Goal: Task Accomplishment & Management: Manage account settings

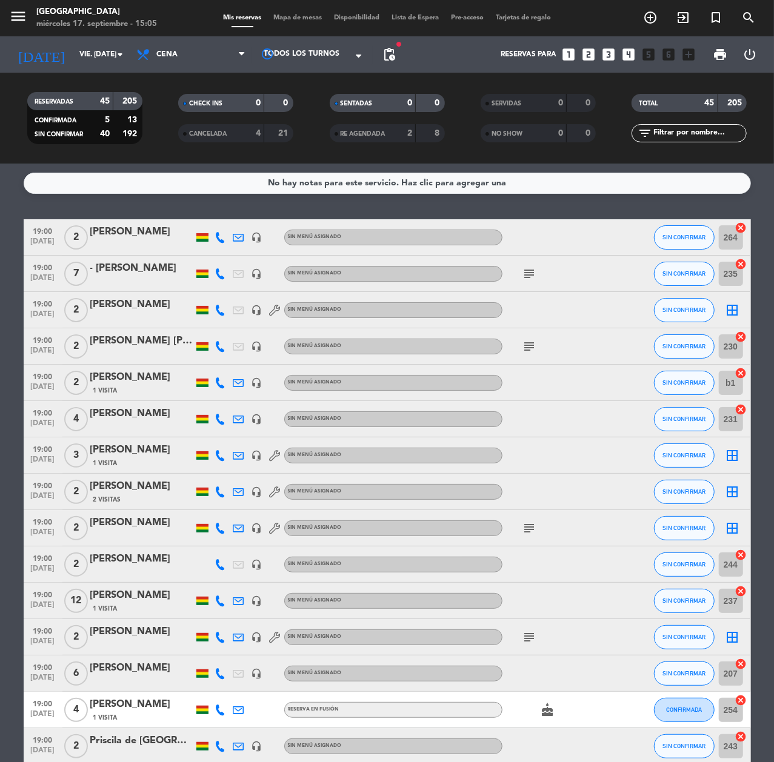
scroll to position [727, 0]
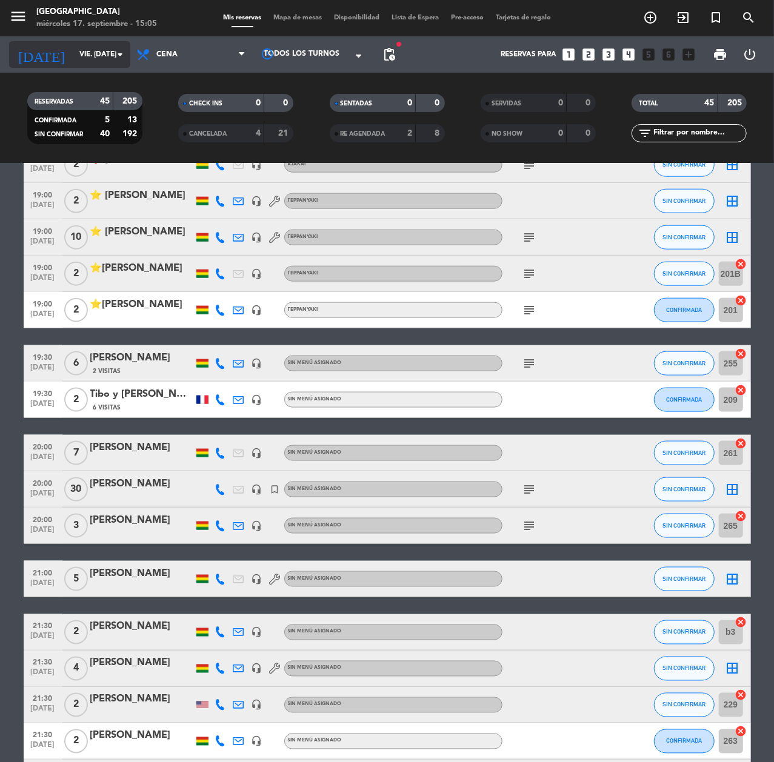
click at [95, 64] on div "[DATE] vie. [DATE] arrow_drop_down" at bounding box center [69, 54] width 121 height 27
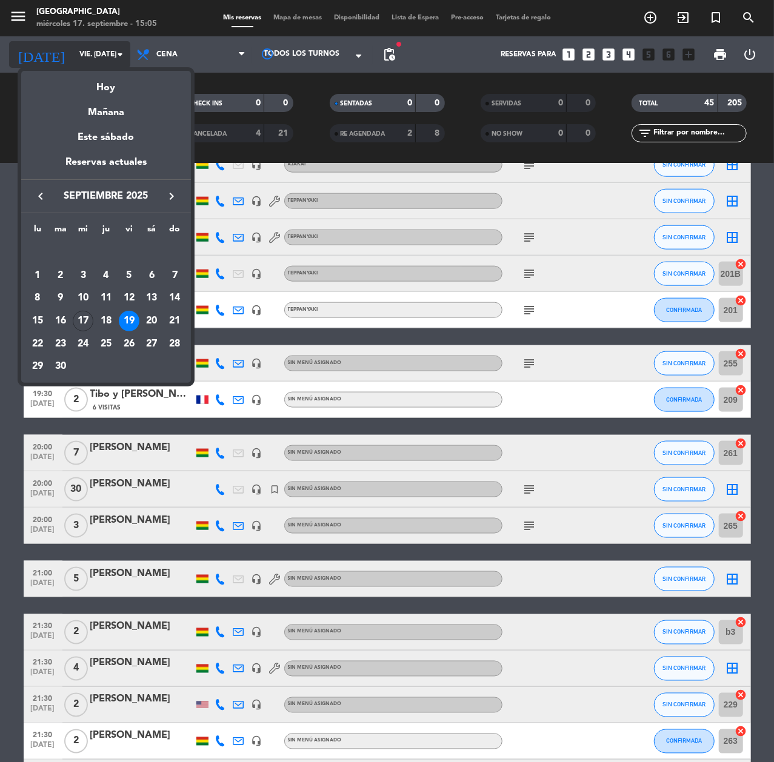
click at [121, 71] on div "Hoy" at bounding box center [106, 83] width 170 height 25
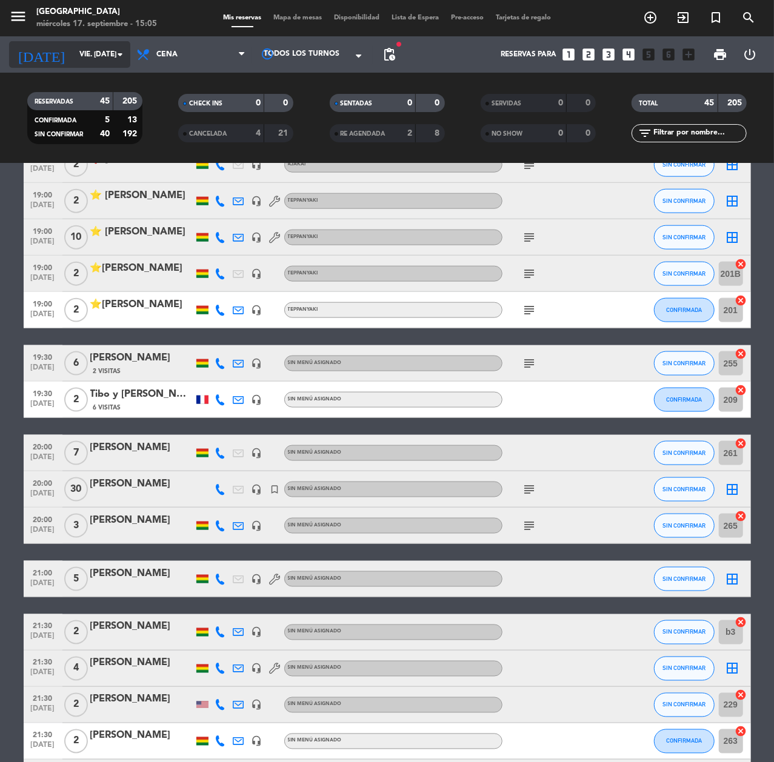
type input "mié. [DATE]"
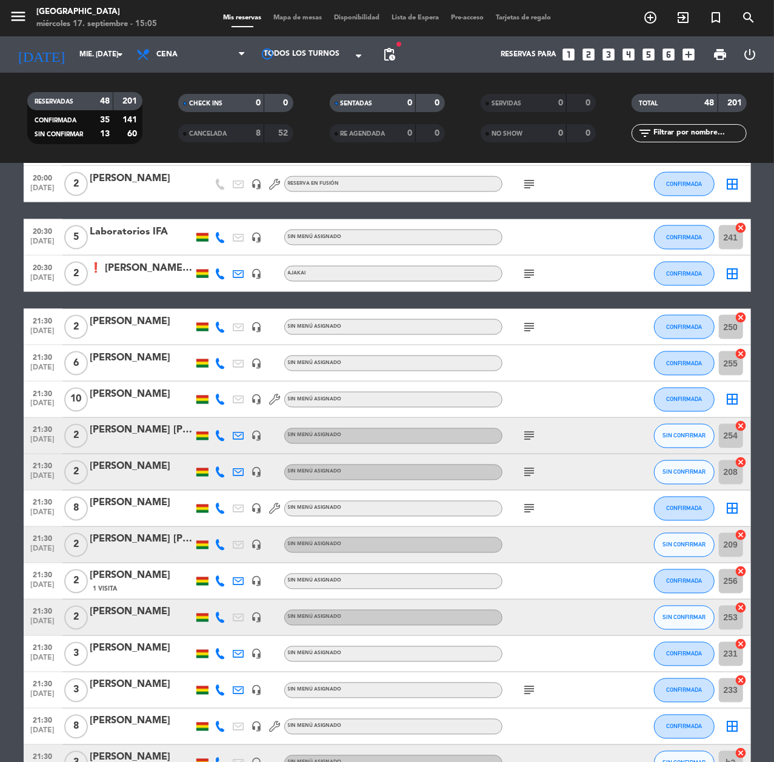
scroll to position [1212, 0]
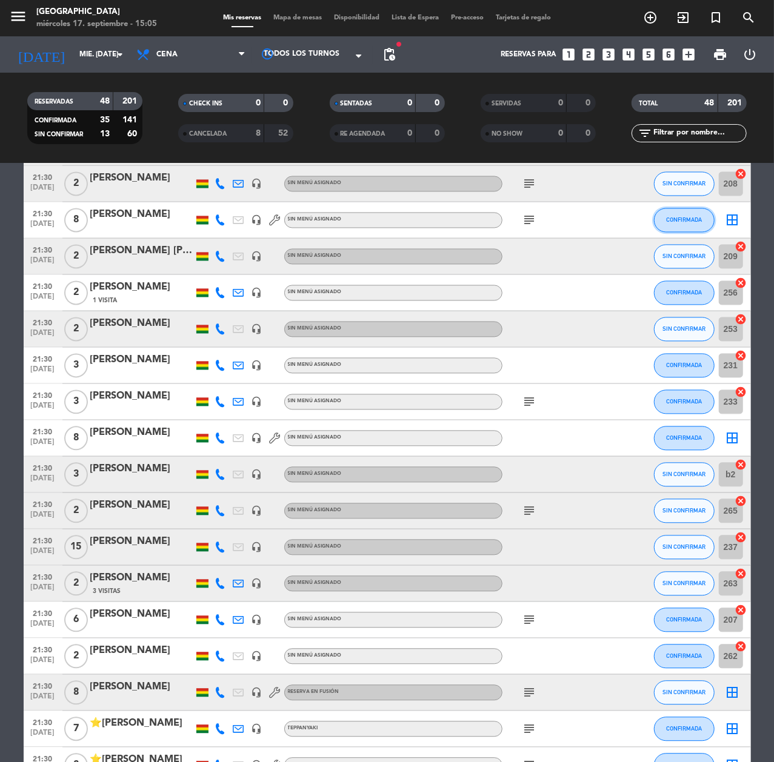
click at [686, 224] on button "CONFIRMADA" at bounding box center [684, 220] width 61 height 24
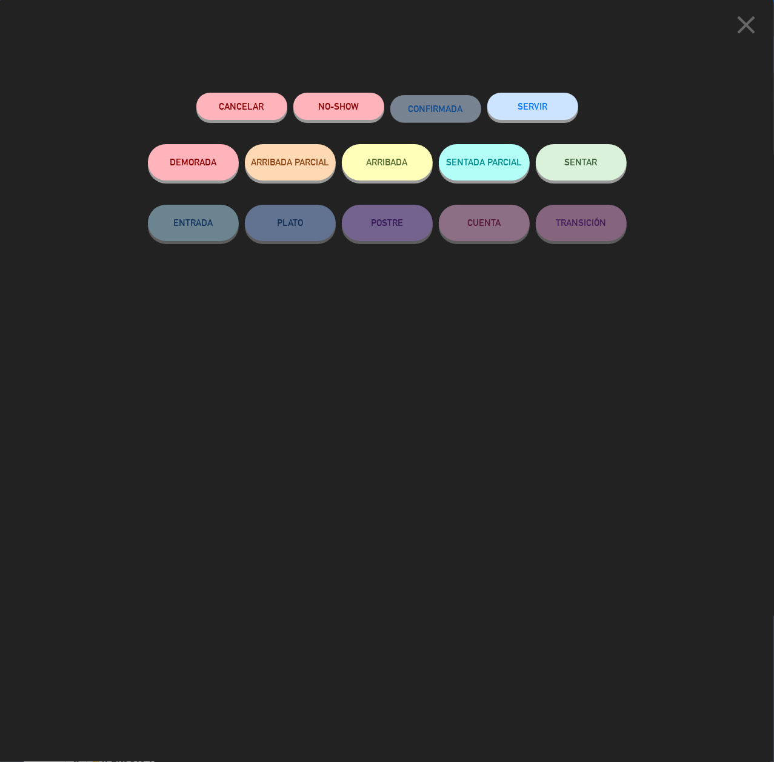
click at [628, 425] on div "Cancelar NO-SHOW CONFIRMADA SERVIR DEMORADA ARRIBADA PARCIAL ARRIBADA SENTADA P…" at bounding box center [387, 423] width 496 height 678
click at [743, 35] on icon "close" at bounding box center [746, 25] width 30 height 30
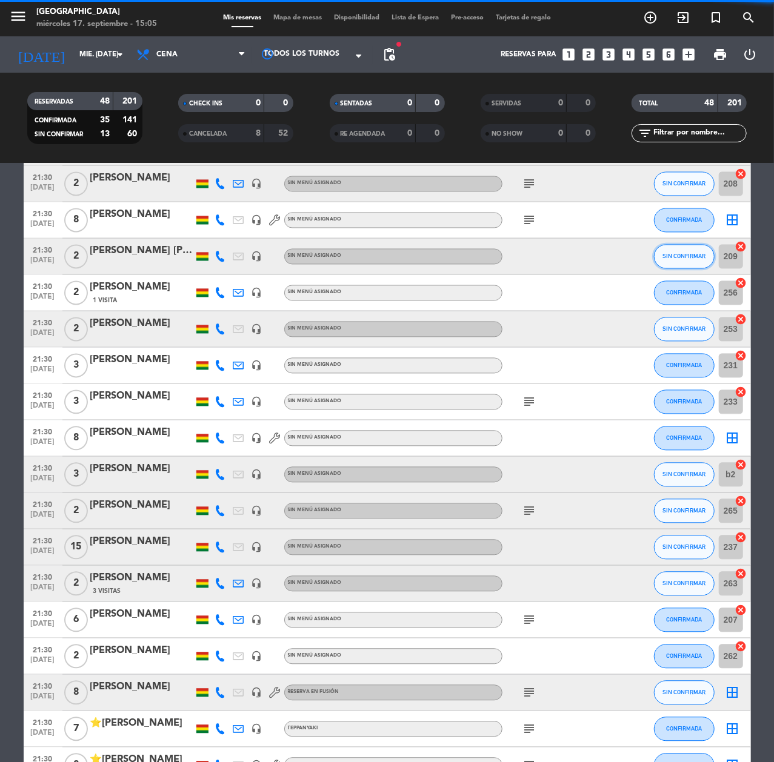
click at [698, 253] on span "SIN CONFIRMAR" at bounding box center [683, 256] width 43 height 7
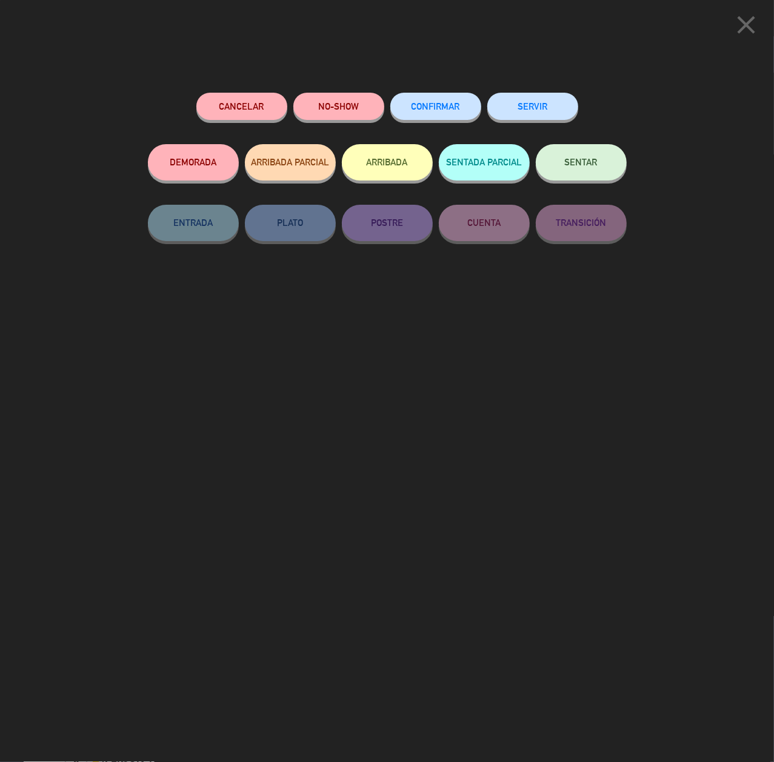
click at [233, 116] on button "Cancelar" at bounding box center [241, 106] width 91 height 27
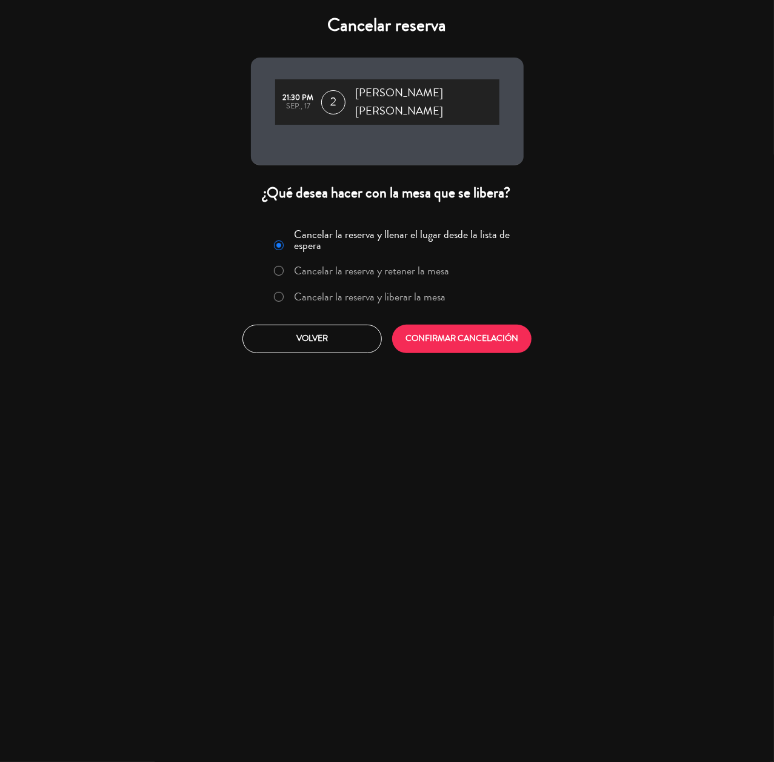
click at [396, 291] on label "Cancelar la reserva y liberar la mesa" at bounding box center [369, 296] width 151 height 11
click at [448, 325] on button "CONFIRMAR CANCELACIÓN" at bounding box center [461, 339] width 139 height 28
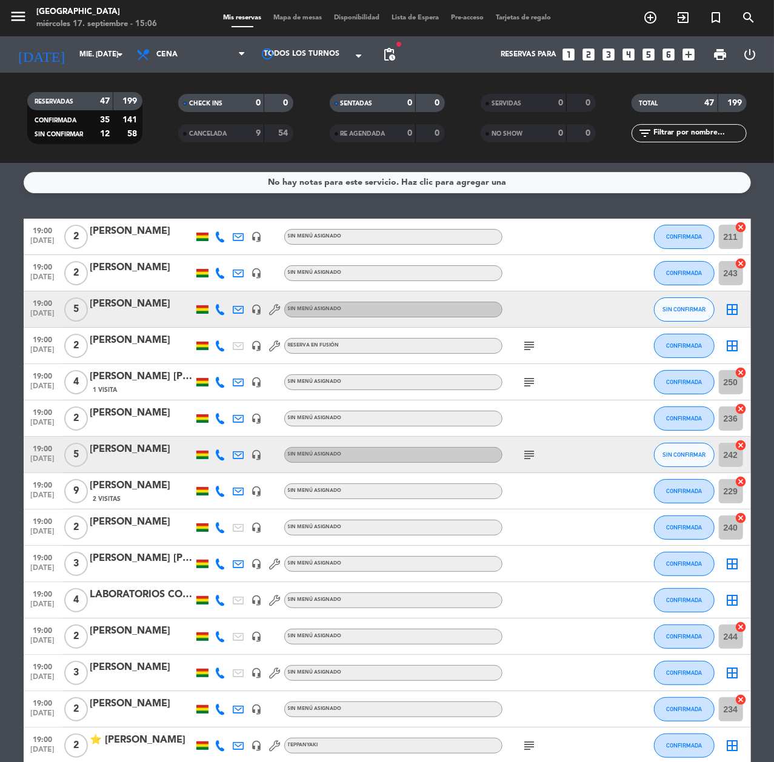
scroll to position [0, 0]
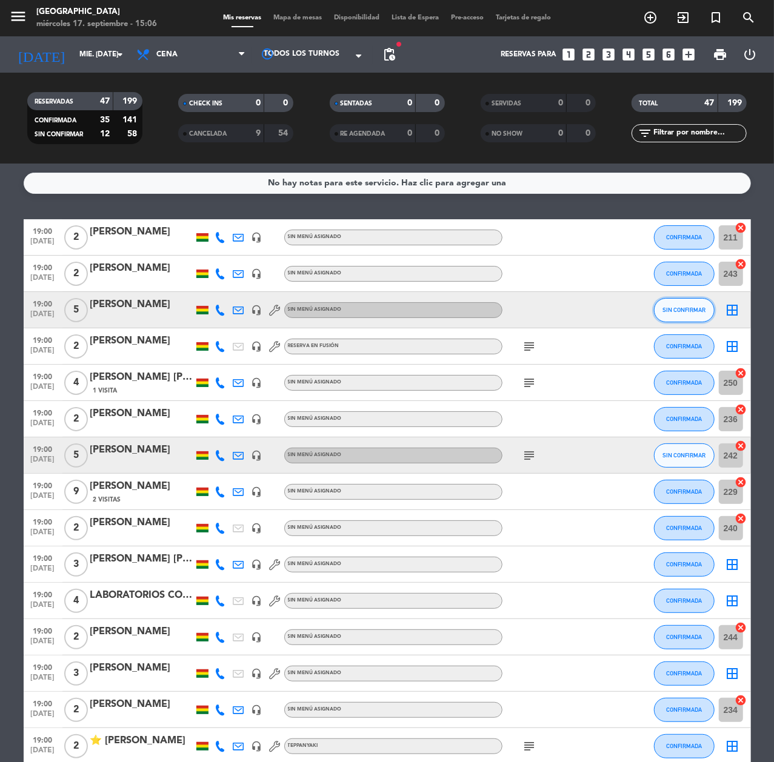
click at [673, 313] on span "SIN CONFIRMAR" at bounding box center [683, 310] width 43 height 7
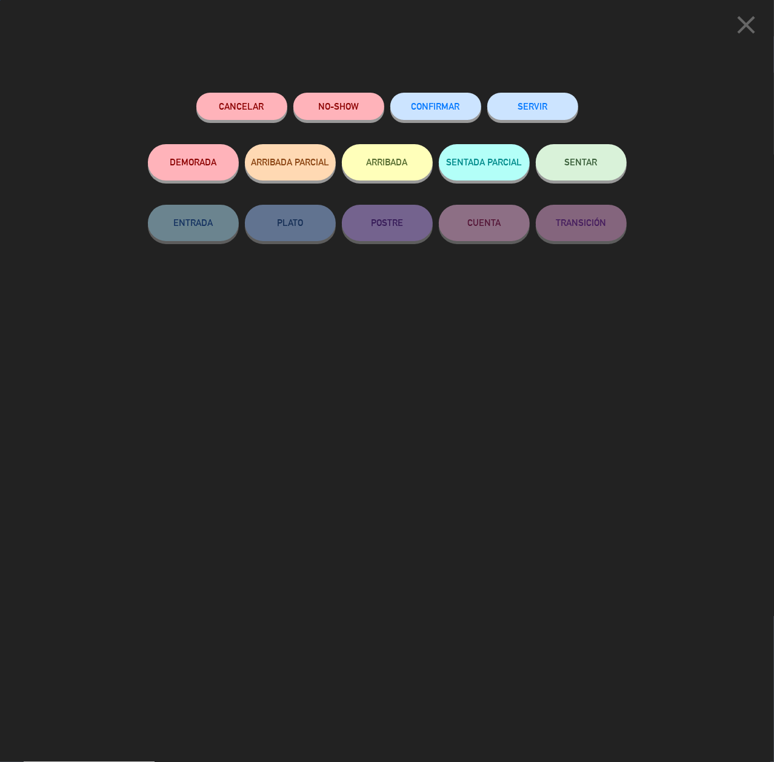
click at [458, 93] on div "CONFIRMAR" at bounding box center [435, 119] width 91 height 52
click at [388, 96] on div "Cancelar NO-SHOW CONFIRMAR SERVIR" at bounding box center [387, 119] width 479 height 52
click at [425, 101] on button "CONFIRMAR" at bounding box center [435, 106] width 91 height 27
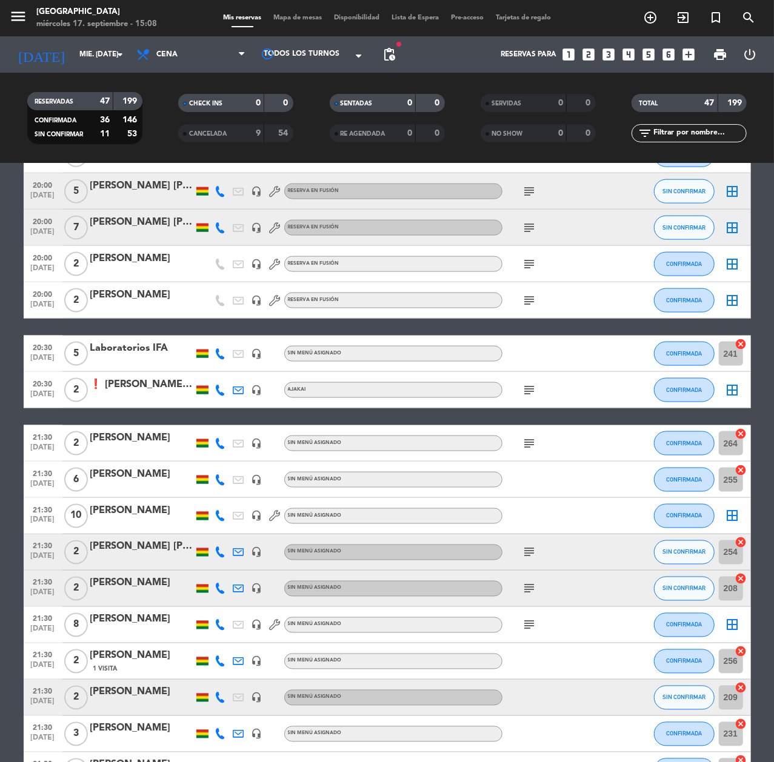
scroll to position [808, 0]
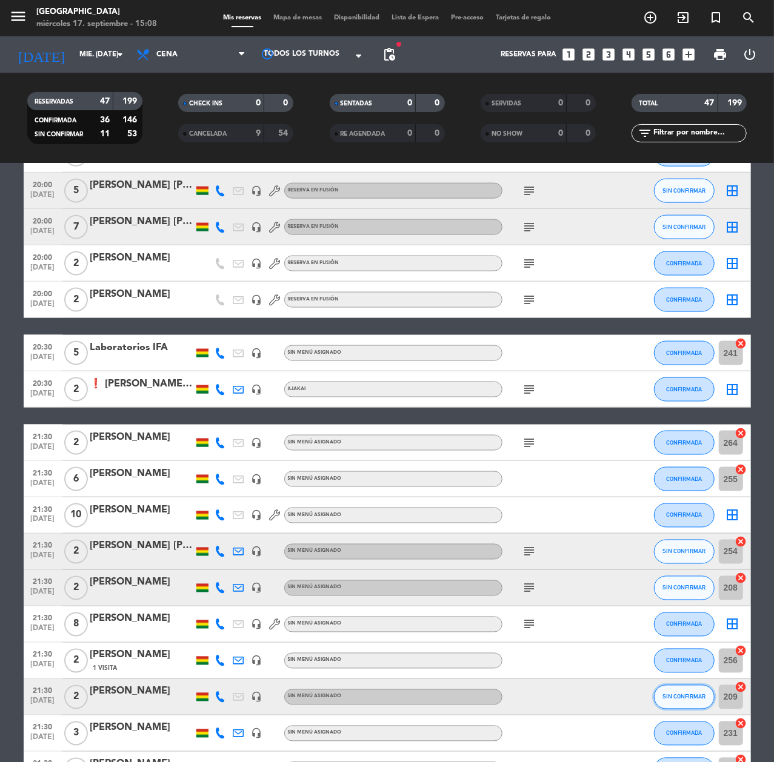
click at [689, 699] on span "SIN CONFIRMAR" at bounding box center [683, 697] width 43 height 7
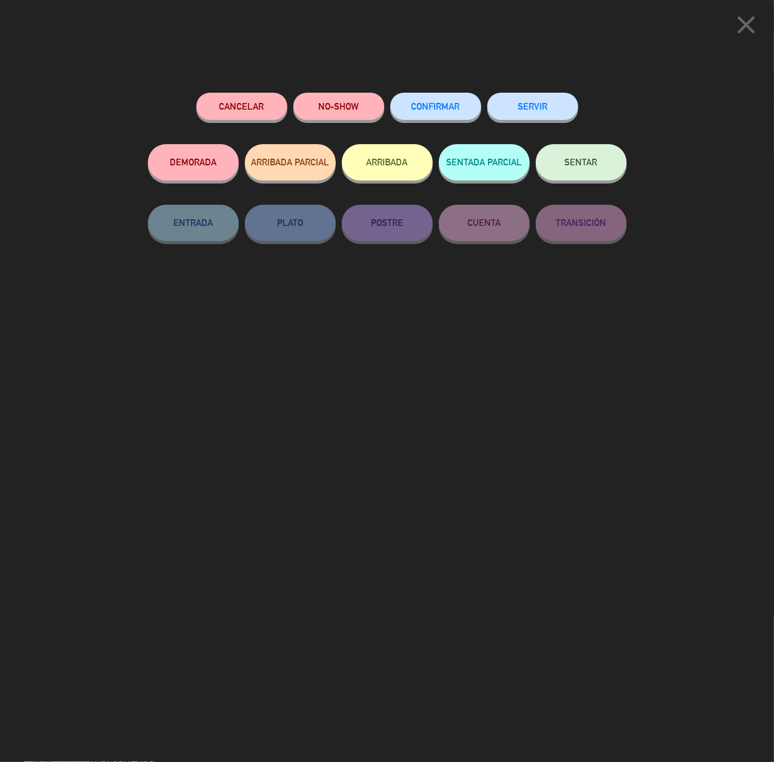
click at [433, 112] on button "CONFIRMAR" at bounding box center [435, 106] width 91 height 27
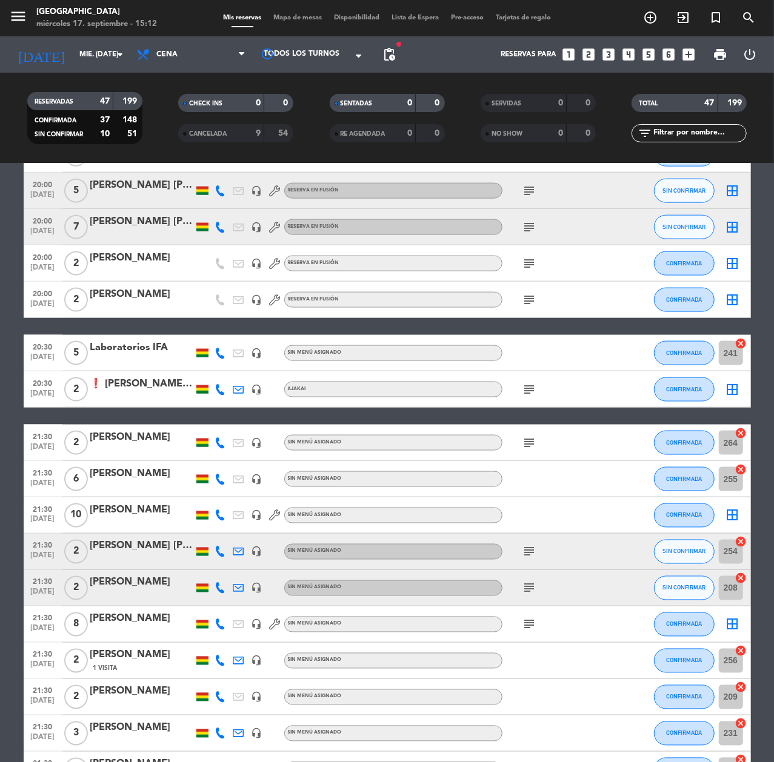
click at [671, 51] on icon "looks_6" at bounding box center [668, 55] width 16 height 16
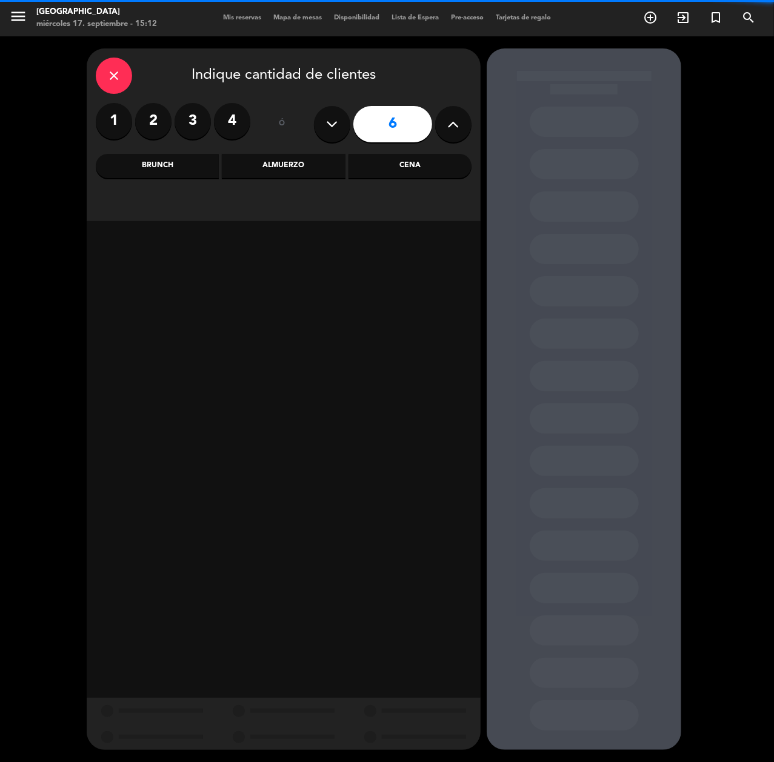
click at [408, 168] on div "Cena" at bounding box center [409, 166] width 123 height 24
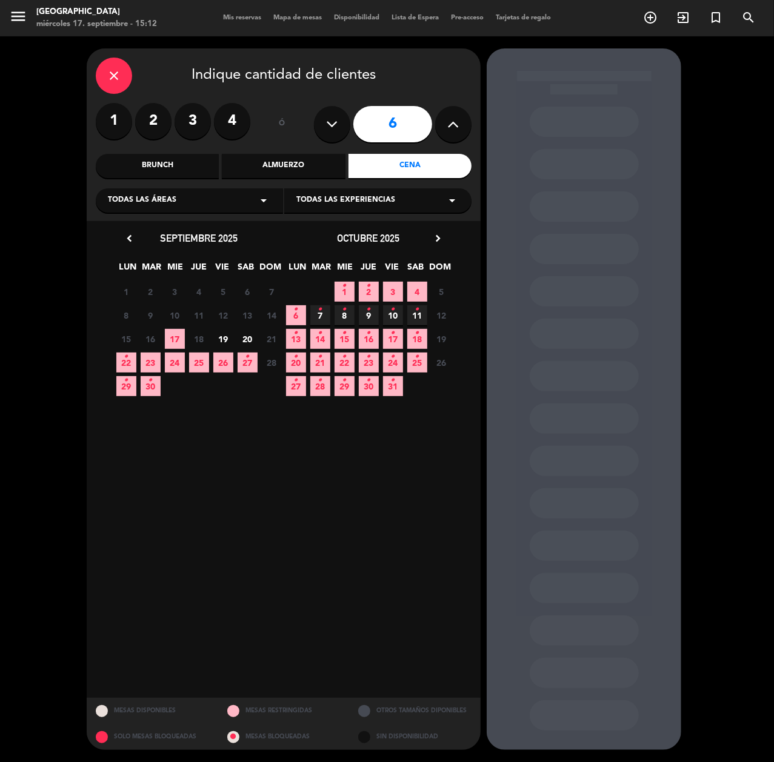
click at [367, 341] on icon "•" at bounding box center [369, 333] width 4 height 19
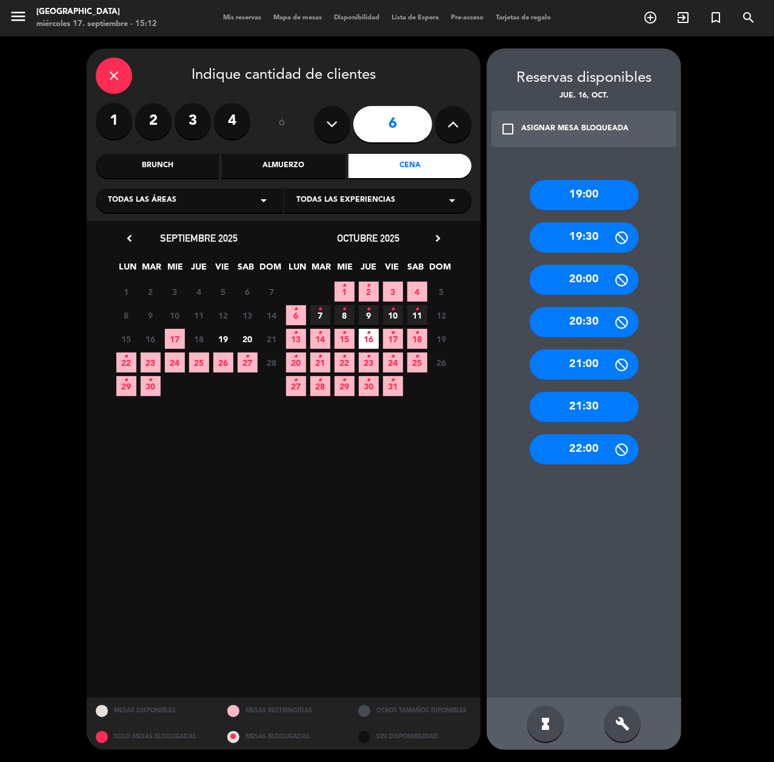
click at [573, 201] on div "19:00" at bounding box center [584, 195] width 109 height 30
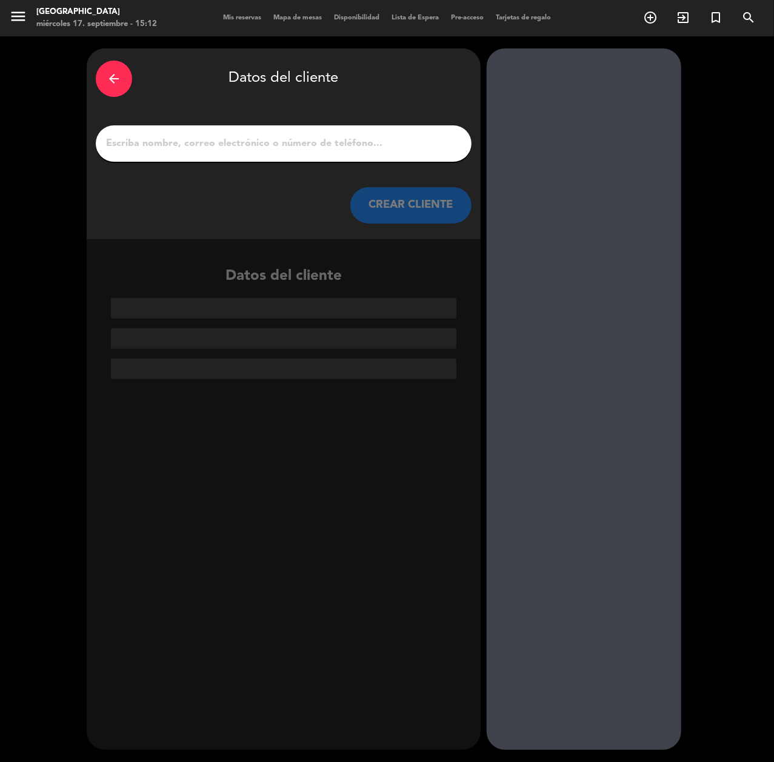
paste input "diáfana [PERSON_NAME]"
click at [218, 138] on input "1" at bounding box center [283, 143] width 357 height 17
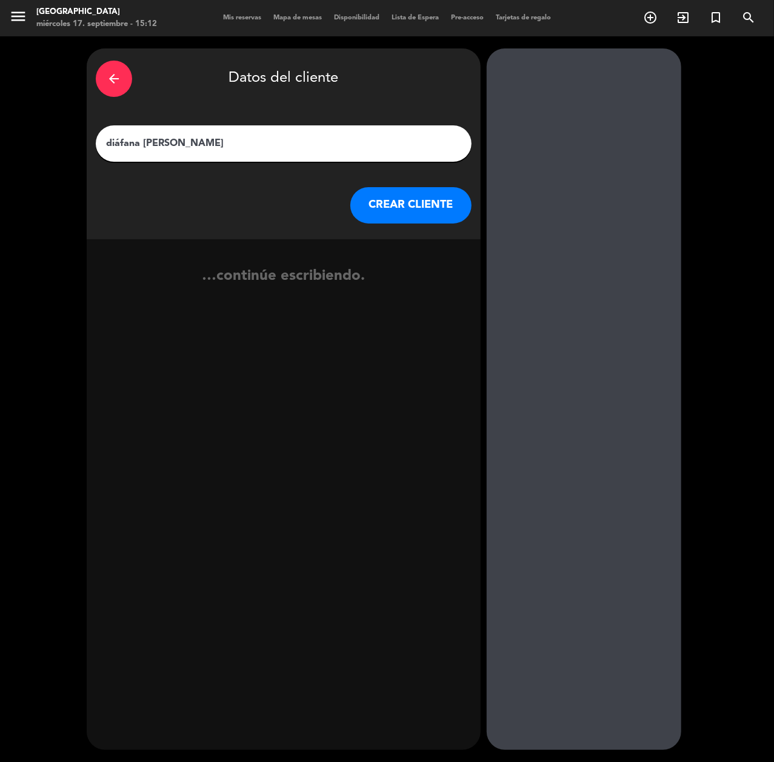
click at [147, 139] on input "diáfana [PERSON_NAME]" at bounding box center [283, 143] width 357 height 17
type input "Diáfana [PERSON_NAME]"
click at [408, 207] on button "CREAR CLIENTE" at bounding box center [410, 205] width 121 height 36
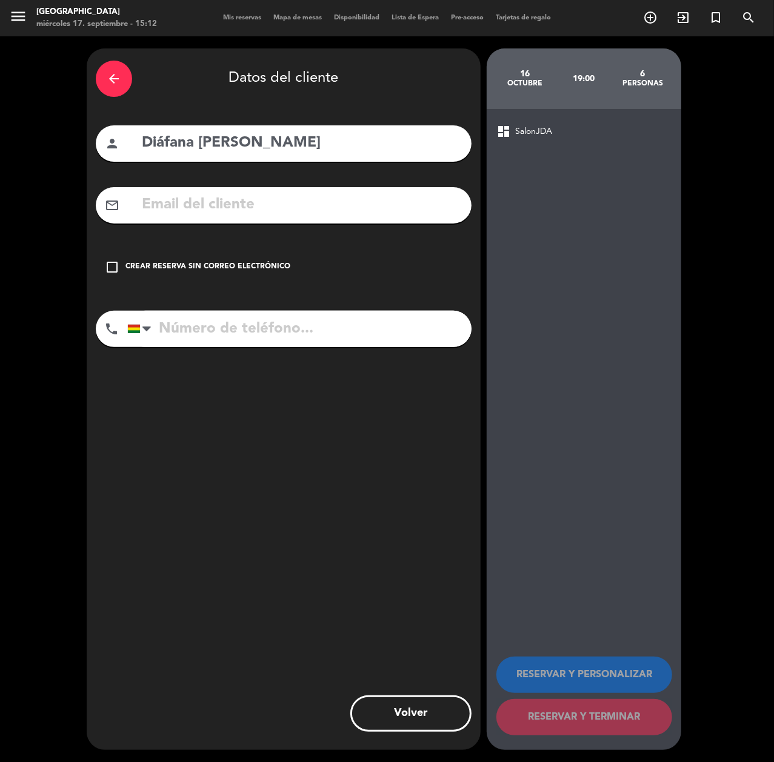
click at [275, 262] on div "Crear reserva sin correo electrónico" at bounding box center [207, 267] width 165 height 12
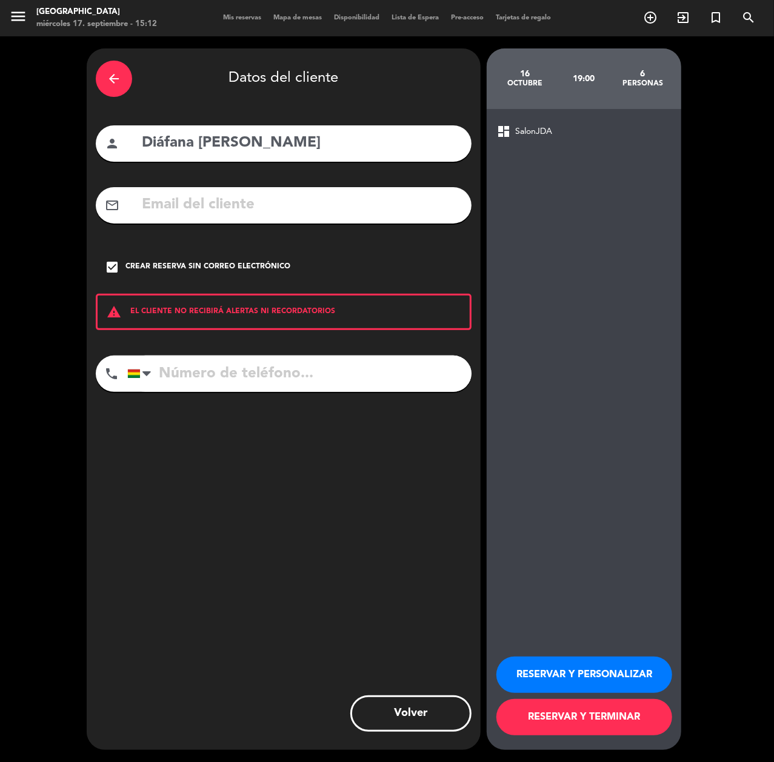
click at [360, 367] on input "tel" at bounding box center [299, 374] width 344 height 36
type input "62571516"
click at [601, 662] on button "RESERVAR Y PERSONALIZAR" at bounding box center [584, 675] width 176 height 36
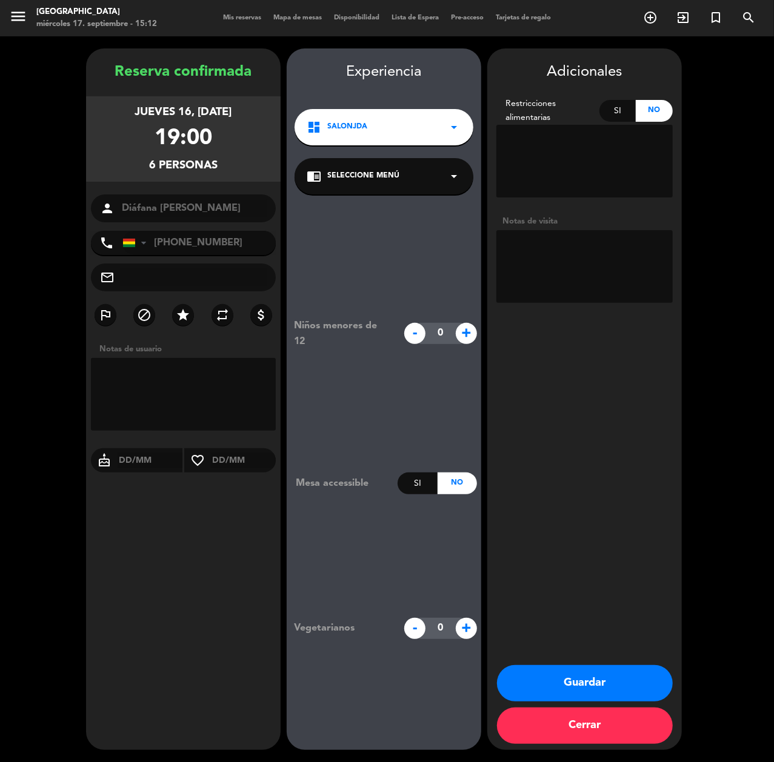
click at [617, 262] on textarea at bounding box center [584, 266] width 176 height 73
type textarea "CUMPLE"
drag, startPoint x: 605, startPoint y: 677, endPoint x: 653, endPoint y: 663, distance: 50.6
click at [607, 677] on button "Guardar" at bounding box center [585, 683] width 176 height 36
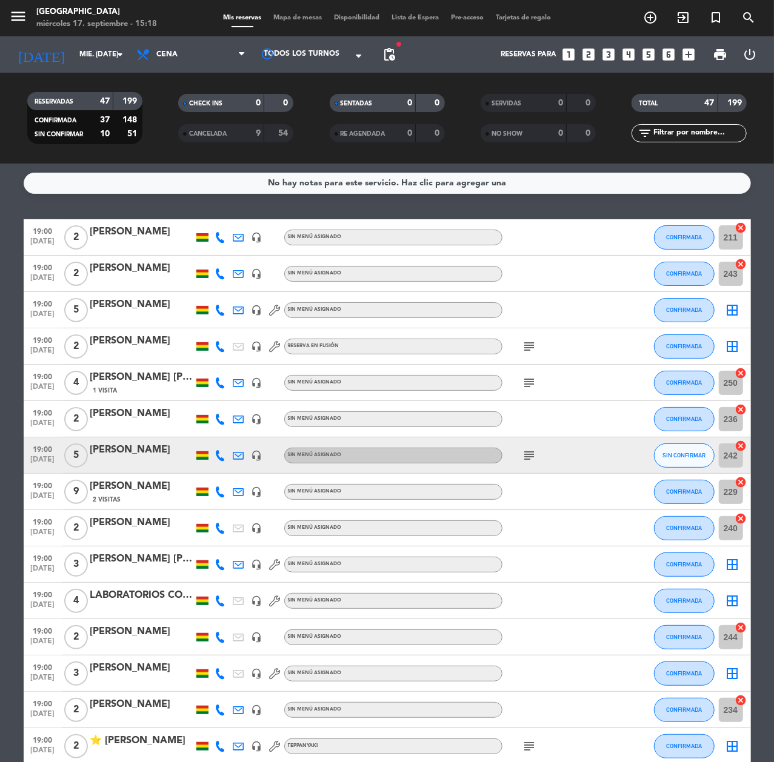
click at [582, 54] on icon "looks_two" at bounding box center [588, 55] width 16 height 16
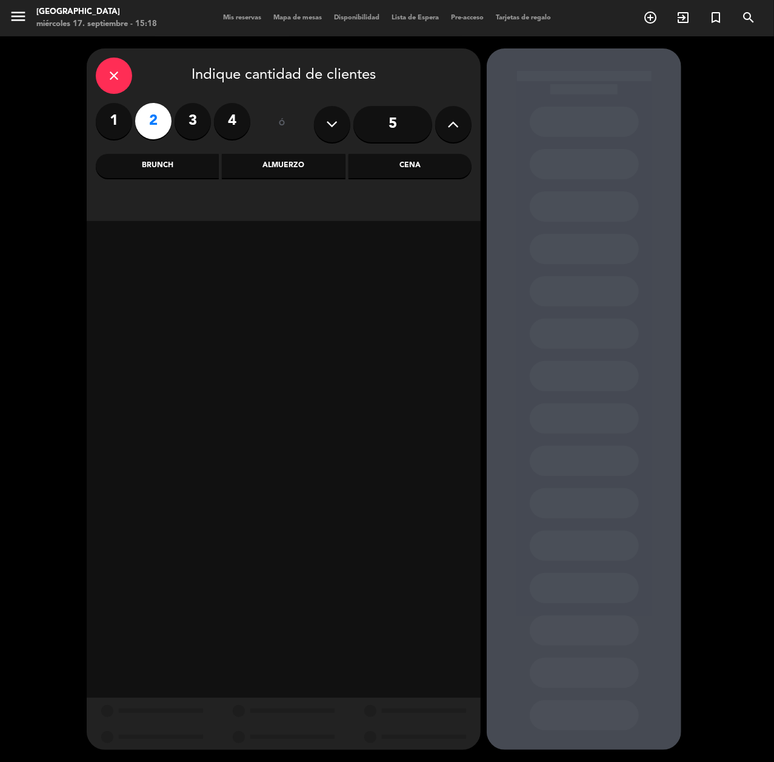
click at [304, 165] on div "Almuerzo" at bounding box center [283, 166] width 123 height 24
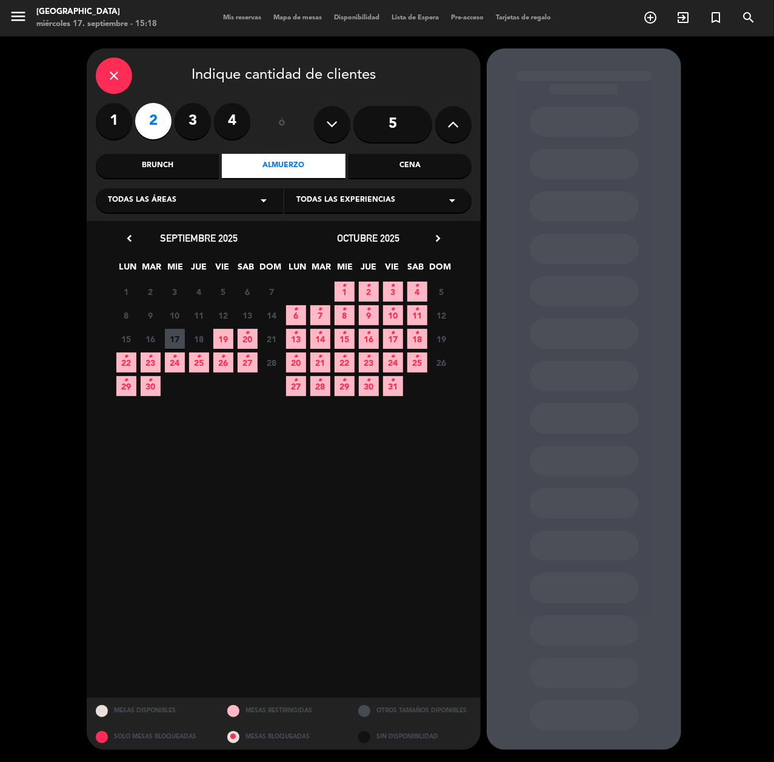
click at [109, 78] on icon "close" at bounding box center [114, 75] width 15 height 15
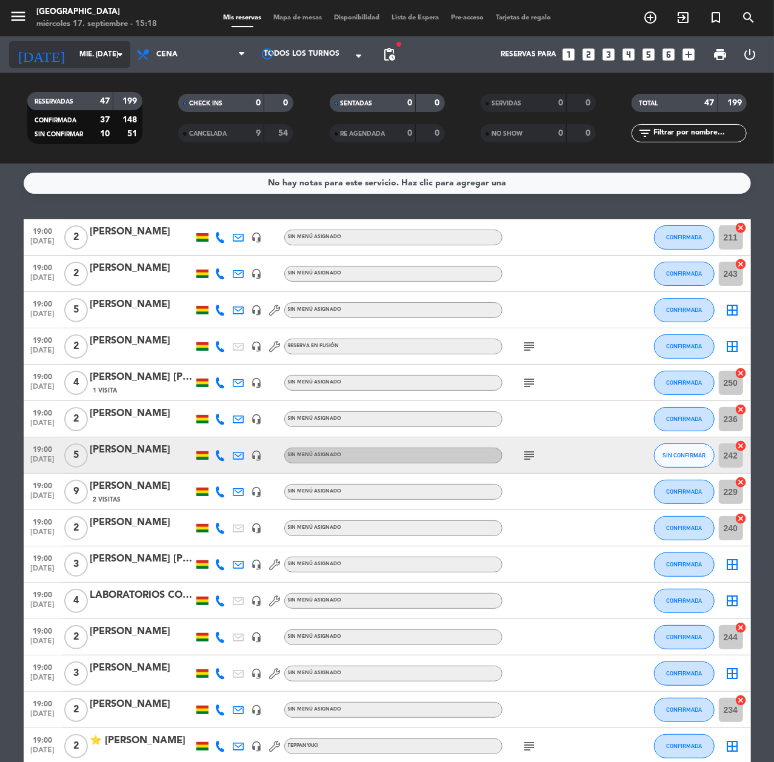
click at [88, 57] on input "mié. [DATE]" at bounding box center [121, 54] width 96 height 21
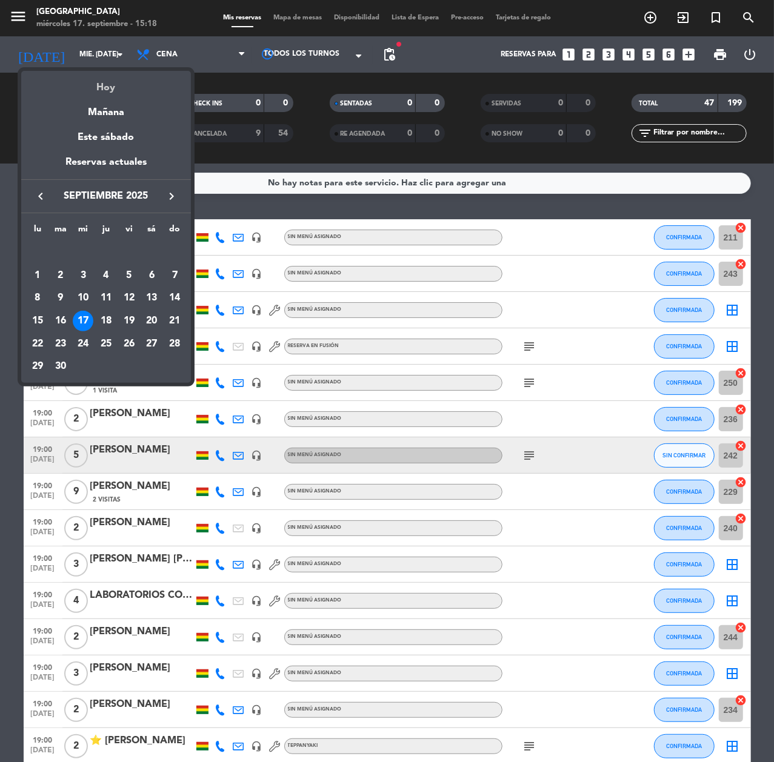
click at [117, 83] on div "Hoy" at bounding box center [106, 83] width 170 height 25
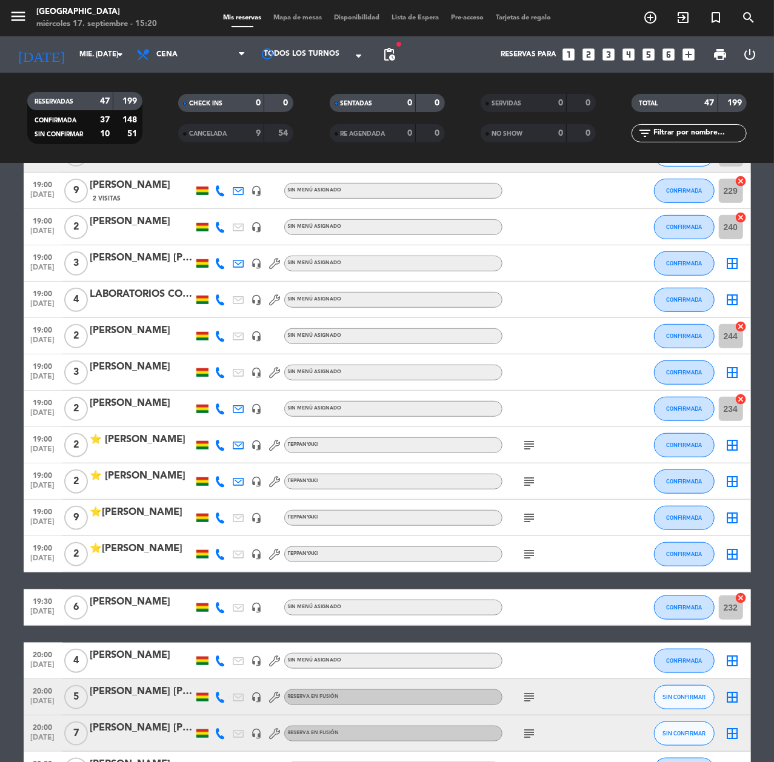
scroll to position [405, 0]
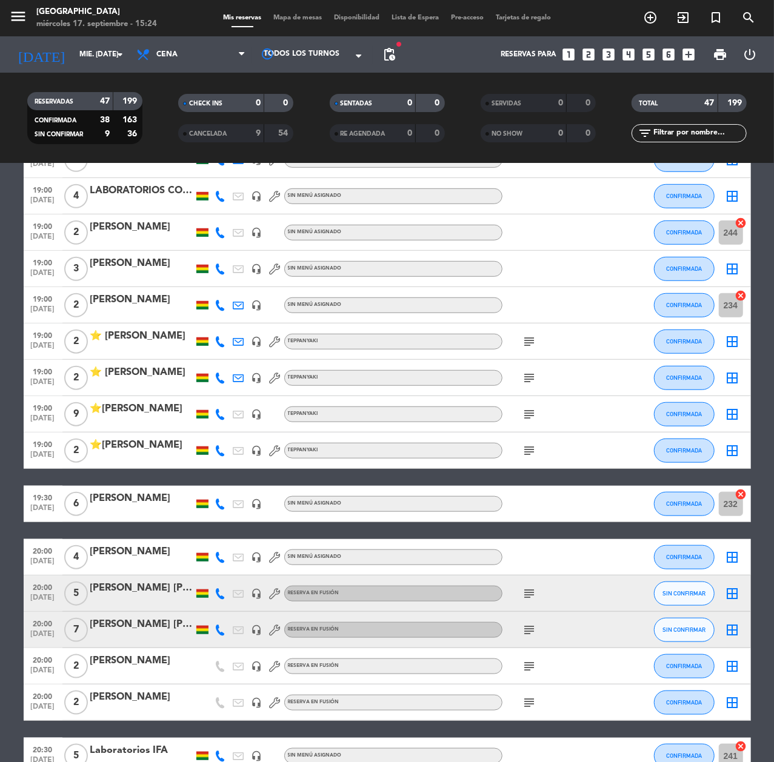
click at [585, 52] on icon "looks_two" at bounding box center [588, 55] width 16 height 16
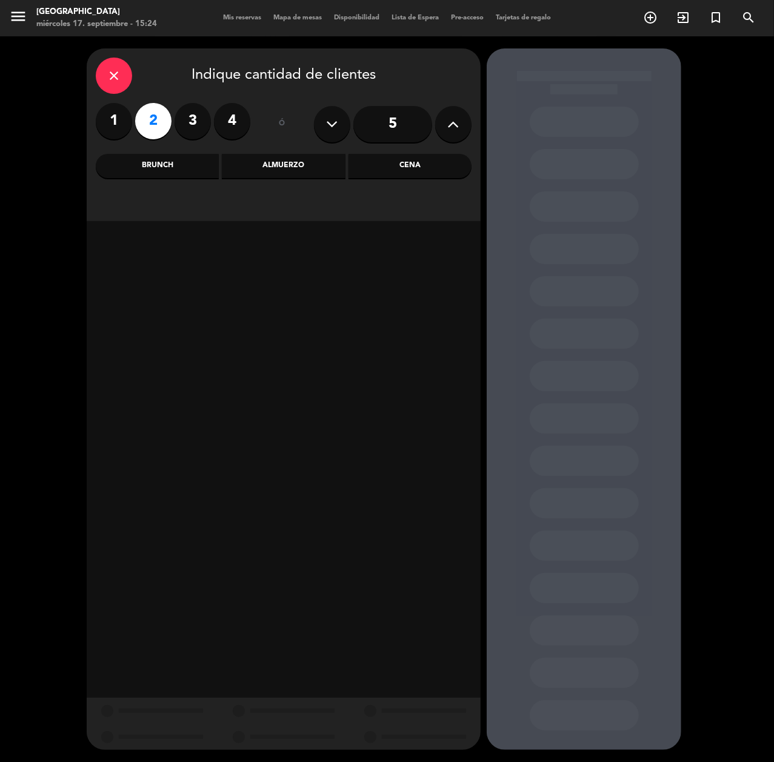
click at [294, 151] on div "close Indique cantidad de clientes 1 2 3 4 ó 5 Brunch Almuerzo Cena" at bounding box center [284, 134] width 394 height 173
click at [293, 161] on div "Almuerzo" at bounding box center [283, 166] width 123 height 24
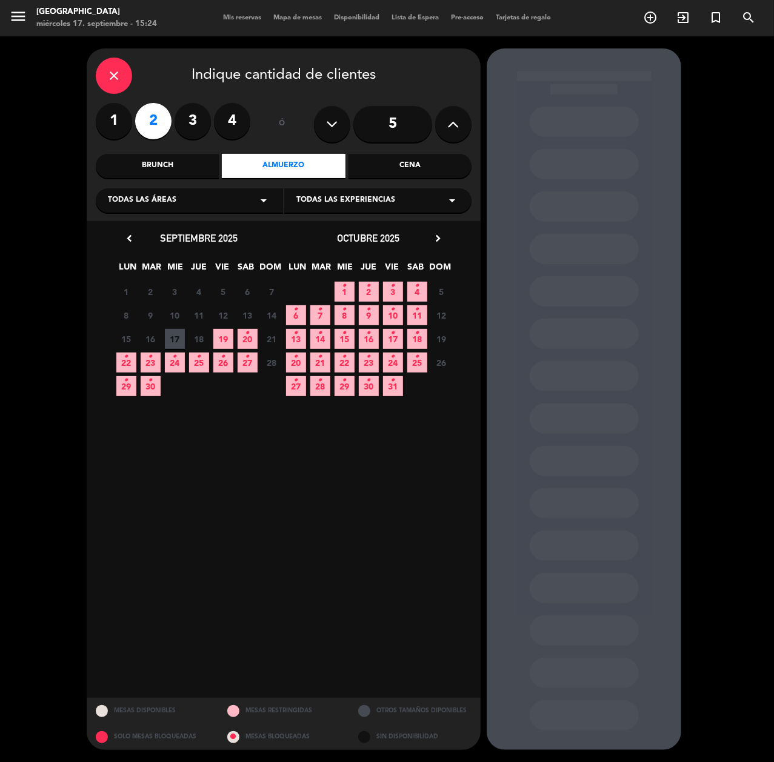
click at [250, 338] on span "20 •" at bounding box center [248, 339] width 20 height 20
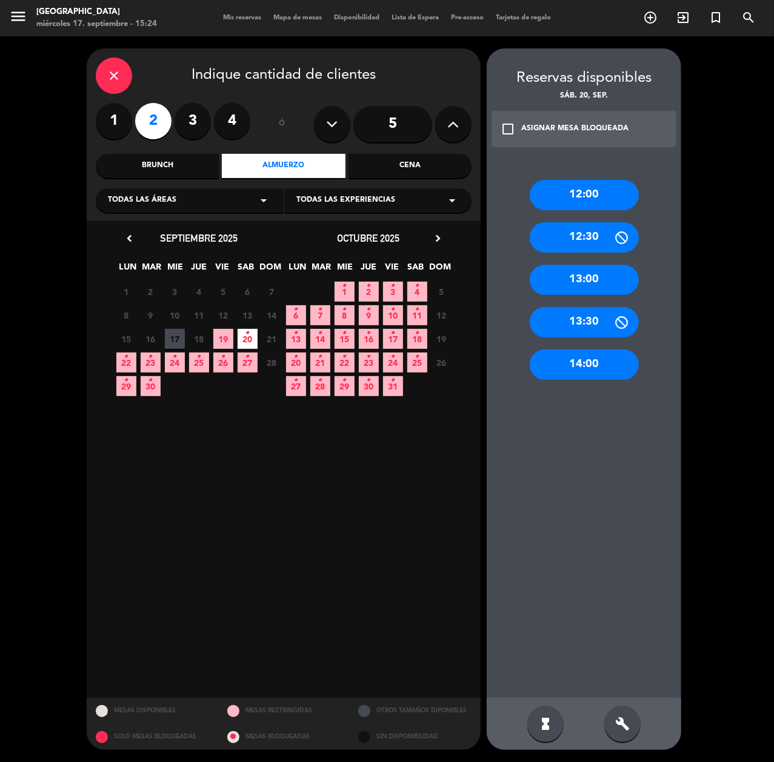
click at [580, 356] on div "14:00" at bounding box center [584, 365] width 109 height 30
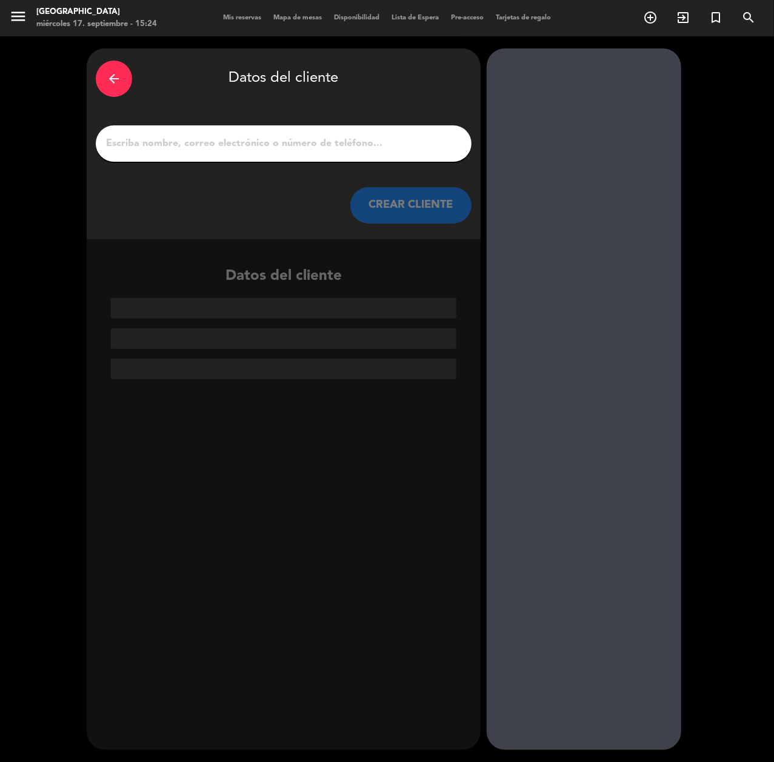
click at [405, 136] on input "1" at bounding box center [283, 143] width 357 height 17
click at [406, 144] on input "1" at bounding box center [283, 143] width 357 height 17
paste input "[PERSON_NAME]"
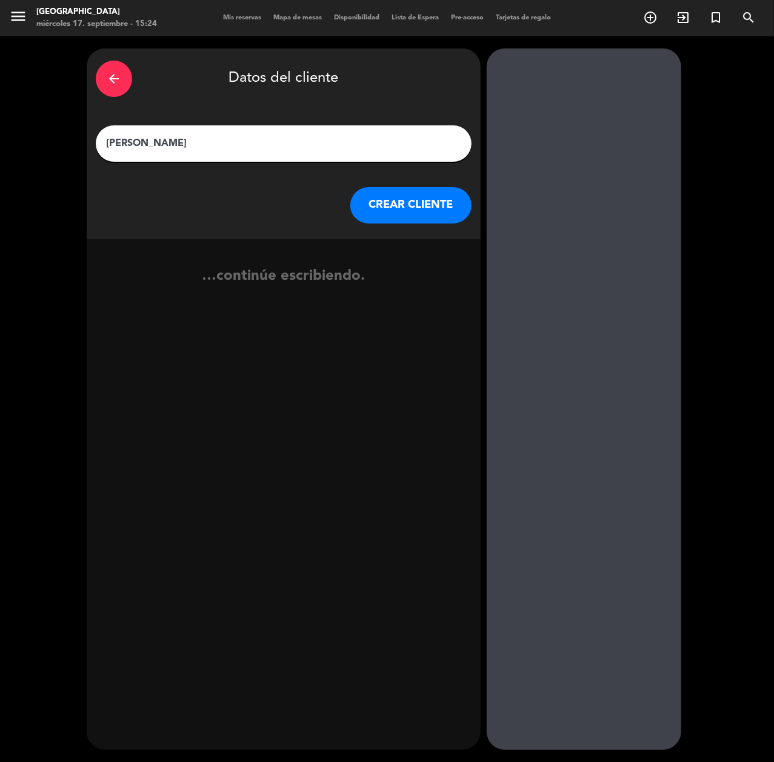
type input "[PERSON_NAME]"
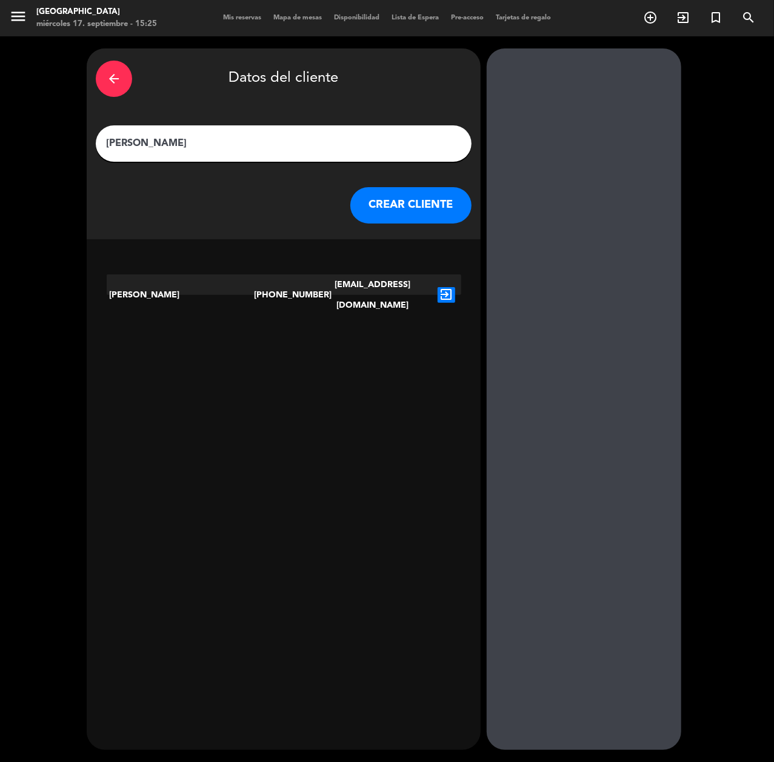
click at [448, 287] on icon "exit_to_app" at bounding box center [446, 295] width 18 height 16
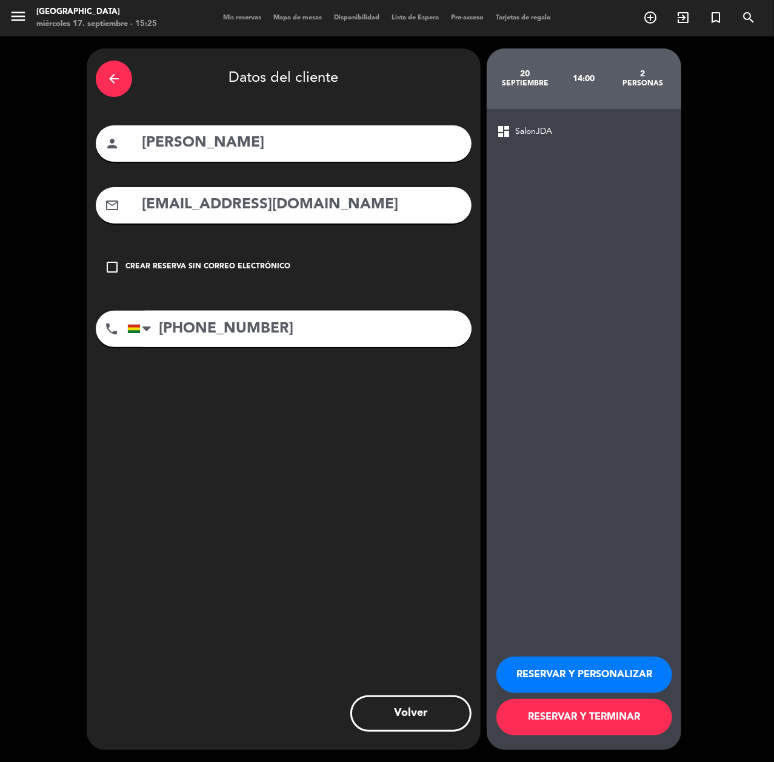
click at [591, 680] on button "RESERVAR Y PERSONALIZAR" at bounding box center [584, 675] width 176 height 36
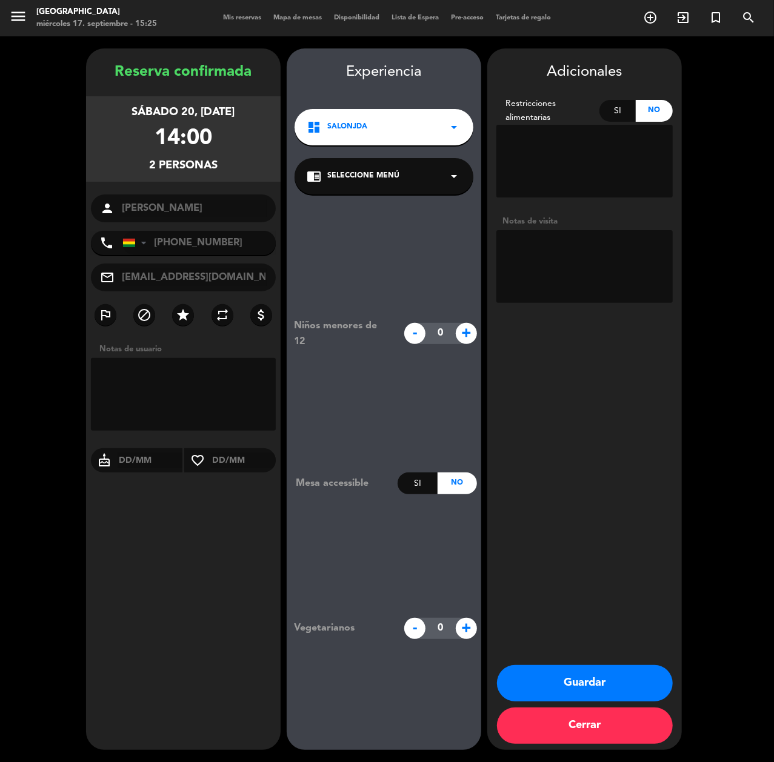
click at [653, 676] on button "Guardar" at bounding box center [585, 683] width 176 height 36
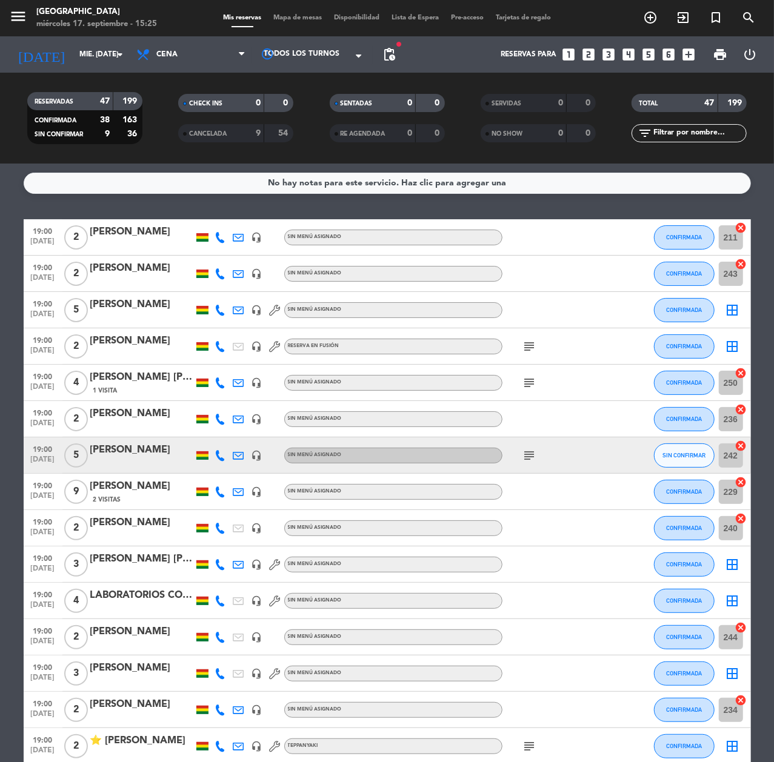
click at [224, 458] on icon at bounding box center [220, 455] width 11 height 11
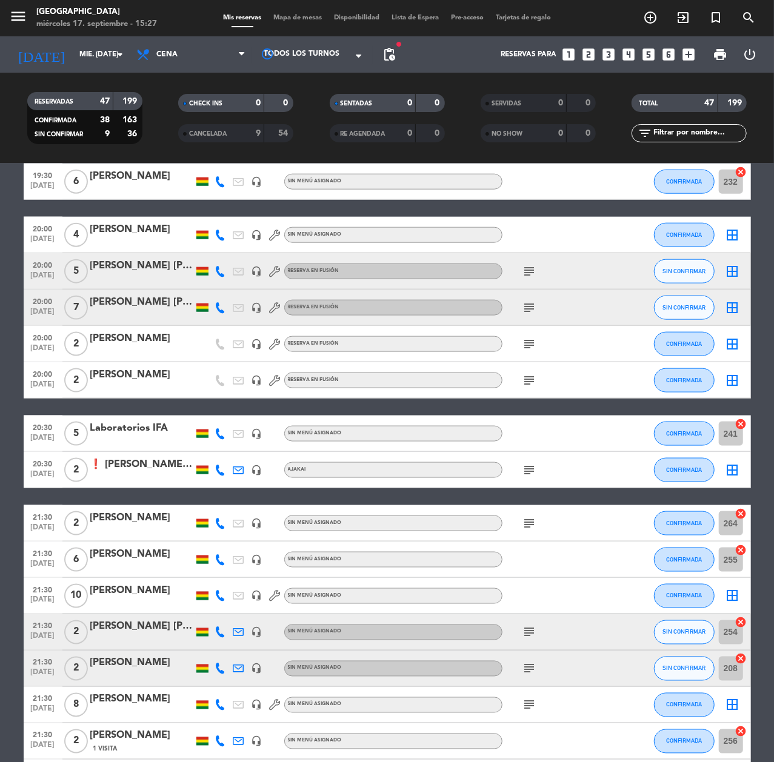
scroll to position [1131, 0]
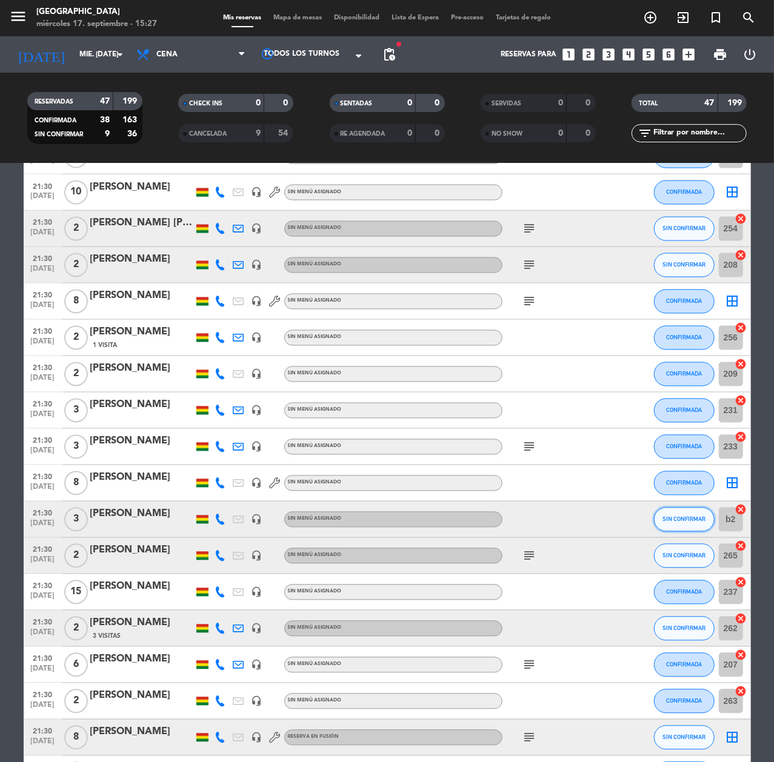
click at [670, 526] on button "SIN CONFIRMAR" at bounding box center [684, 520] width 61 height 24
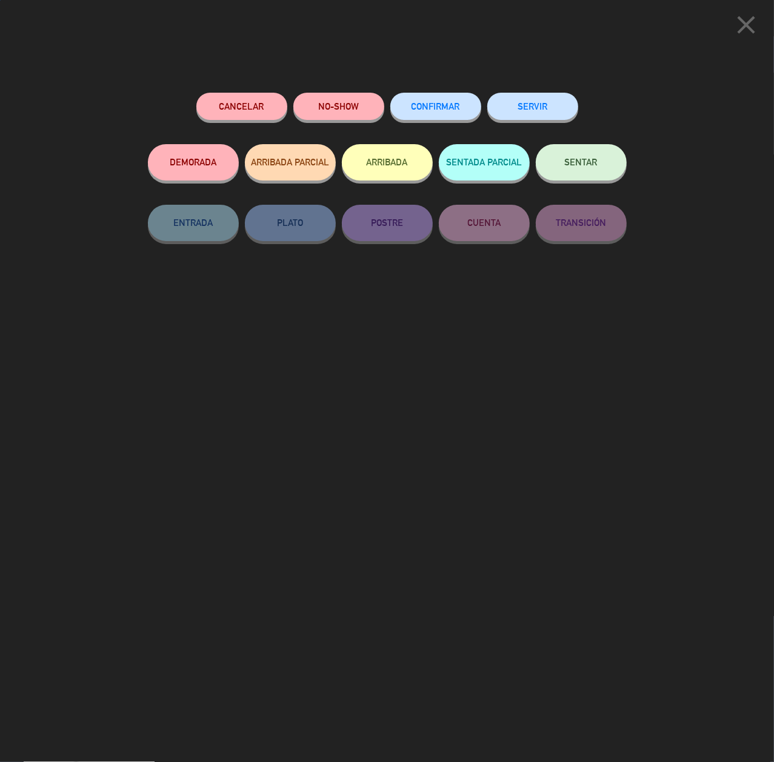
click at [439, 116] on button "CONFIRMAR" at bounding box center [435, 106] width 91 height 27
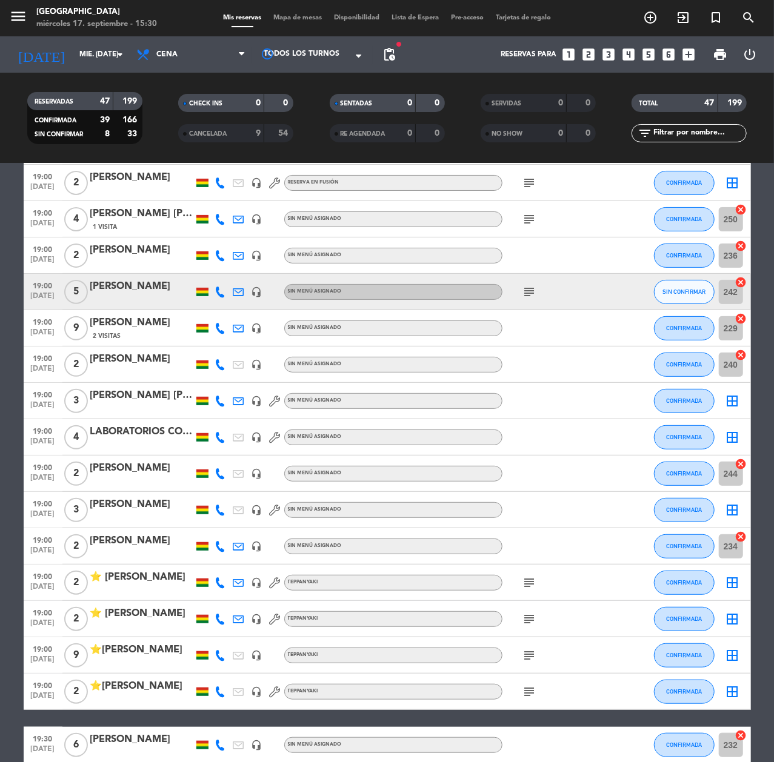
scroll to position [162, 0]
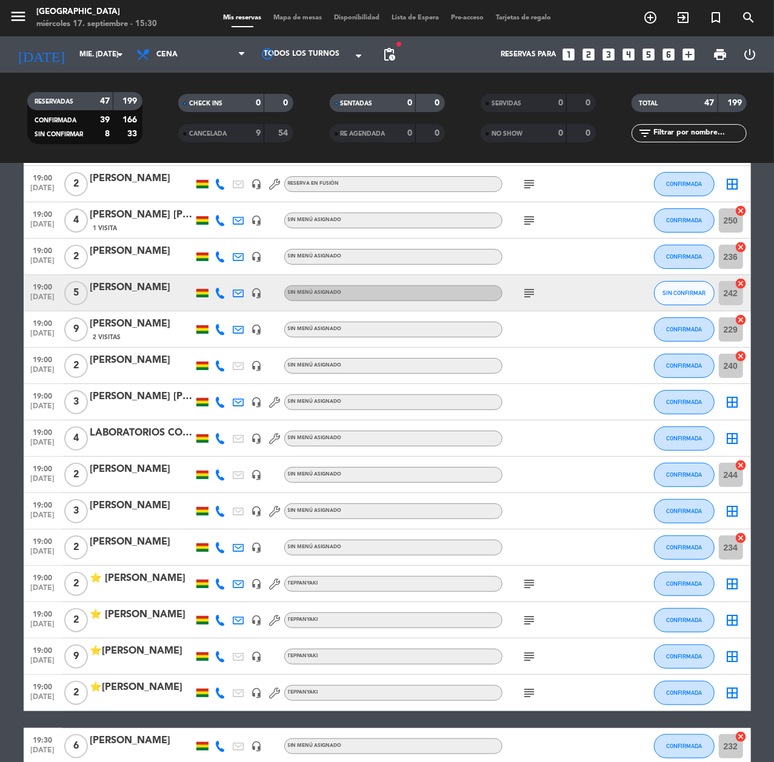
click at [221, 293] on icon at bounding box center [220, 293] width 11 height 11
click at [589, 52] on icon "looks_two" at bounding box center [588, 55] width 16 height 16
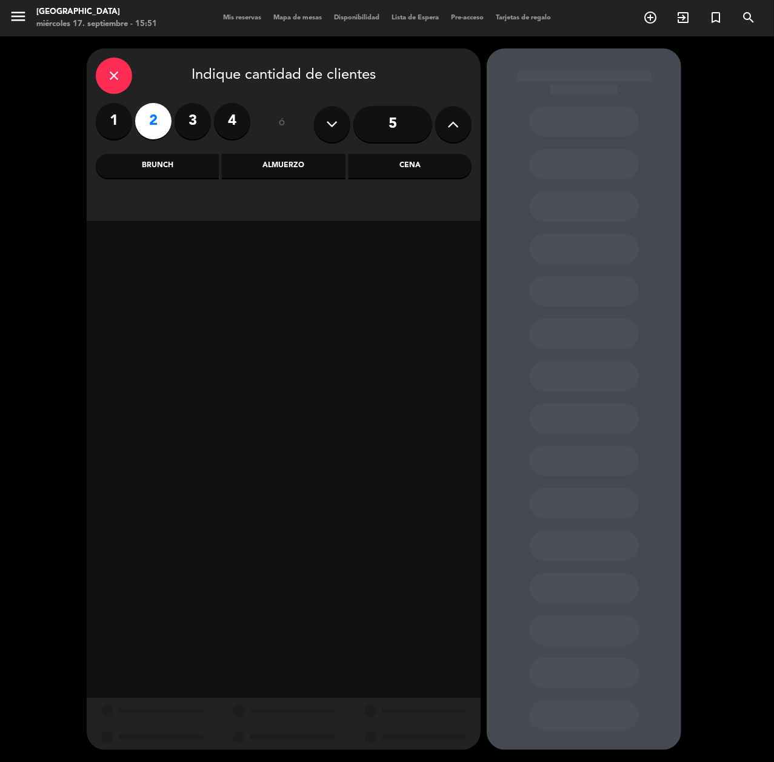
click at [273, 168] on div "Almuerzo" at bounding box center [283, 166] width 123 height 24
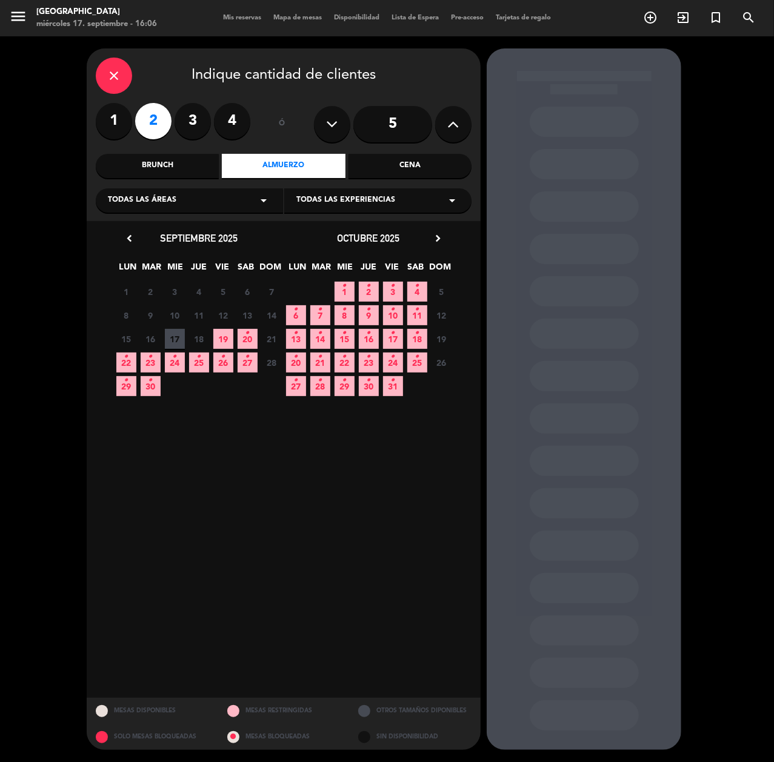
click at [189, 110] on label "3" at bounding box center [193, 121] width 36 height 36
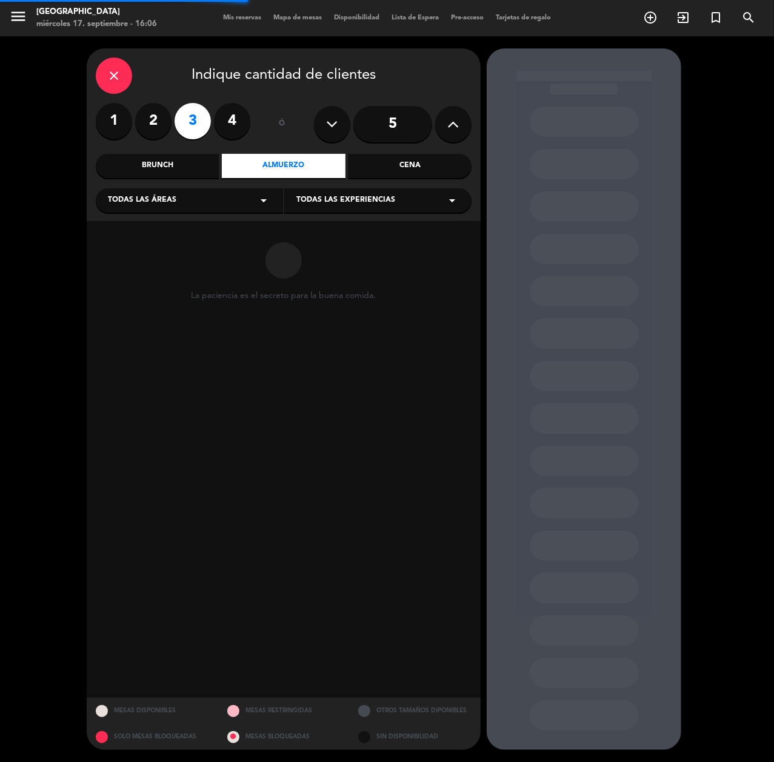
click at [415, 161] on div "Cena" at bounding box center [409, 166] width 123 height 24
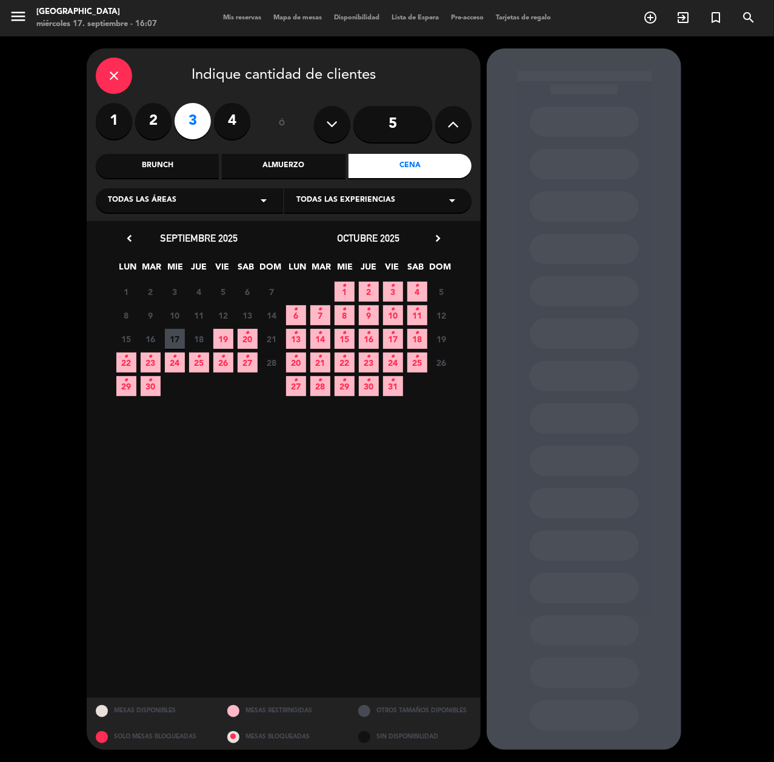
click at [150, 357] on icon "•" at bounding box center [150, 356] width 4 height 19
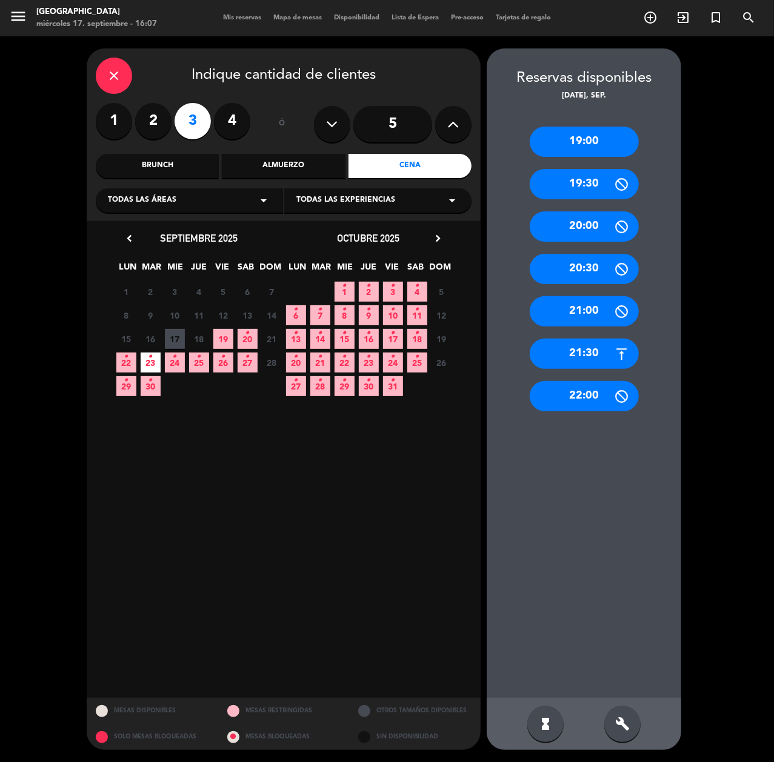
click at [165, 209] on div "Todas las áreas arrow_drop_down" at bounding box center [189, 200] width 187 height 24
click at [144, 307] on div "Teppanyaki" at bounding box center [189, 302] width 163 height 12
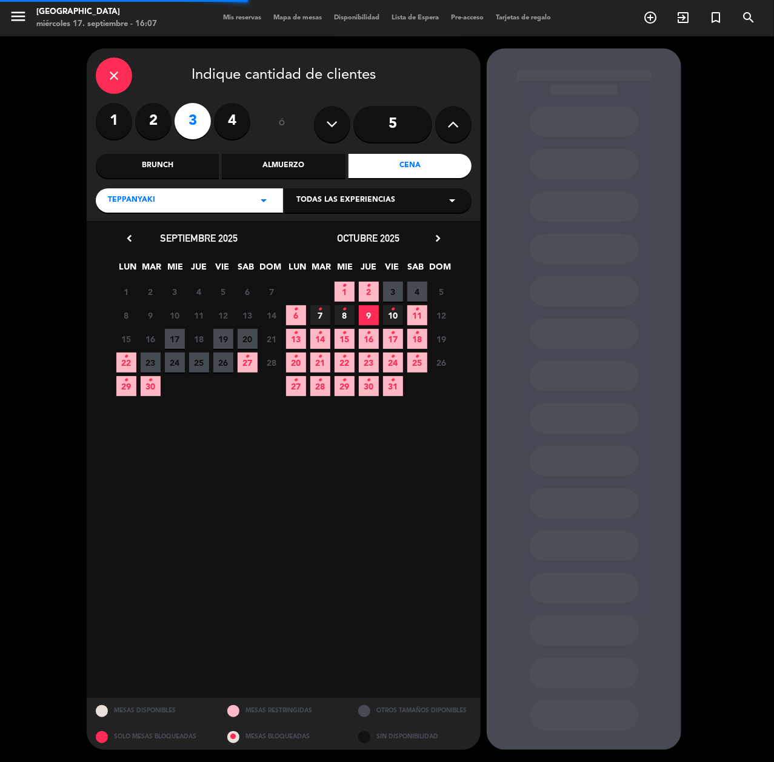
click at [413, 190] on div "Todas las experiencias arrow_drop_down" at bounding box center [377, 200] width 187 height 24
click at [319, 221] on div "Teppanyaki" at bounding box center [377, 224] width 187 height 52
click at [321, 231] on div "Teppanyaki" at bounding box center [377, 231] width 163 height 12
click at [148, 364] on span "23" at bounding box center [151, 363] width 20 height 20
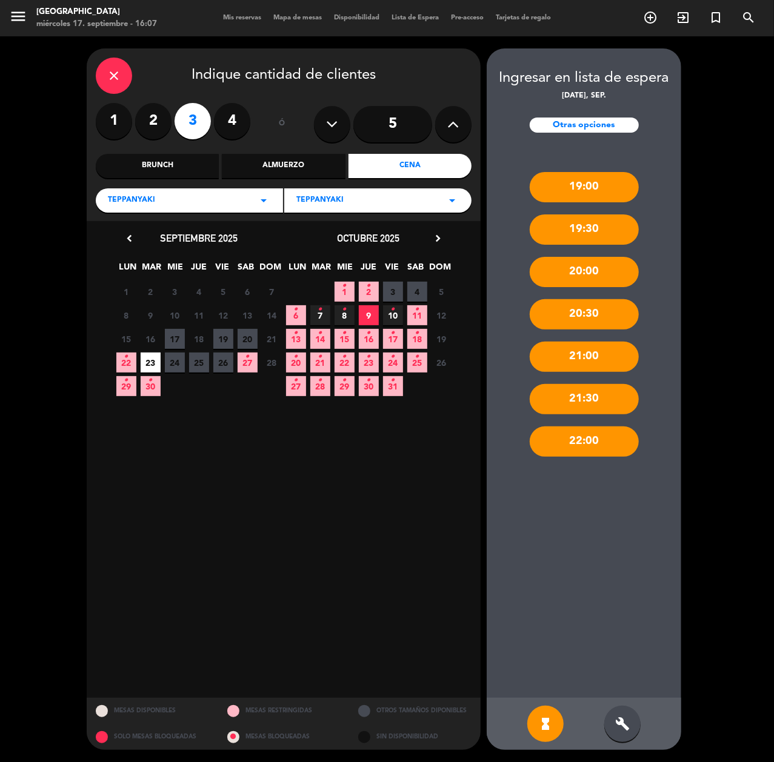
click at [619, 720] on icon "build" at bounding box center [622, 724] width 15 height 15
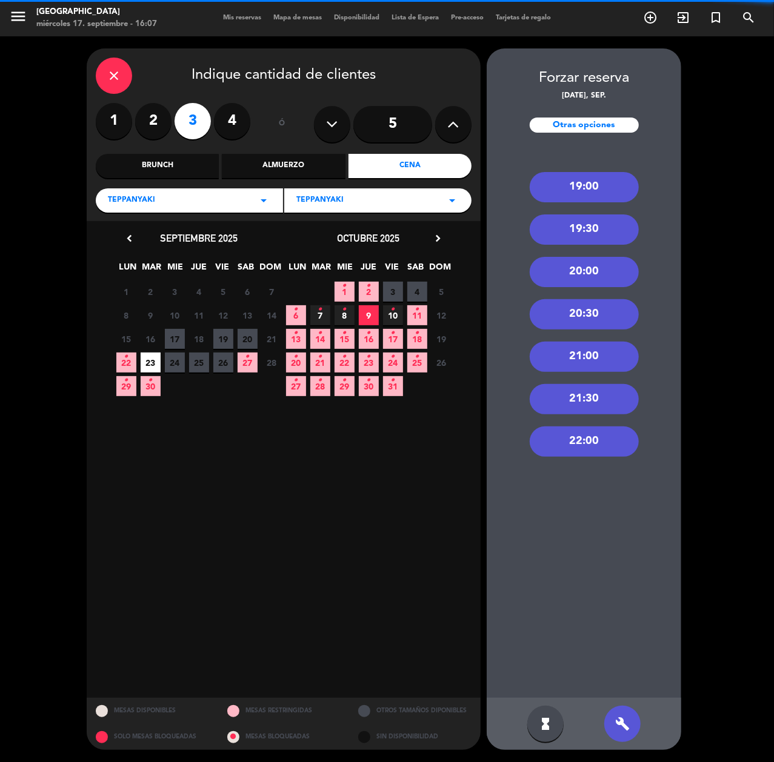
click at [602, 187] on div "19:00" at bounding box center [584, 187] width 109 height 30
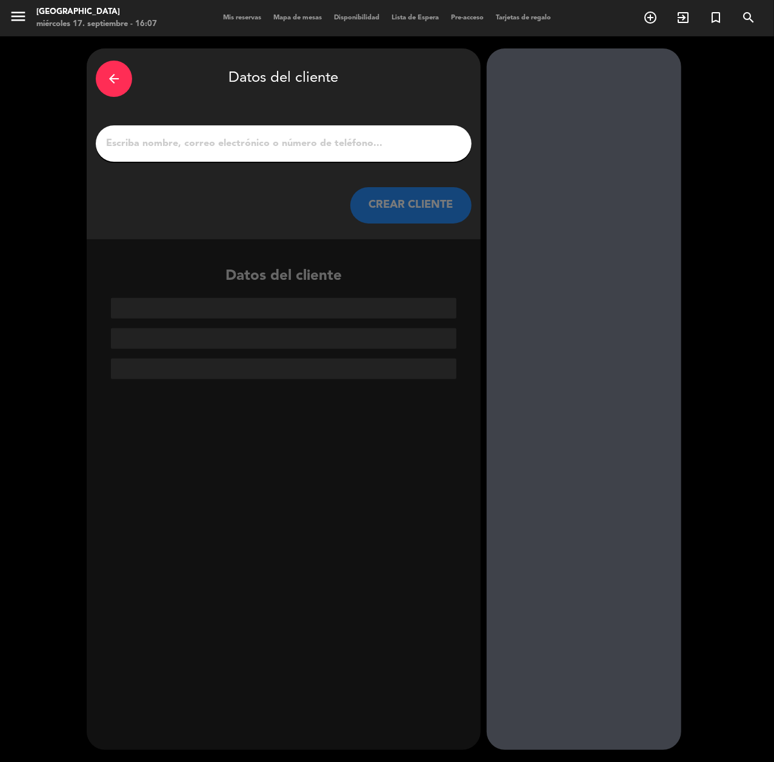
paste input "[PERSON_NAME]"
click at [437, 141] on input "1" at bounding box center [283, 143] width 357 height 17
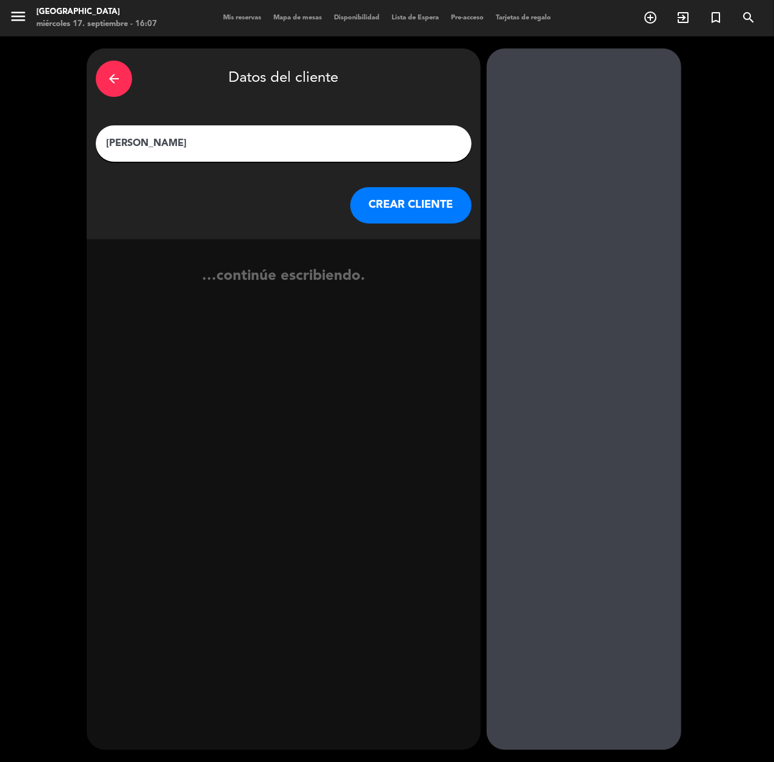
type input "[PERSON_NAME]"
click at [412, 207] on button "CREAR CLIENTE" at bounding box center [410, 205] width 121 height 36
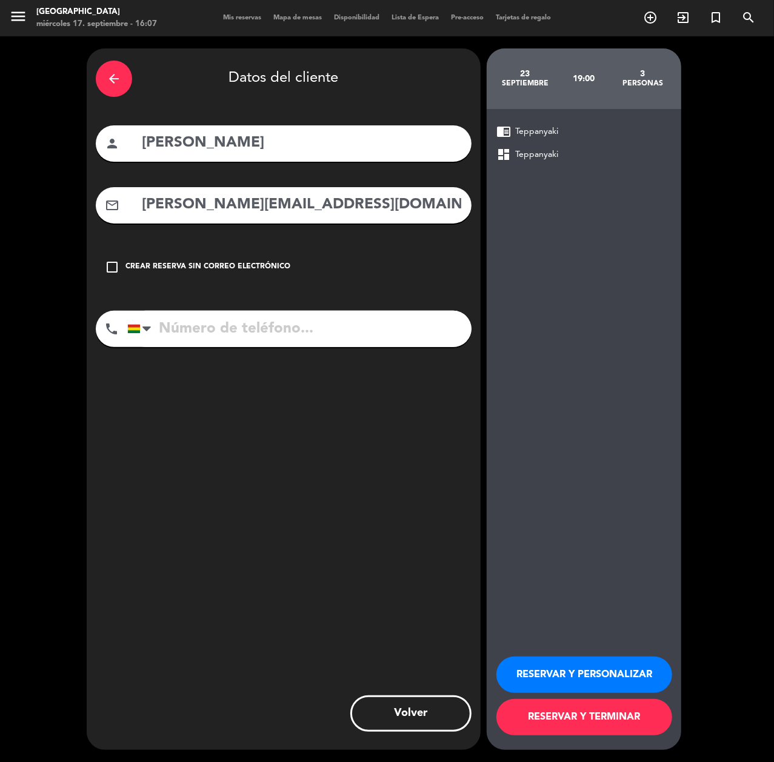
type input "[PERSON_NAME][EMAIL_ADDRESS][DOMAIN_NAME]"
click at [395, 337] on input "tel" at bounding box center [299, 329] width 344 height 36
type input "70877184"
click at [578, 662] on button "RESERVAR Y PERSONALIZAR" at bounding box center [584, 675] width 176 height 36
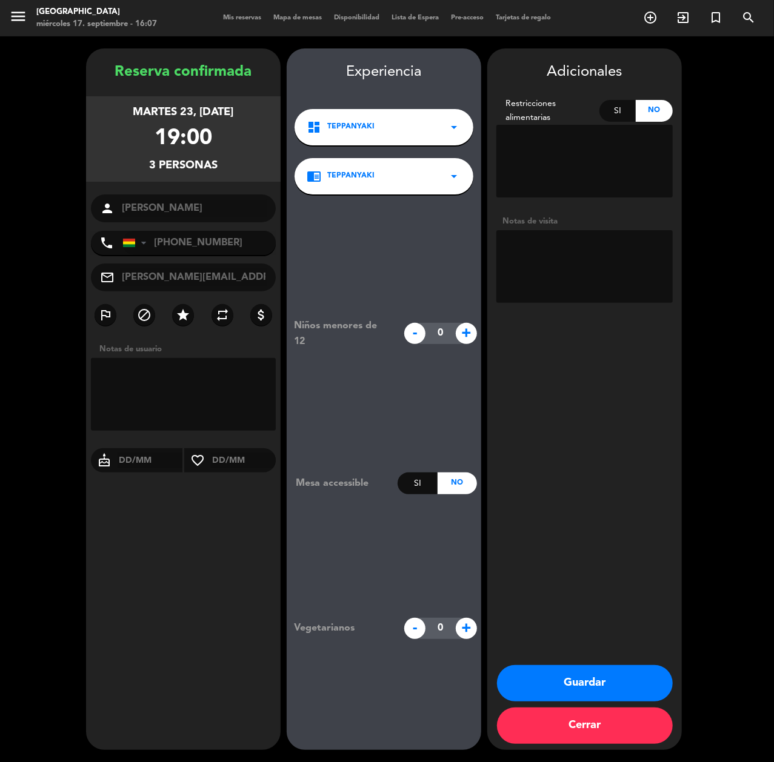
click at [627, 280] on textarea at bounding box center [584, 266] width 176 height 73
type textarea "teppan // CUMPLE"
click at [617, 694] on button "Guardar" at bounding box center [585, 683] width 176 height 36
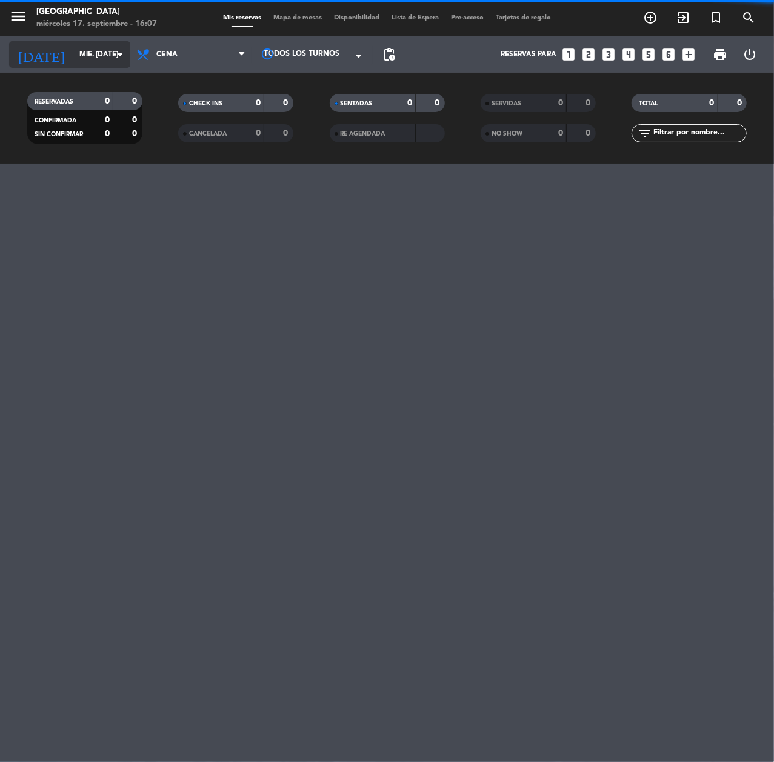
click at [73, 56] on input "mié. [DATE]" at bounding box center [121, 54] width 96 height 21
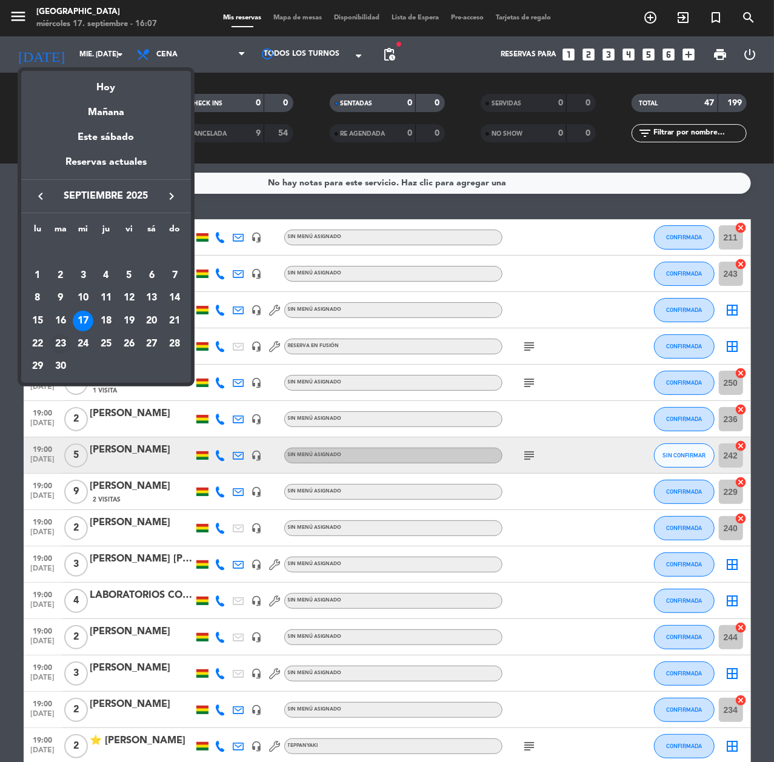
click at [63, 338] on div "23" at bounding box center [60, 344] width 21 height 21
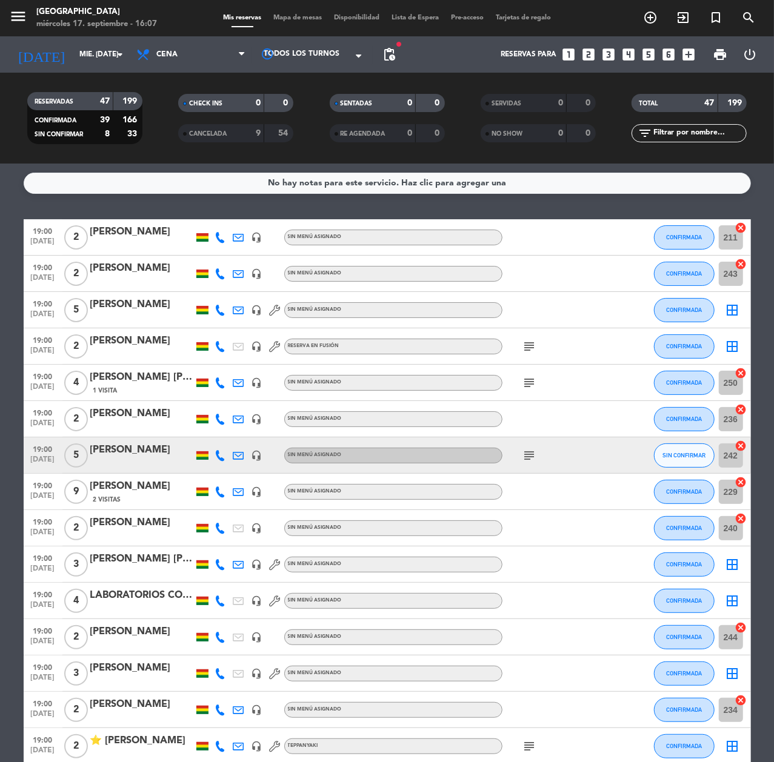
type input "[DATE] sep."
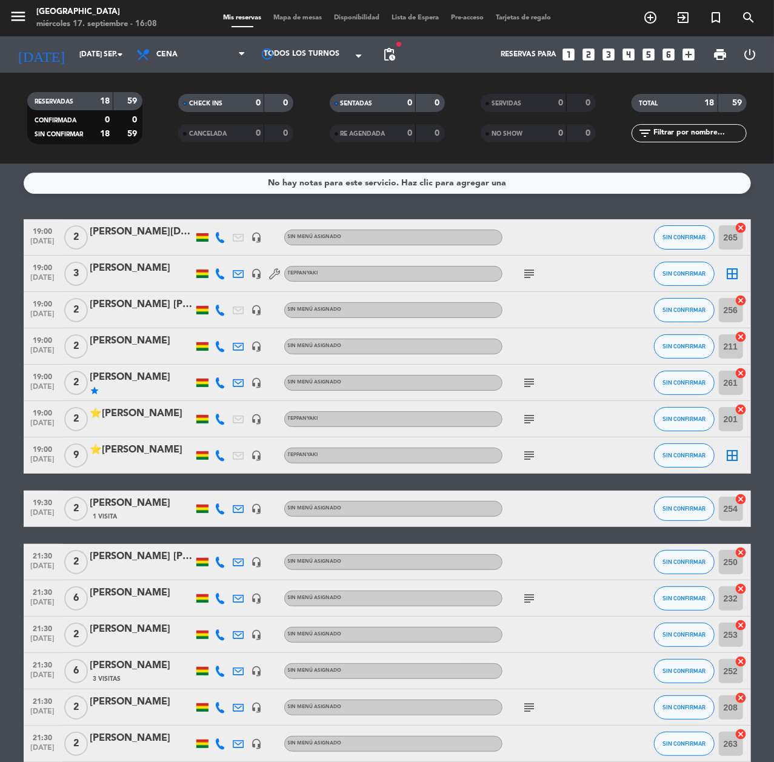
click at [98, 265] on div "[PERSON_NAME]" at bounding box center [141, 269] width 103 height 16
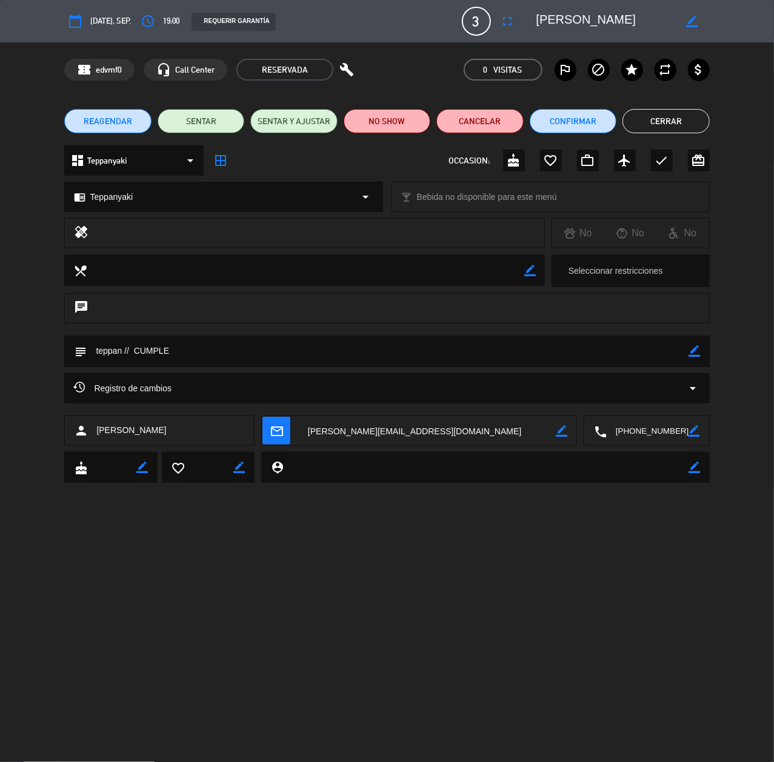
click at [697, 23] on div "border_color" at bounding box center [691, 21] width 35 height 22
drag, startPoint x: 696, startPoint y: 21, endPoint x: 681, endPoint y: 22, distance: 14.6
click at [694, 21] on icon "border_color" at bounding box center [692, 22] width 12 height 12
click at [538, 22] on textarea at bounding box center [605, 21] width 139 height 22
click at [688, 20] on icon at bounding box center [692, 22] width 12 height 12
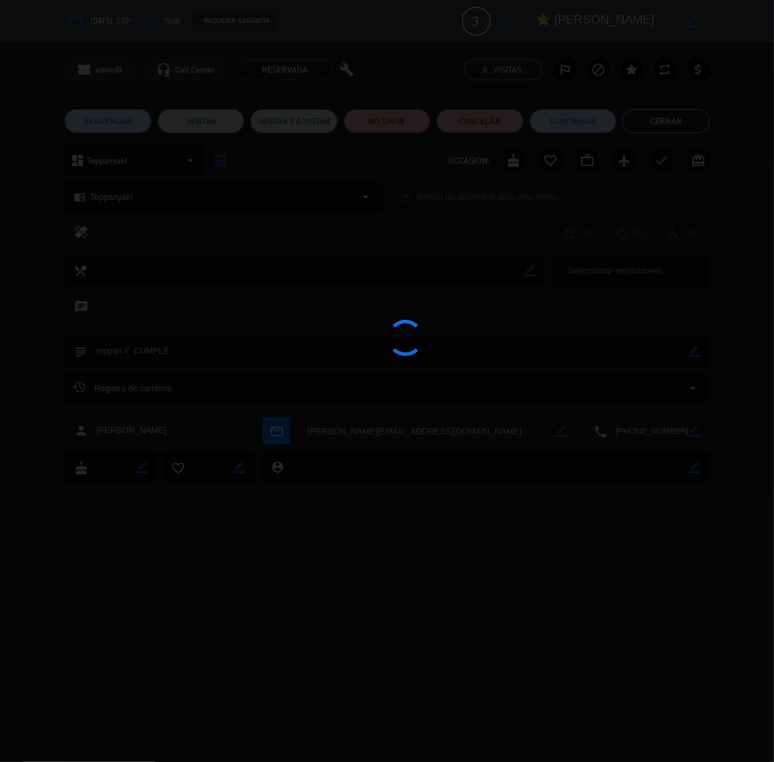
type textarea "⭐ [PERSON_NAME]"
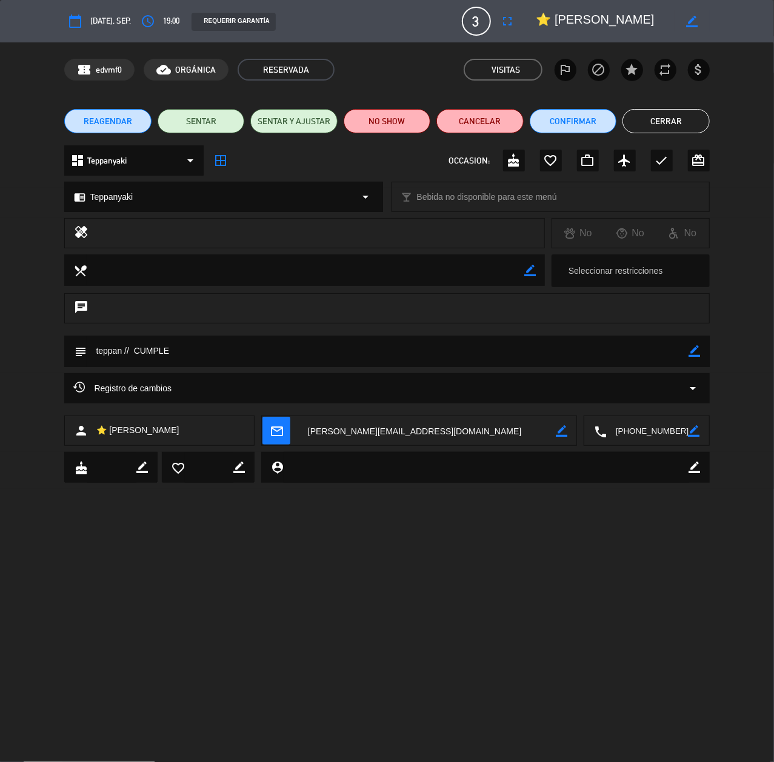
click at [686, 117] on button "Cerrar" at bounding box center [665, 121] width 87 height 24
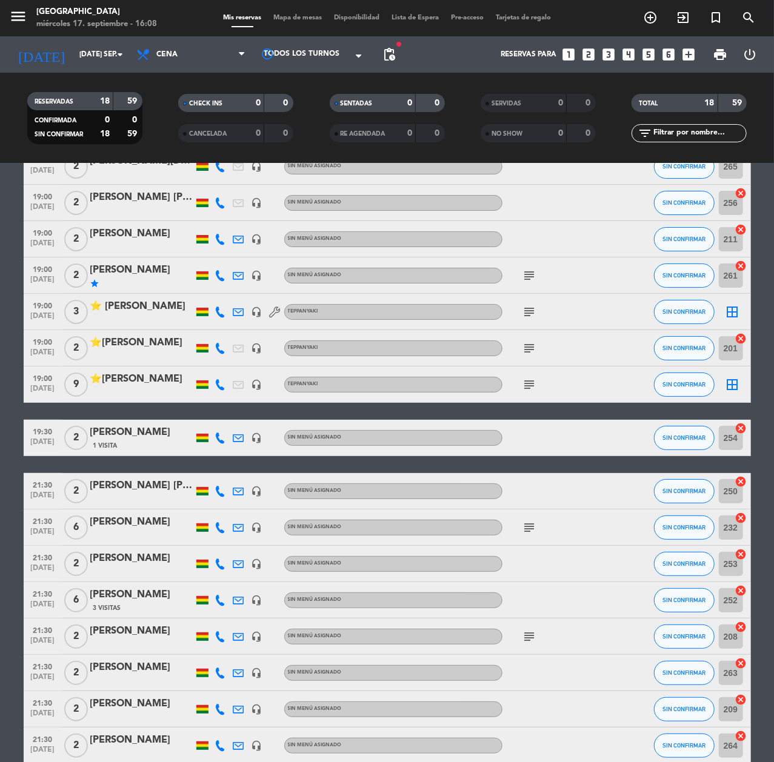
scroll to position [205, 0]
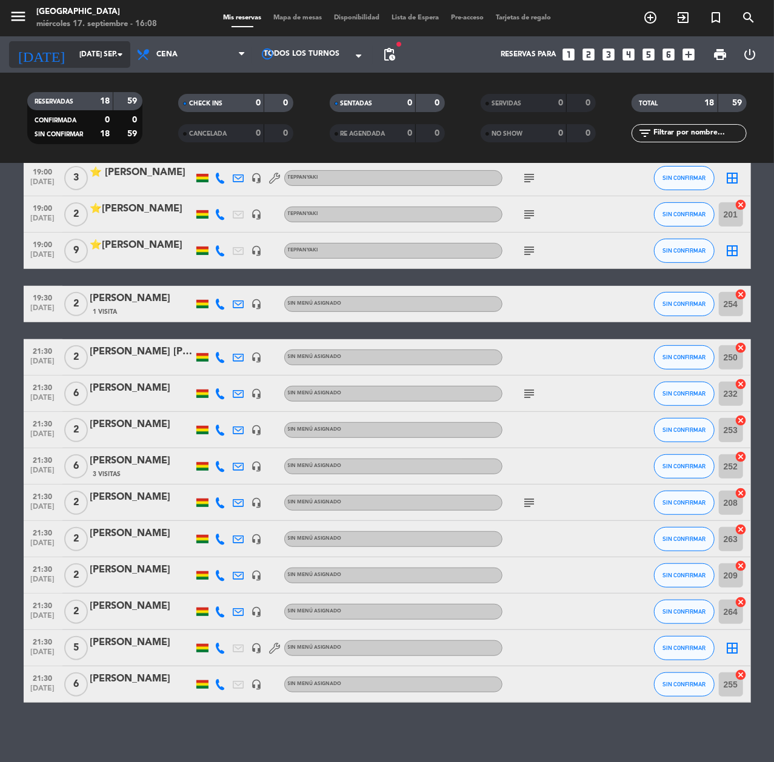
click at [40, 45] on icon "[DATE]" at bounding box center [41, 54] width 64 height 27
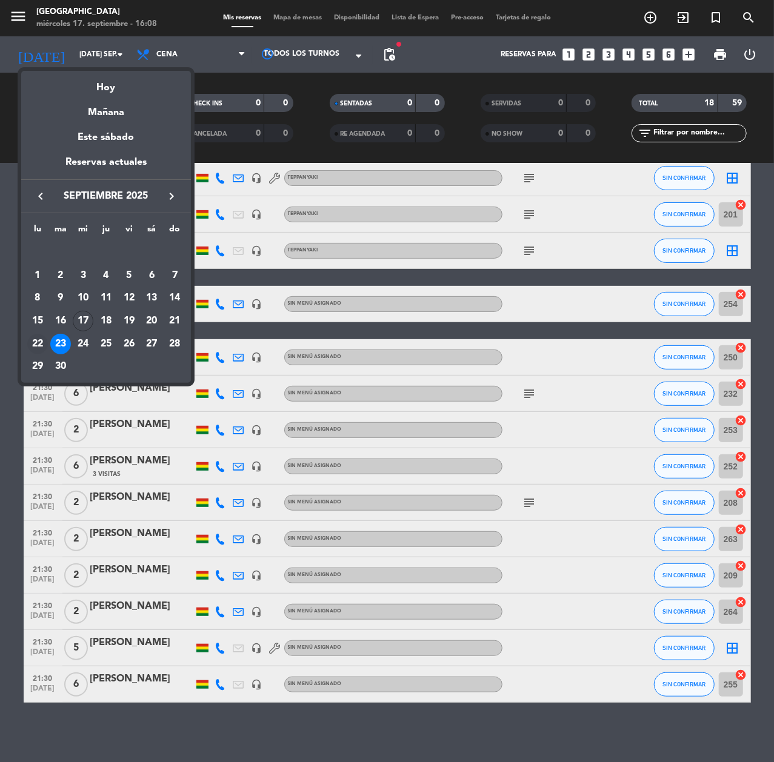
click at [42, 337] on div "22" at bounding box center [37, 344] width 21 height 21
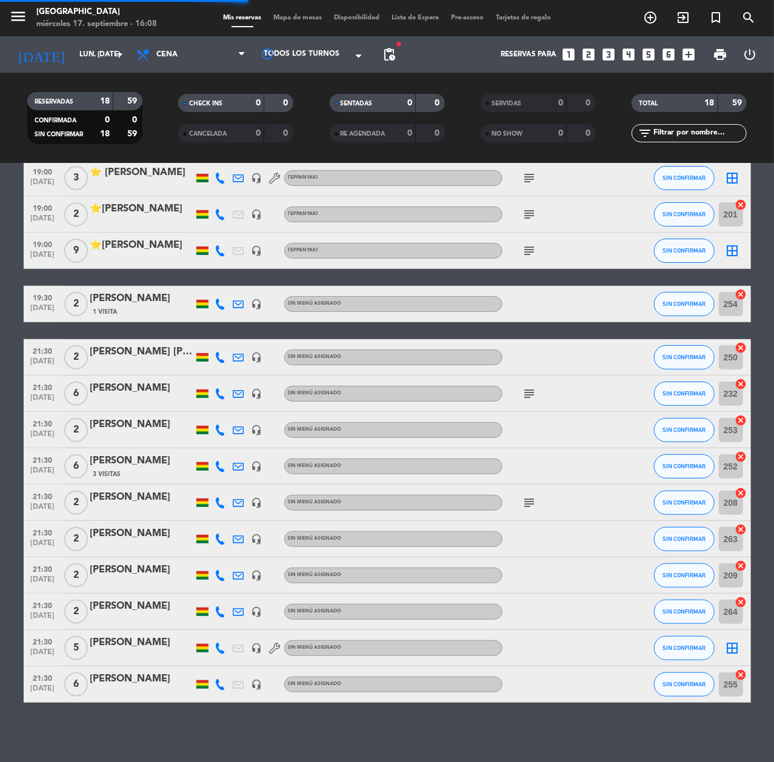
scroll to position [0, 0]
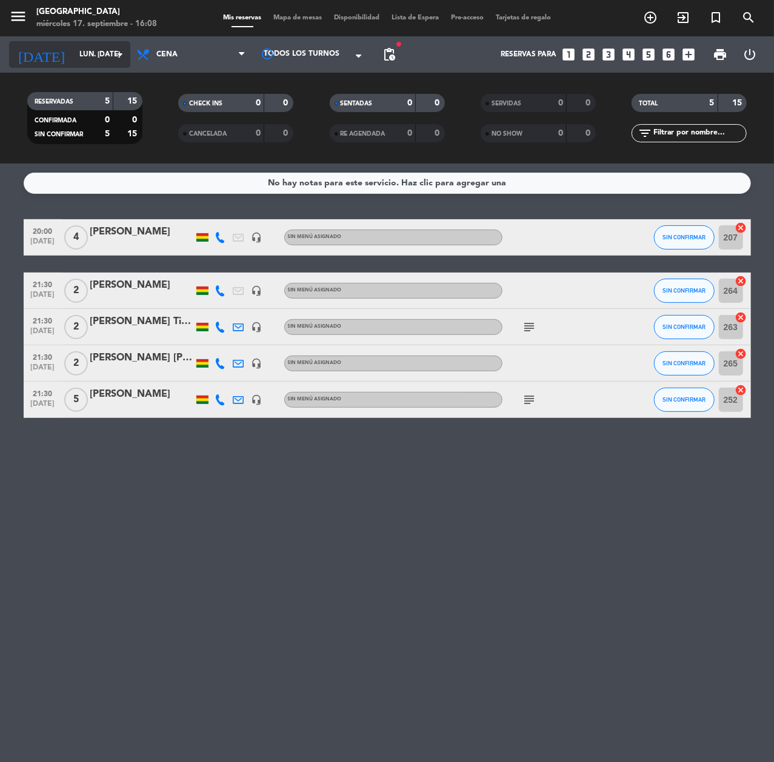
click at [73, 56] on input "lun. [DATE]" at bounding box center [121, 54] width 96 height 21
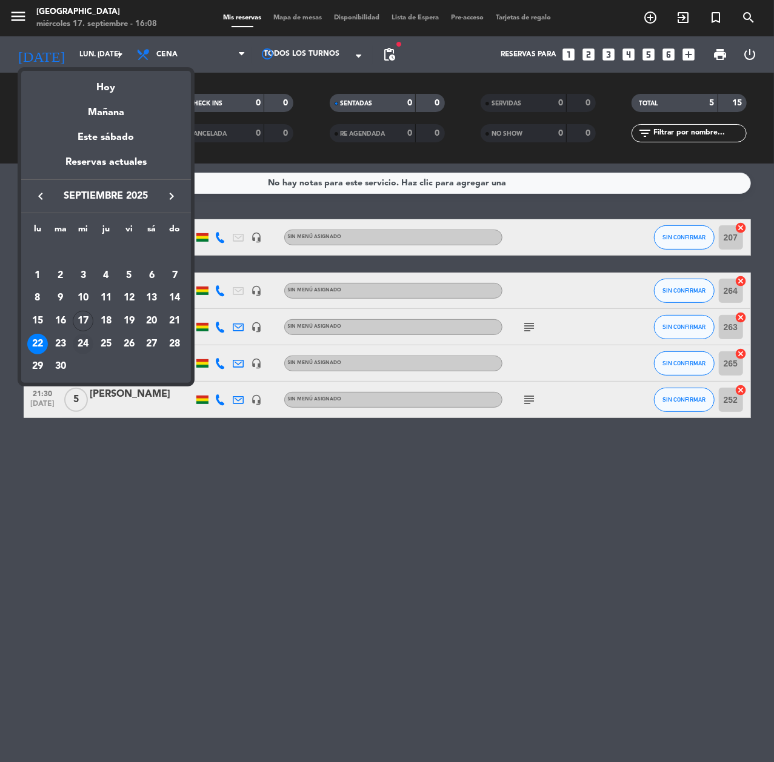
click at [88, 339] on div "24" at bounding box center [83, 344] width 21 height 21
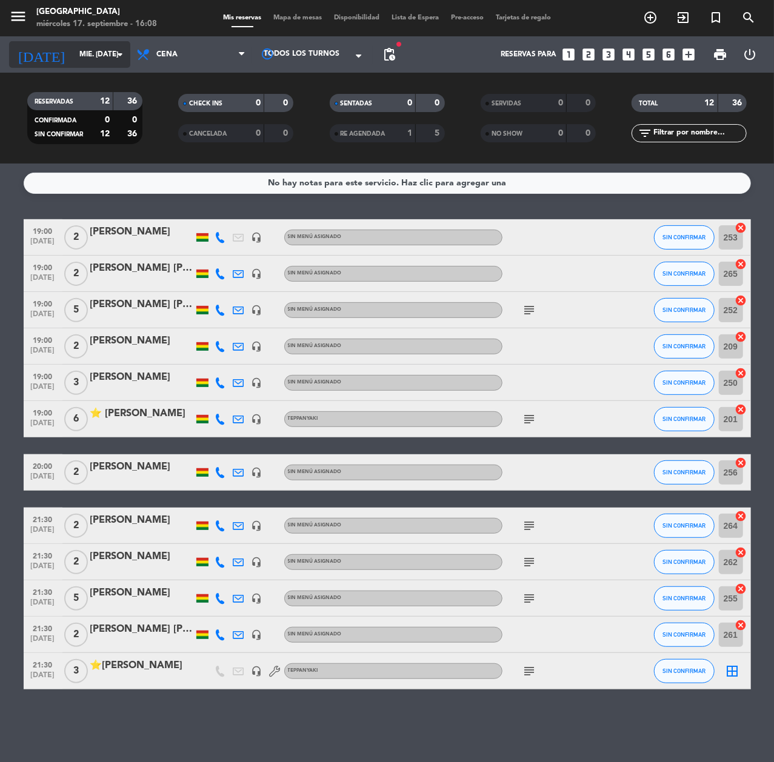
click at [73, 49] on input "mié. [DATE]" at bounding box center [121, 54] width 96 height 21
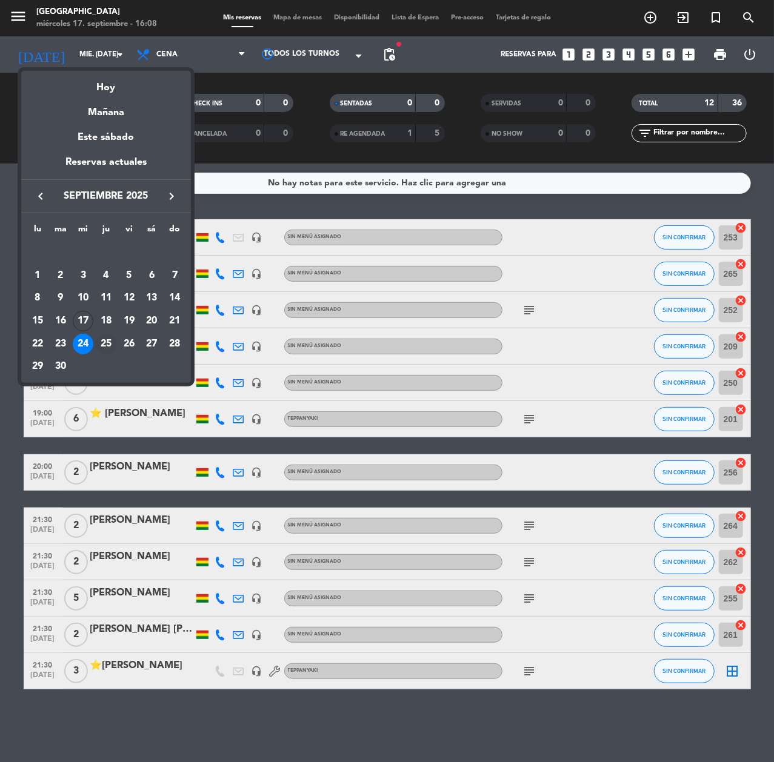
click at [102, 340] on div "25" at bounding box center [106, 344] width 21 height 21
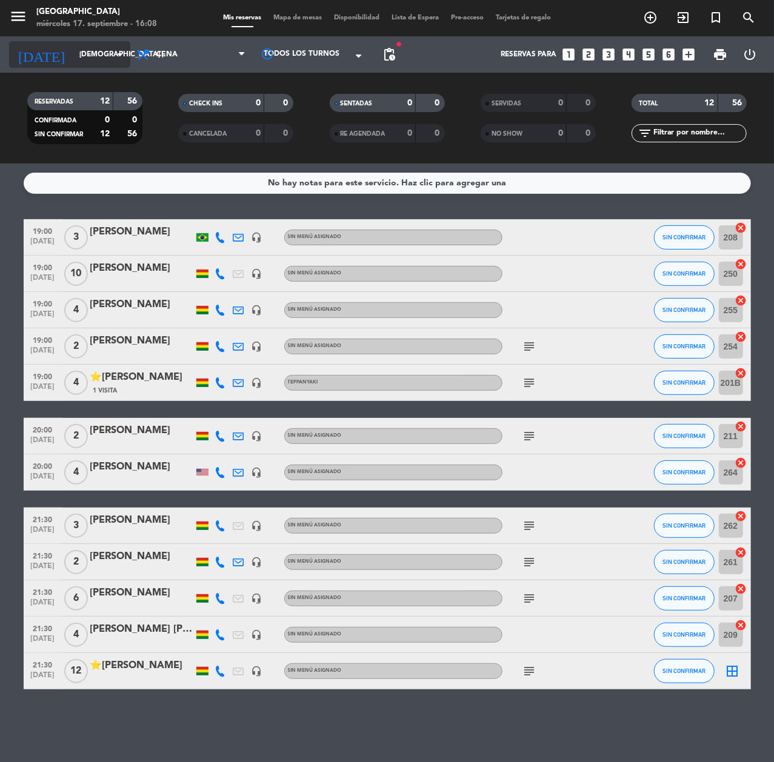
click at [98, 55] on input "[DEMOGRAPHIC_DATA] [DATE]" at bounding box center [121, 54] width 96 height 21
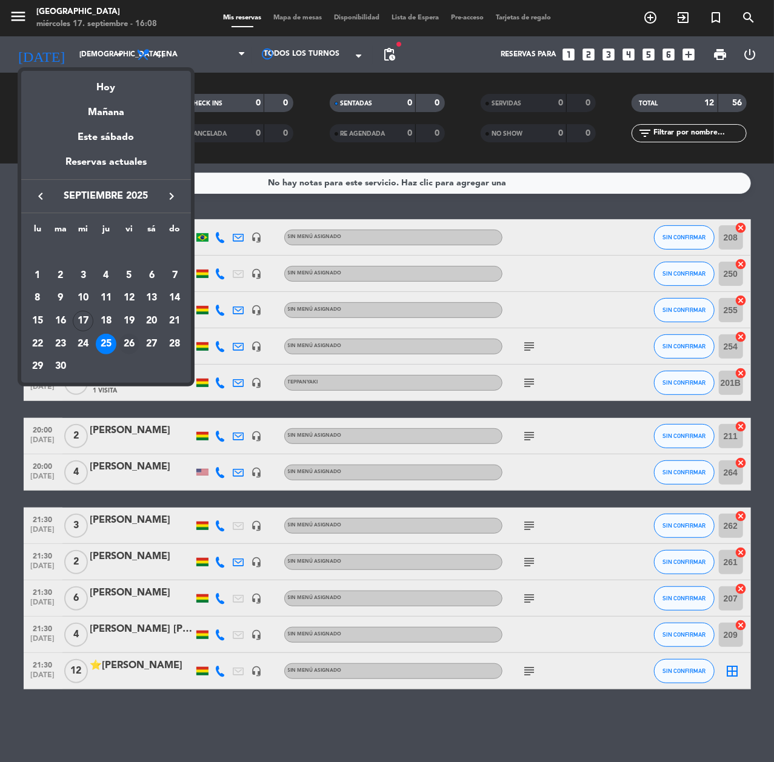
click at [132, 342] on div "26" at bounding box center [129, 344] width 21 height 21
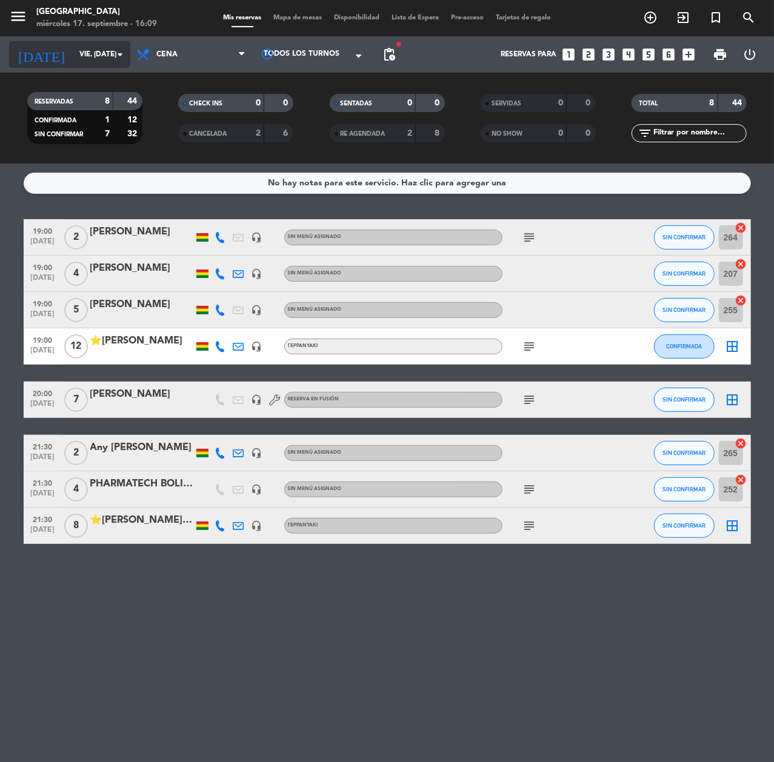
click at [35, 54] on icon "[DATE]" at bounding box center [41, 54] width 64 height 27
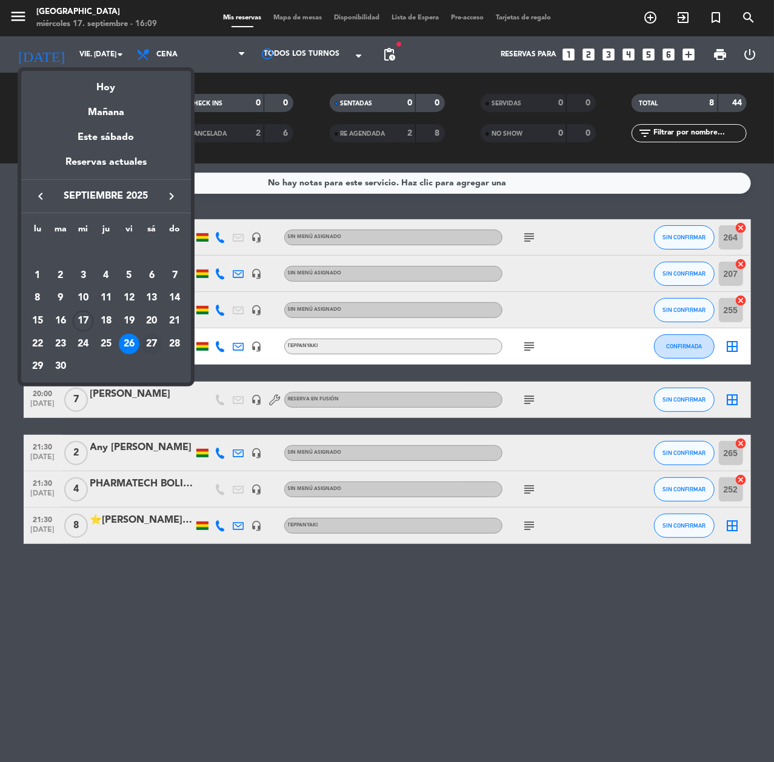
click at [148, 343] on div "27" at bounding box center [151, 344] width 21 height 21
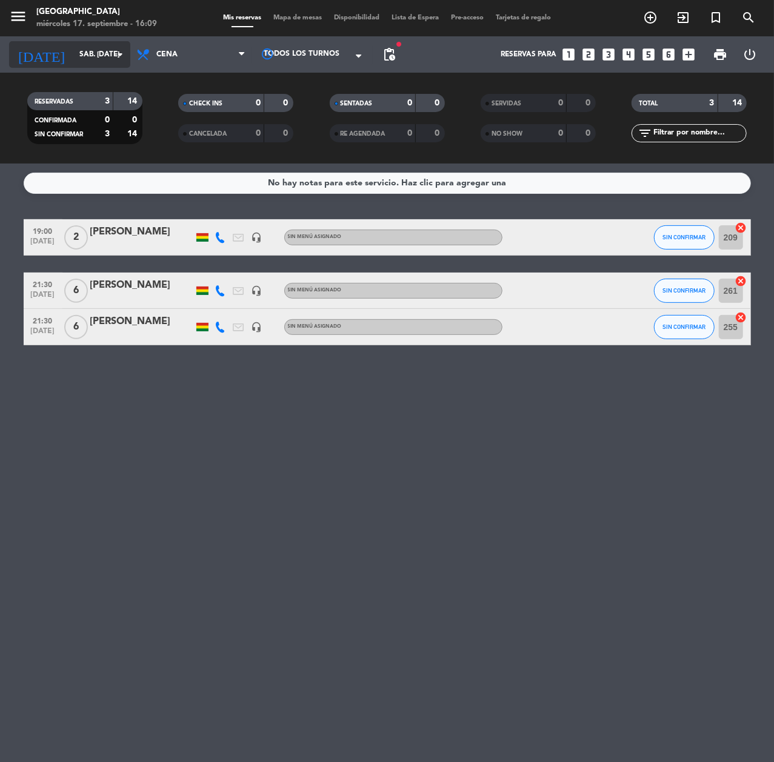
click at [95, 46] on input "sáb. [DATE]" at bounding box center [121, 54] width 96 height 21
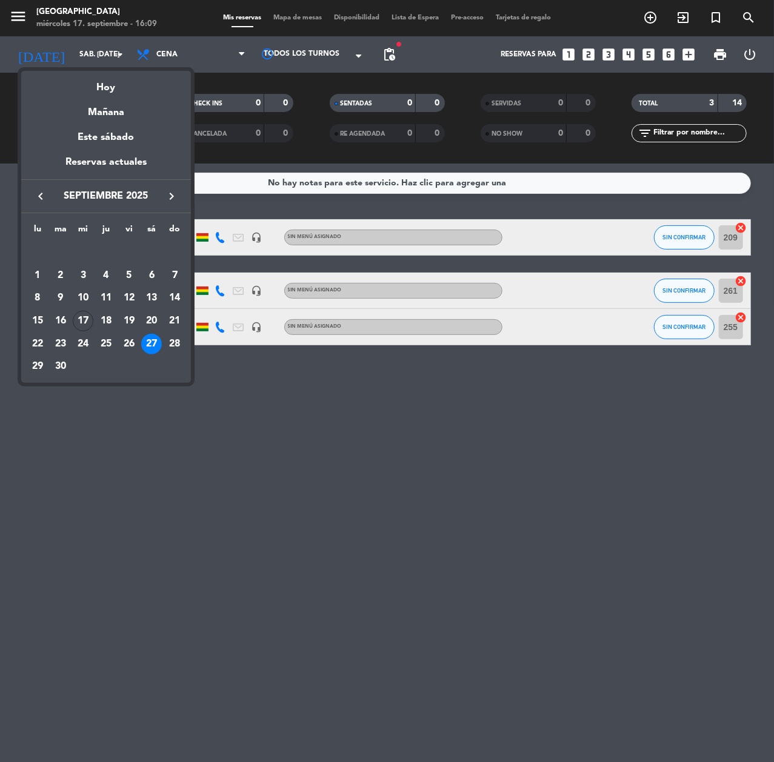
click at [371, 367] on div at bounding box center [387, 381] width 774 height 762
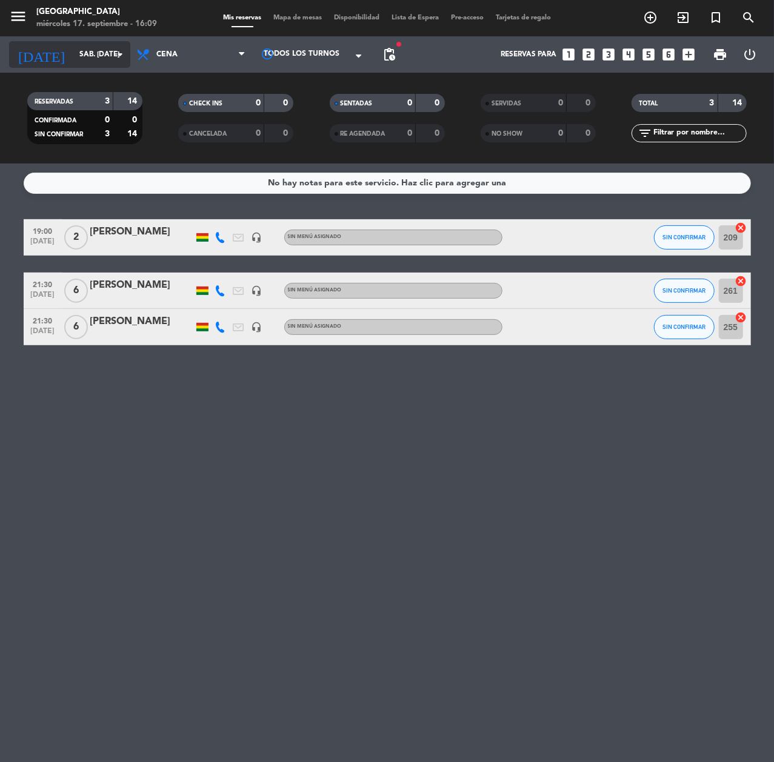
click at [98, 56] on input "sáb. [DATE]" at bounding box center [121, 54] width 96 height 21
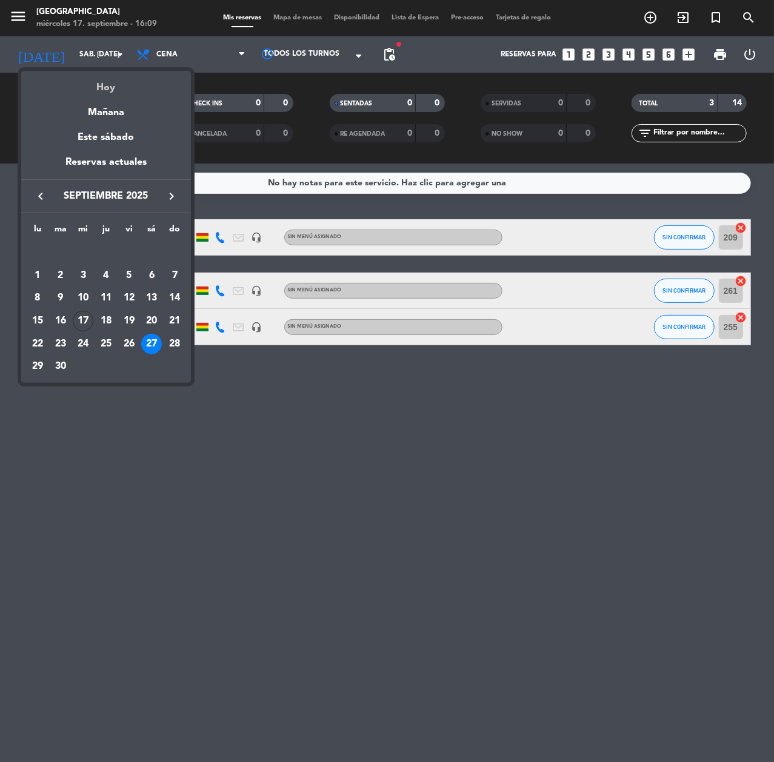
click at [102, 81] on div "Hoy" at bounding box center [106, 83] width 170 height 25
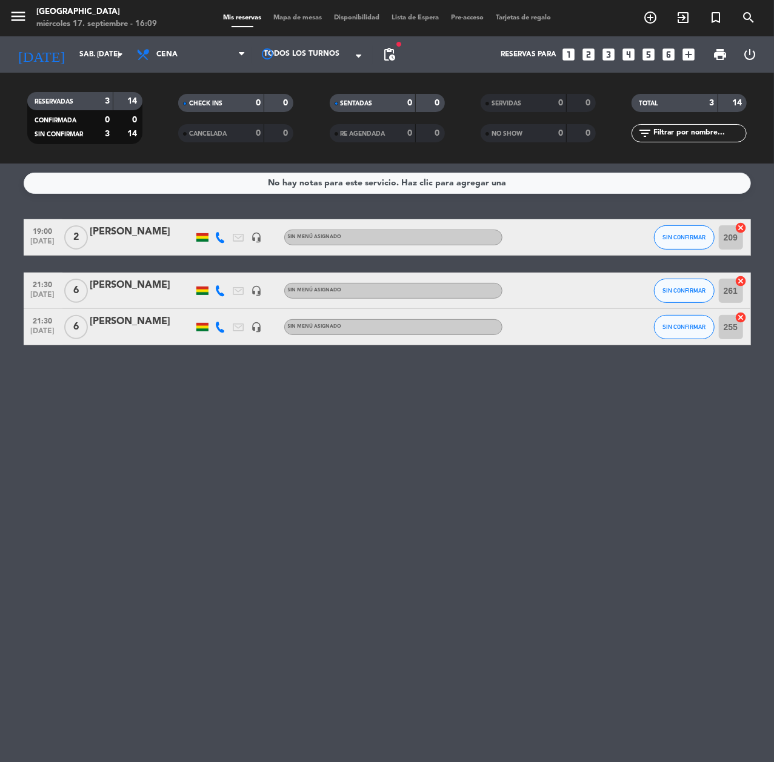
type input "mié. [DATE]"
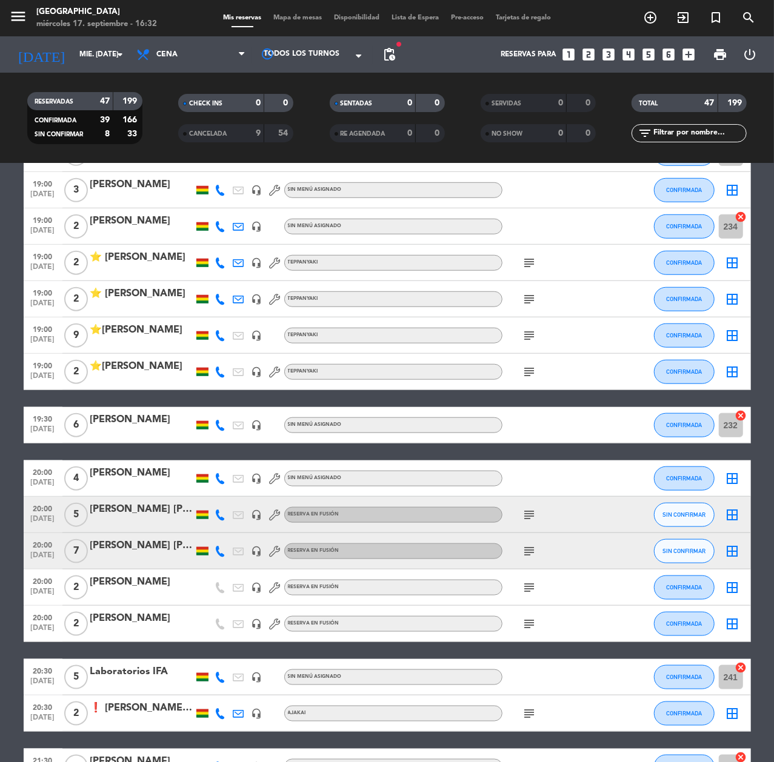
scroll to position [485, 0]
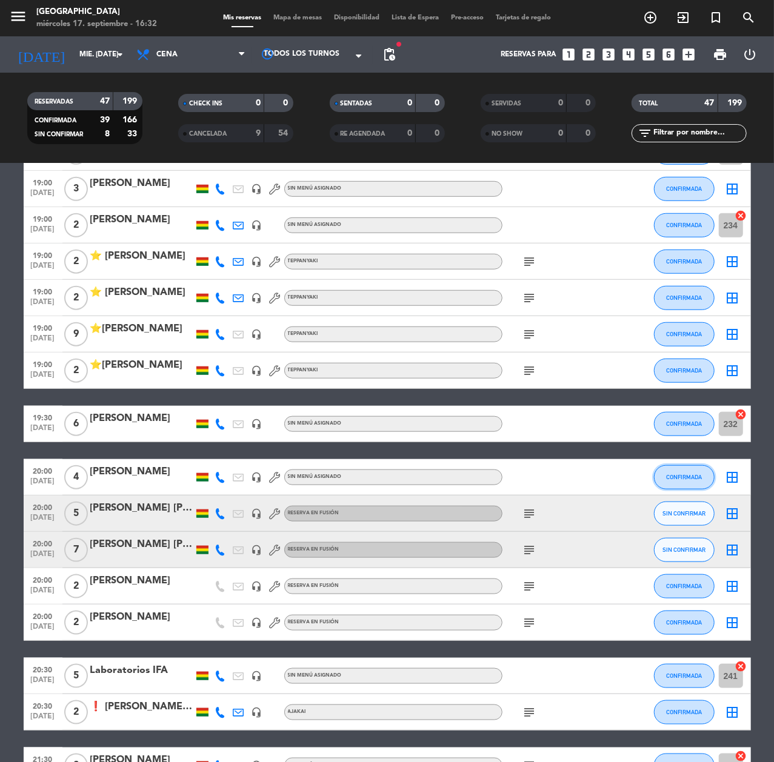
click at [669, 480] on span "CONFIRMADA" at bounding box center [684, 477] width 36 height 7
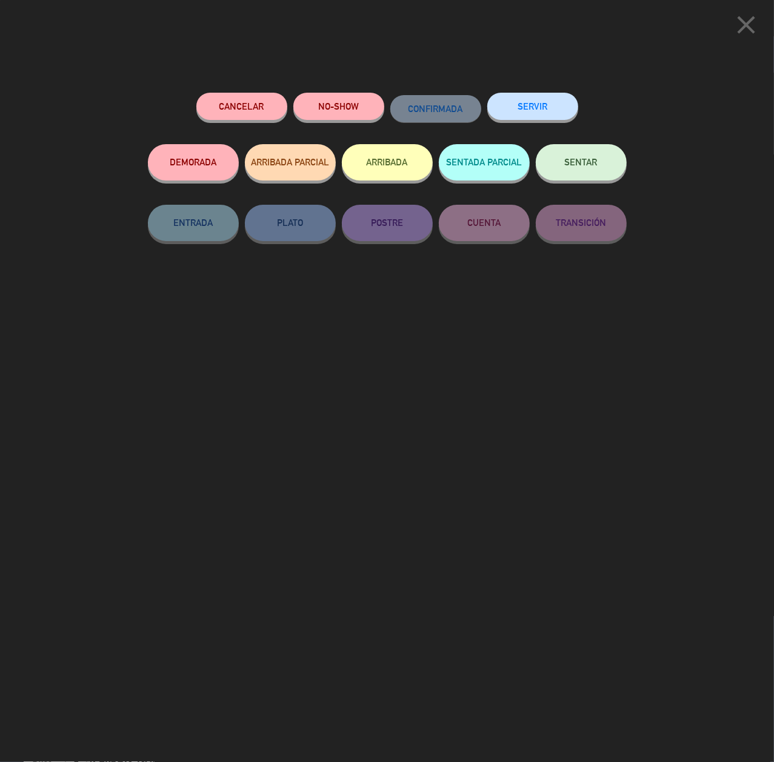
click at [252, 98] on button "Cancelar" at bounding box center [241, 106] width 91 height 27
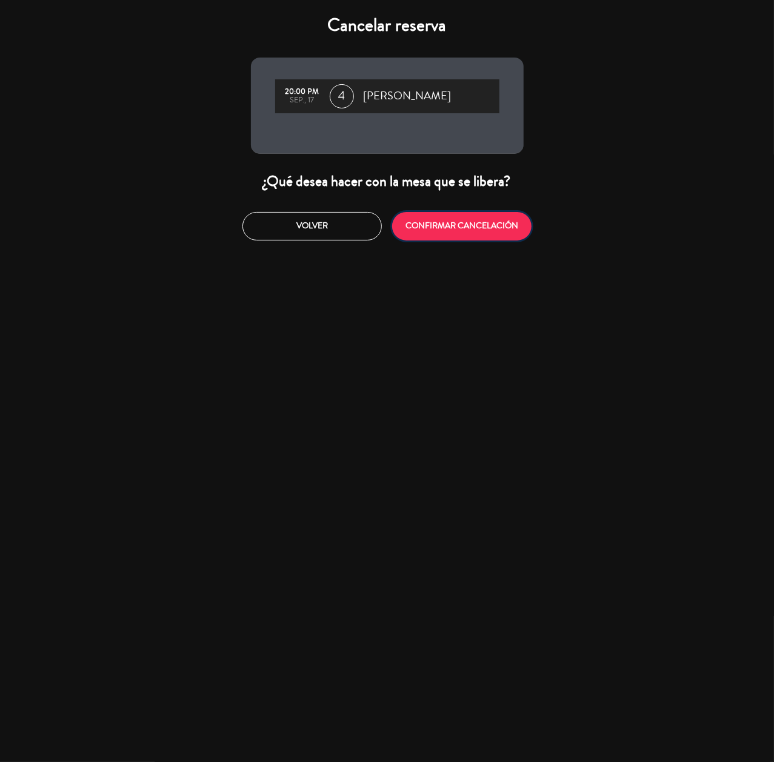
click at [469, 221] on button "CONFIRMAR CANCELACIÓN" at bounding box center [461, 226] width 139 height 28
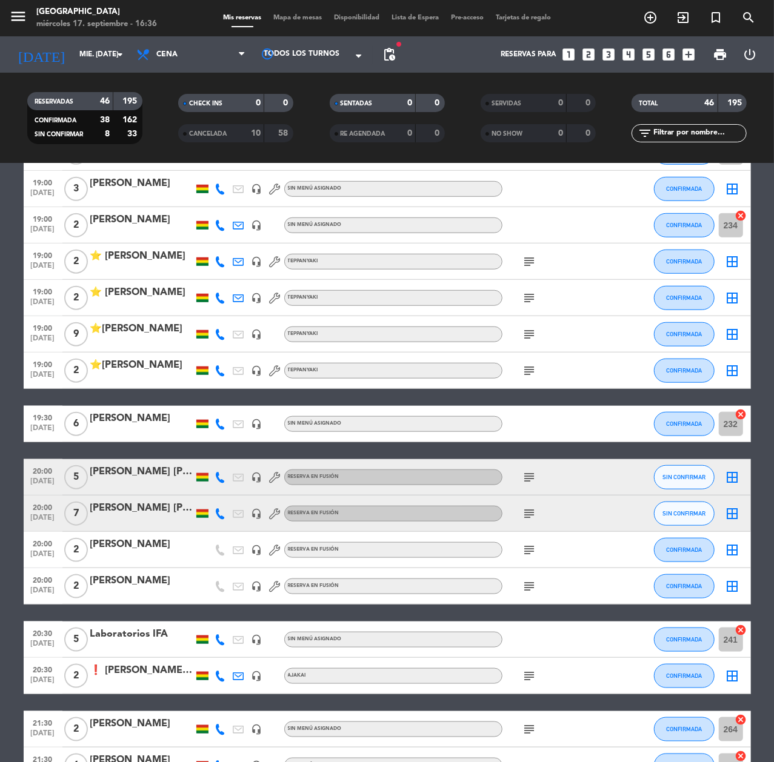
click at [582, 52] on icon "looks_two" at bounding box center [588, 55] width 16 height 16
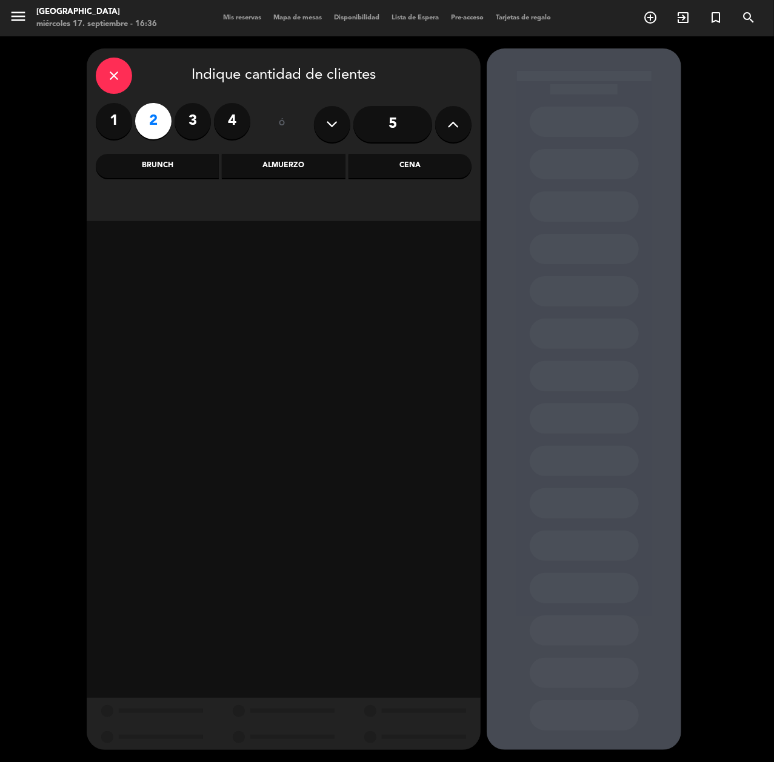
click at [434, 165] on div "Cena" at bounding box center [409, 166] width 123 height 24
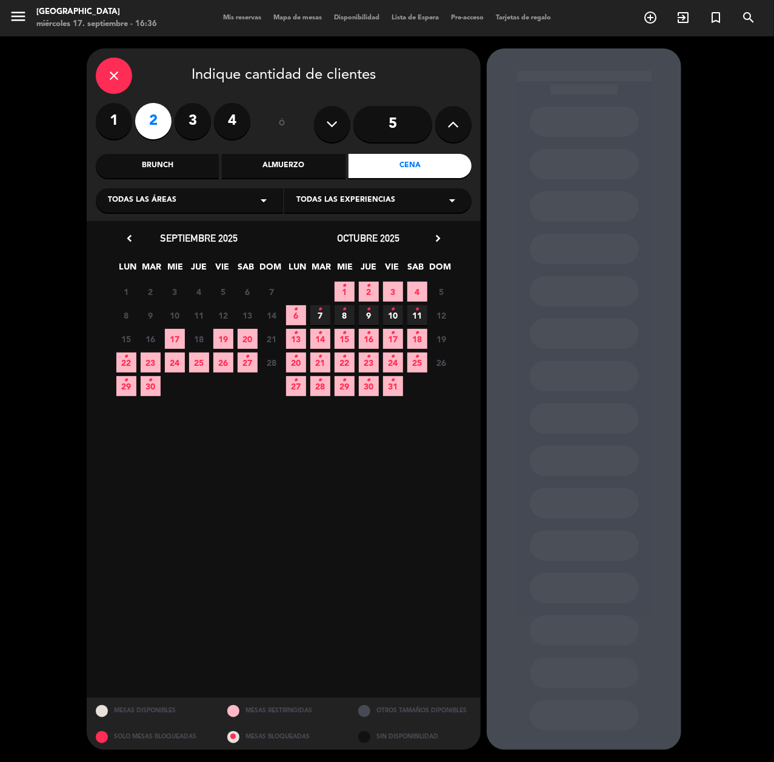
click at [124, 361] on icon "•" at bounding box center [126, 356] width 4 height 19
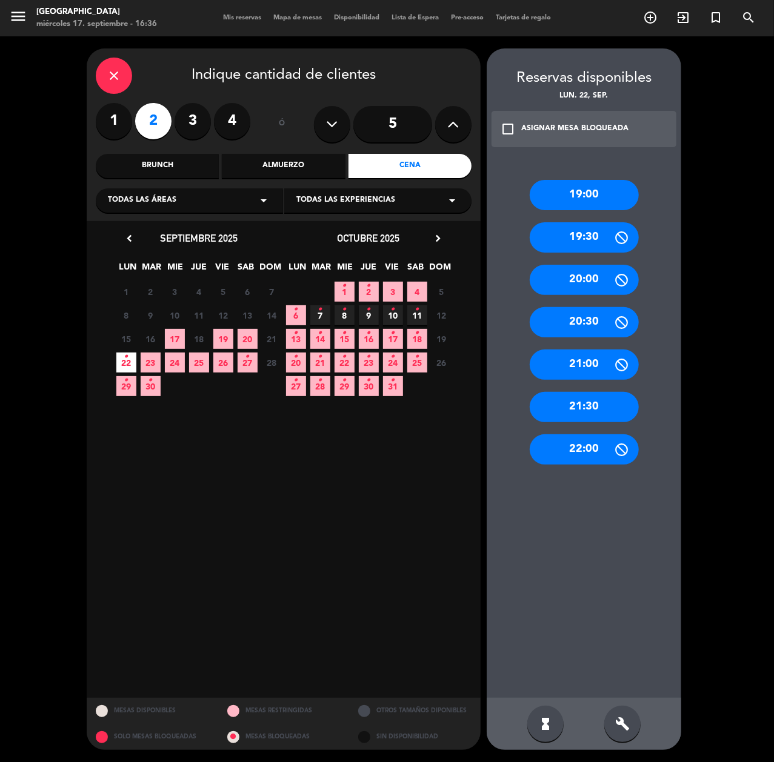
click at [604, 410] on div "21:30" at bounding box center [584, 407] width 109 height 30
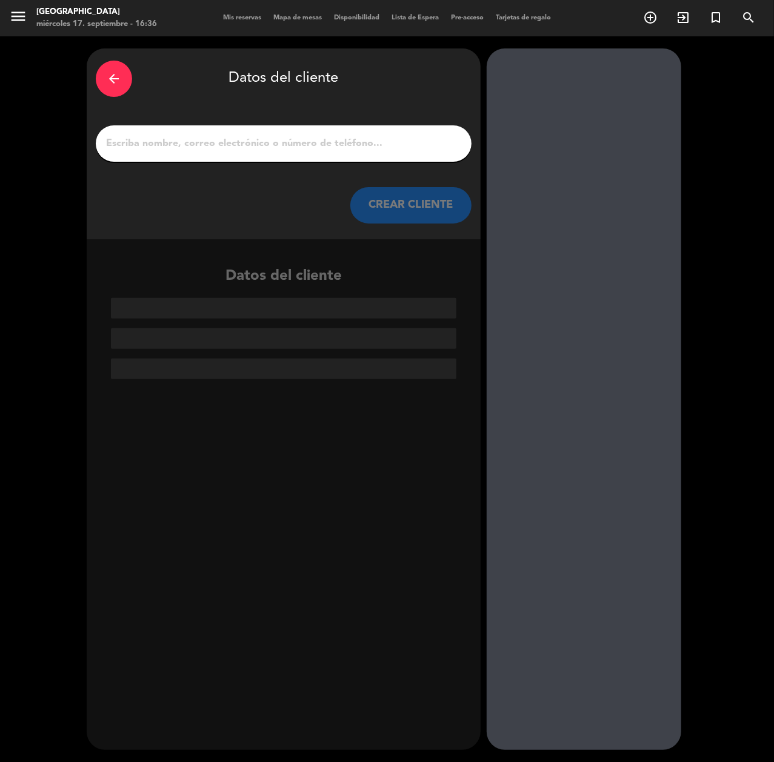
click at [399, 147] on input "1" at bounding box center [283, 143] width 357 height 17
paste input "[PERSON_NAME]. hora 21.30."
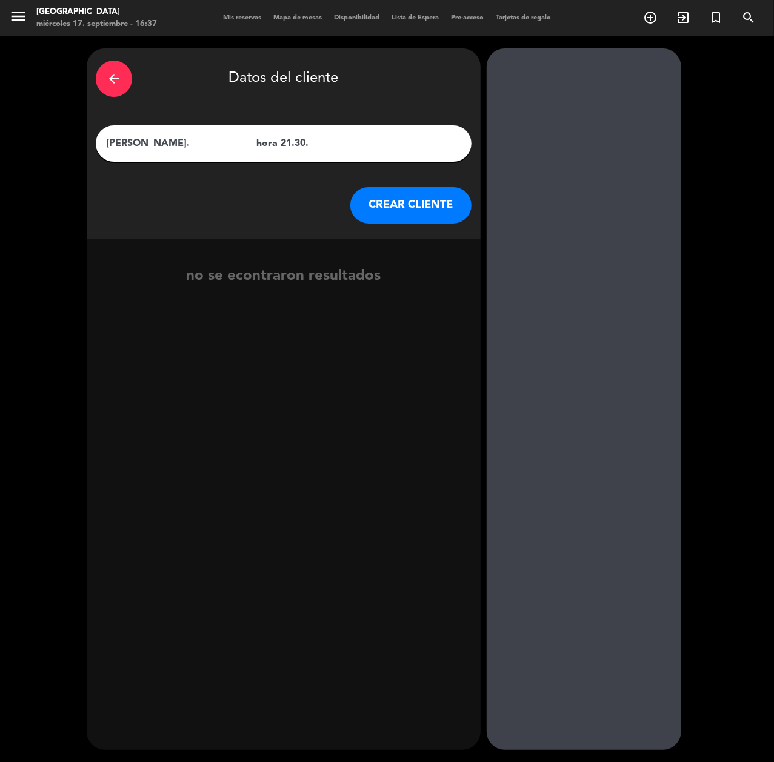
click at [212, 139] on input "[PERSON_NAME]. hora 21.30." at bounding box center [283, 143] width 357 height 17
type input "[PERSON_NAME]"
click at [445, 221] on button "CREAR CLIENTE" at bounding box center [410, 205] width 121 height 36
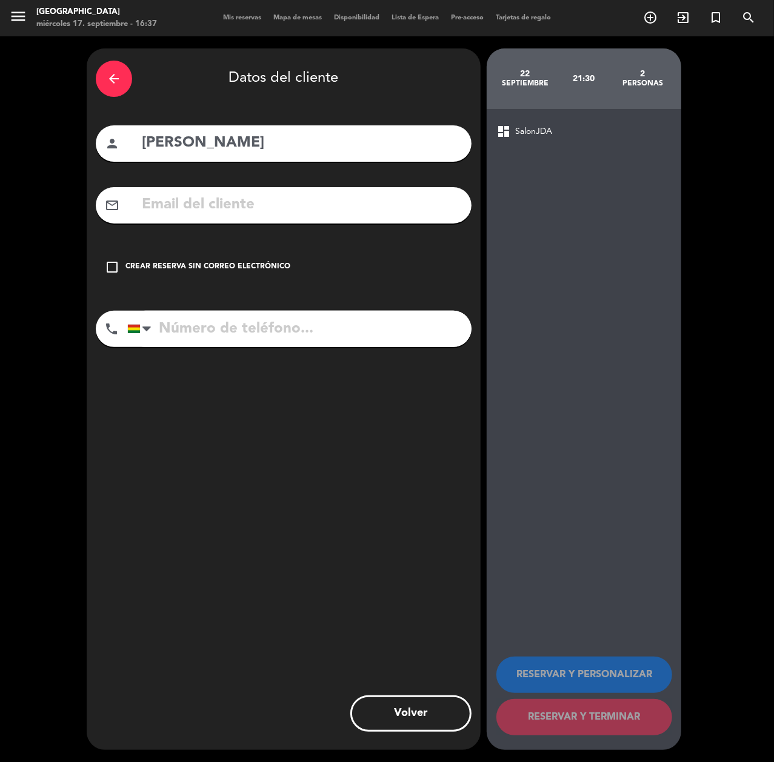
click at [327, 202] on input "text" at bounding box center [302, 205] width 322 height 25
paste input "[EMAIL_ADDRESS][DOMAIN_NAME]"
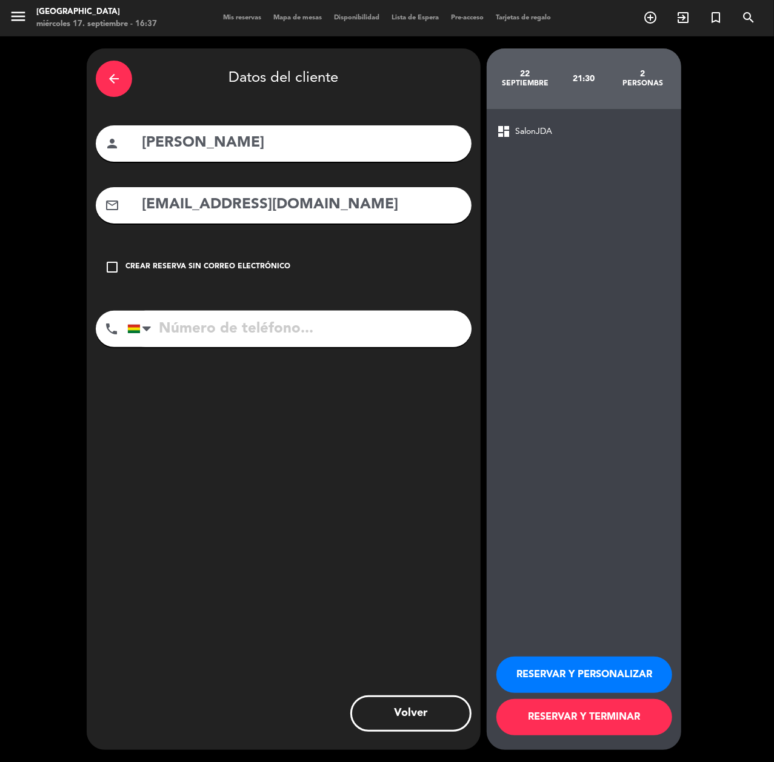
type input "[EMAIL_ADDRESS][DOMAIN_NAME]"
click at [376, 328] on input "tel" at bounding box center [299, 329] width 344 height 36
type input "64456703"
click at [576, 669] on button "RESERVAR Y PERSONALIZAR" at bounding box center [584, 675] width 176 height 36
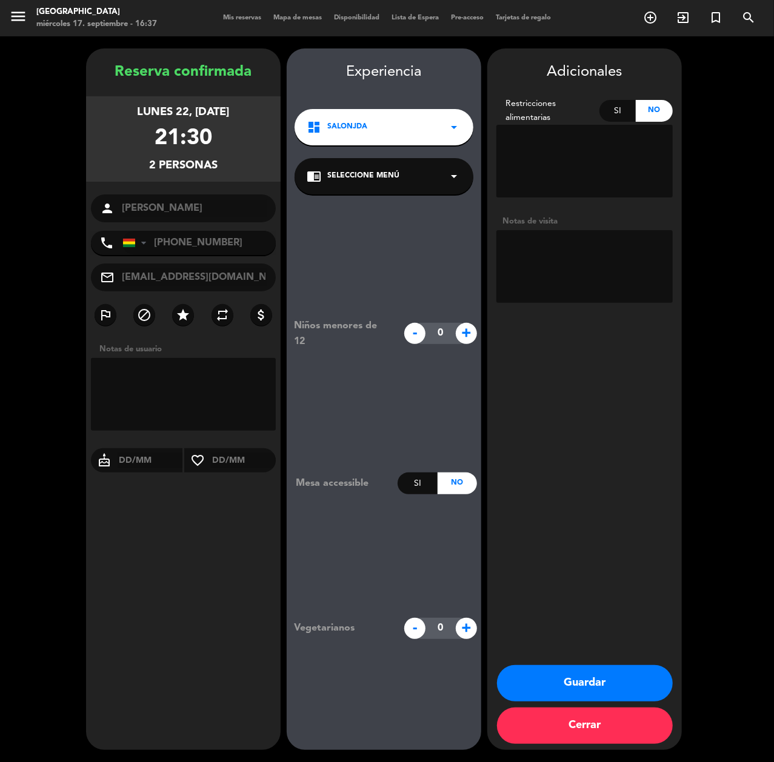
click at [593, 246] on textarea at bounding box center [584, 266] width 176 height 73
type textarea "CUMPLE"
click at [621, 681] on button "Guardar" at bounding box center [585, 683] width 176 height 36
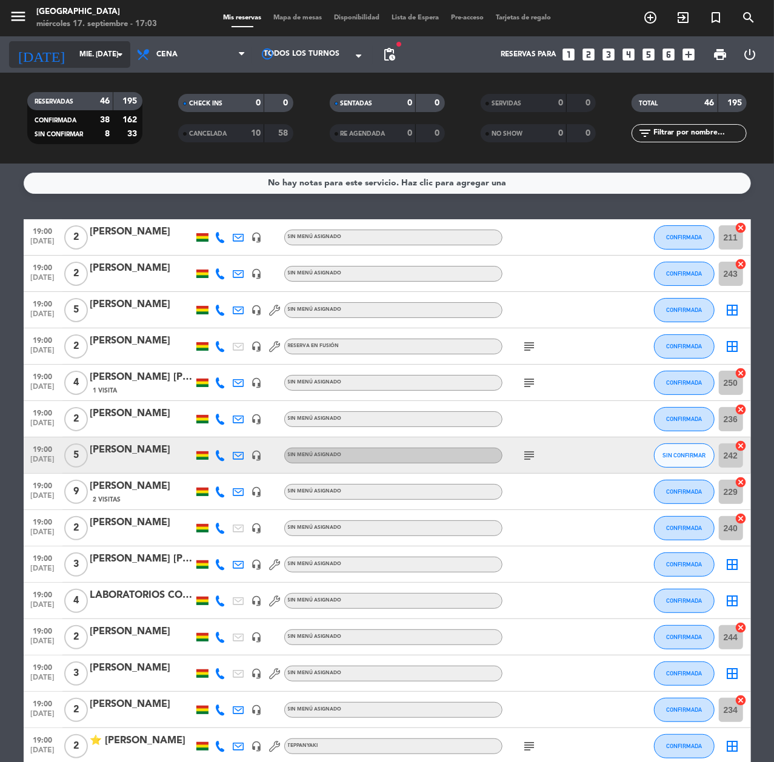
click at [98, 48] on input "mié. [DATE]" at bounding box center [121, 54] width 96 height 21
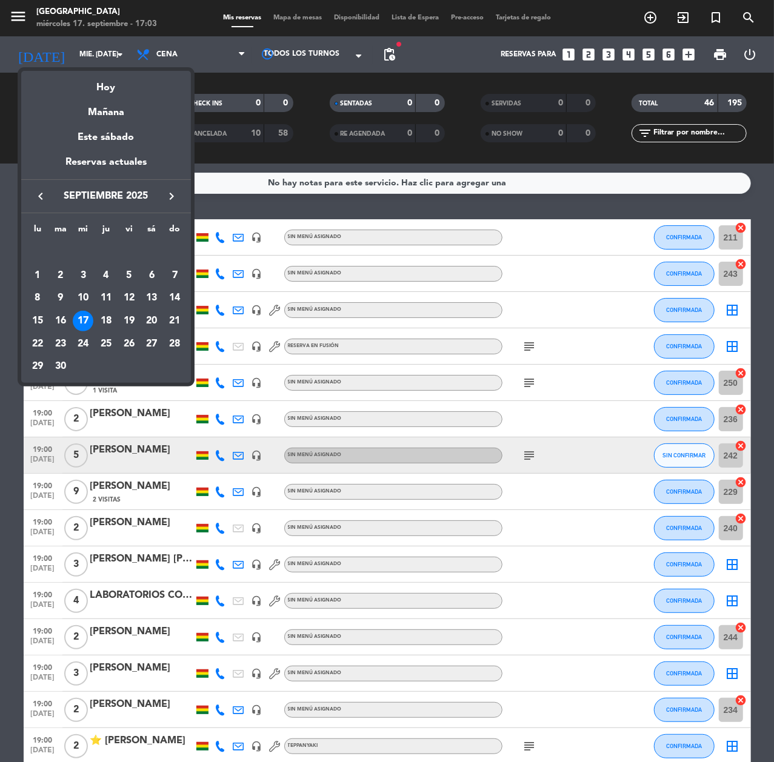
click at [143, 313] on td "20" at bounding box center [152, 321] width 23 height 23
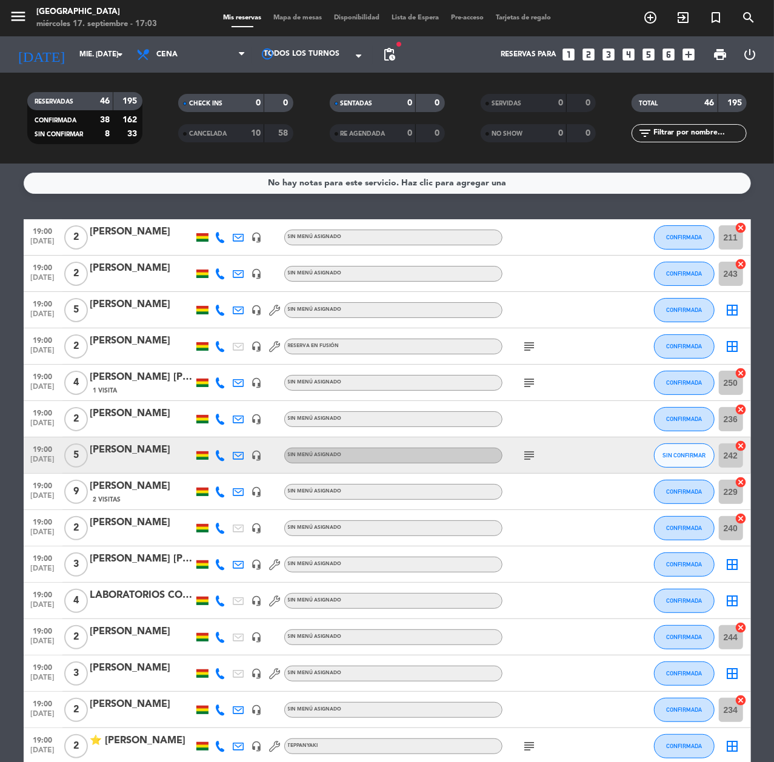
type input "sáb. [DATE]"
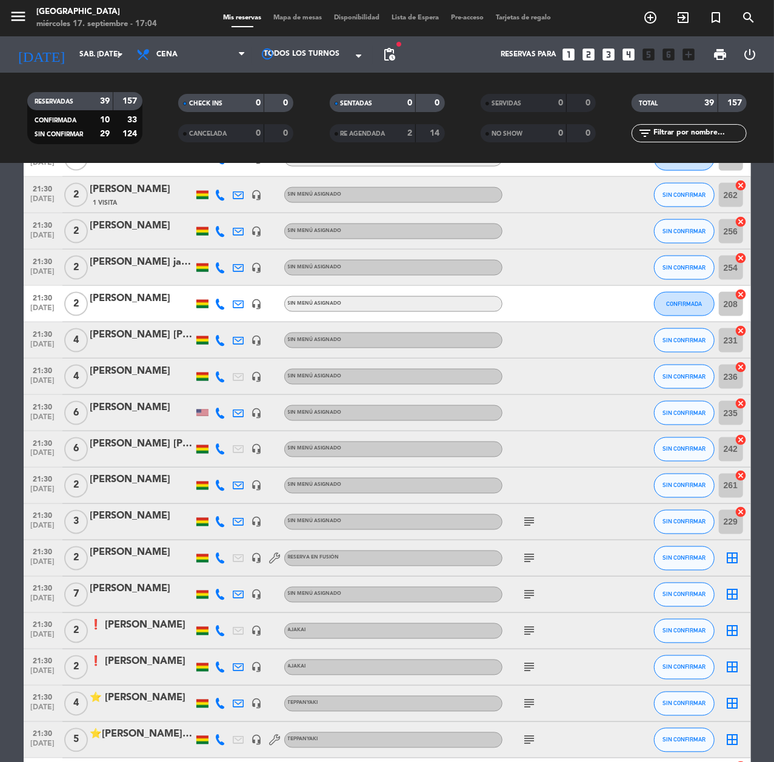
scroll to position [968, 0]
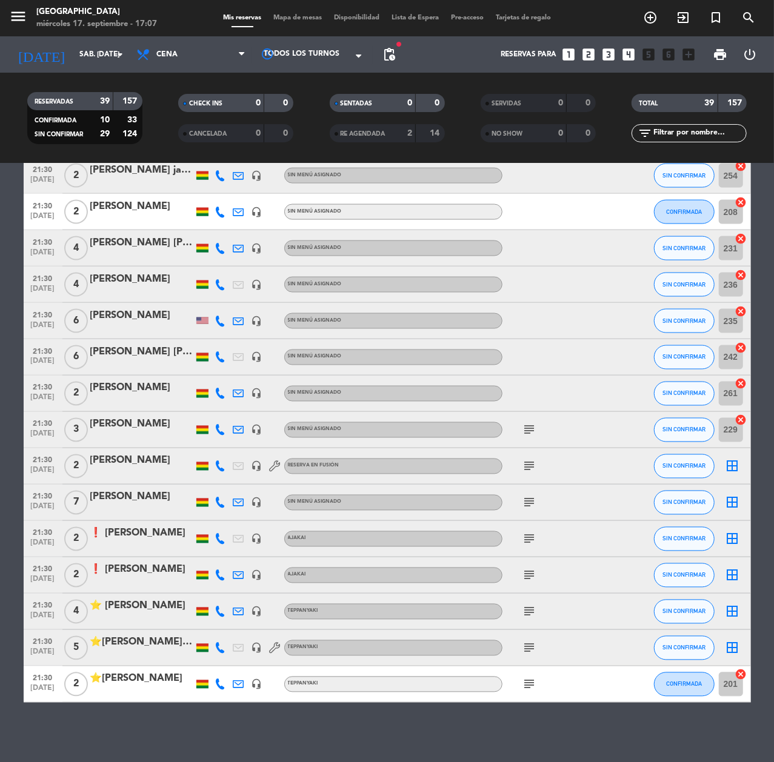
click at [624, 52] on icon "looks_4" at bounding box center [628, 55] width 16 height 16
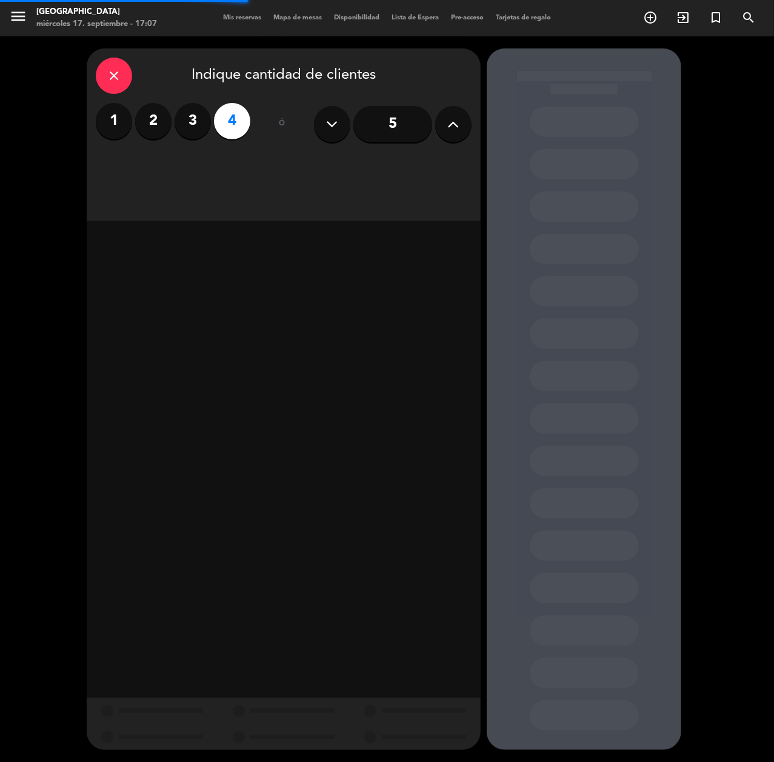
click at [454, 127] on icon at bounding box center [454, 124] width 12 height 18
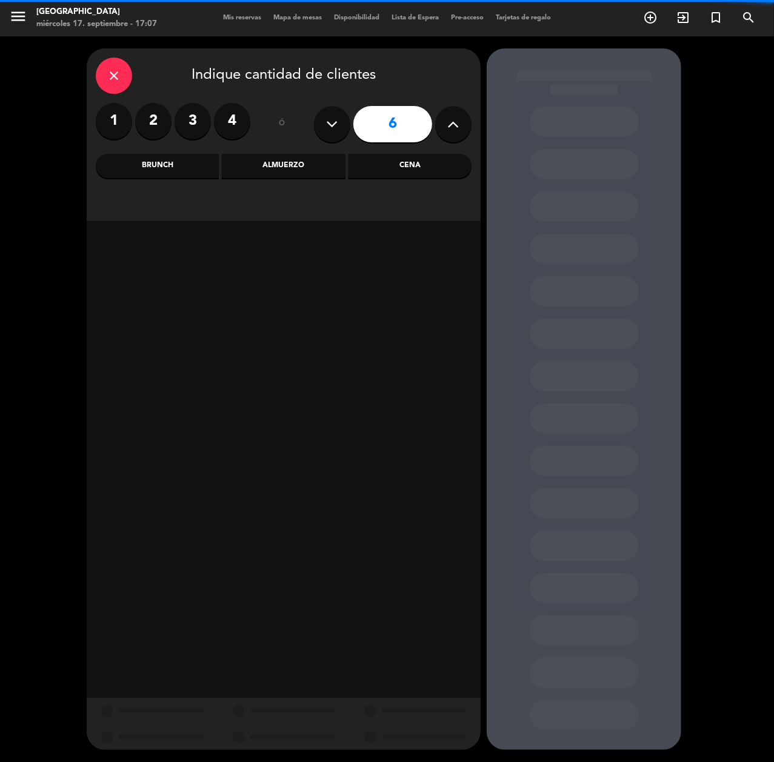
click at [454, 127] on icon at bounding box center [454, 124] width 12 height 18
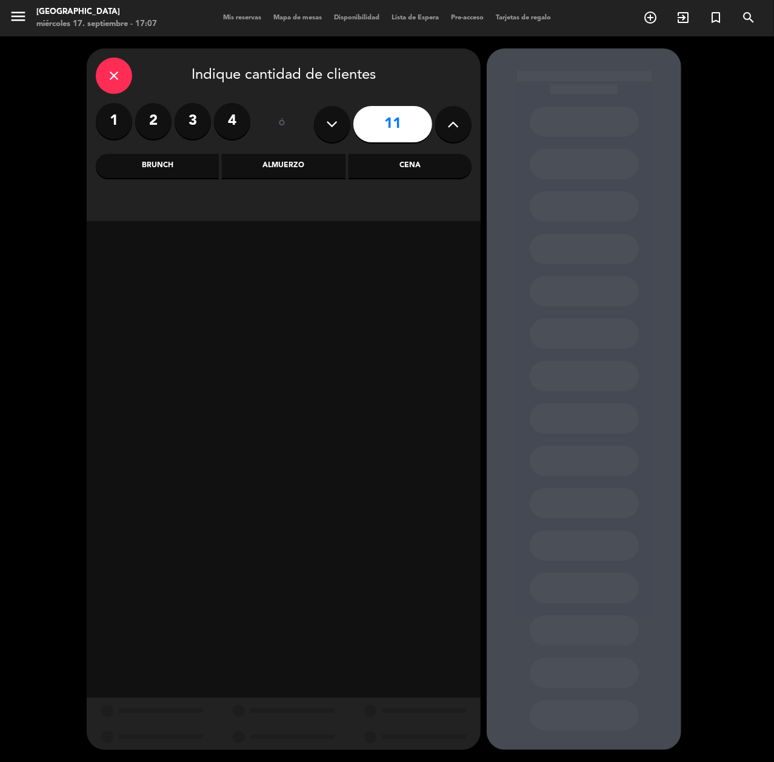
click at [454, 127] on icon at bounding box center [454, 124] width 12 height 18
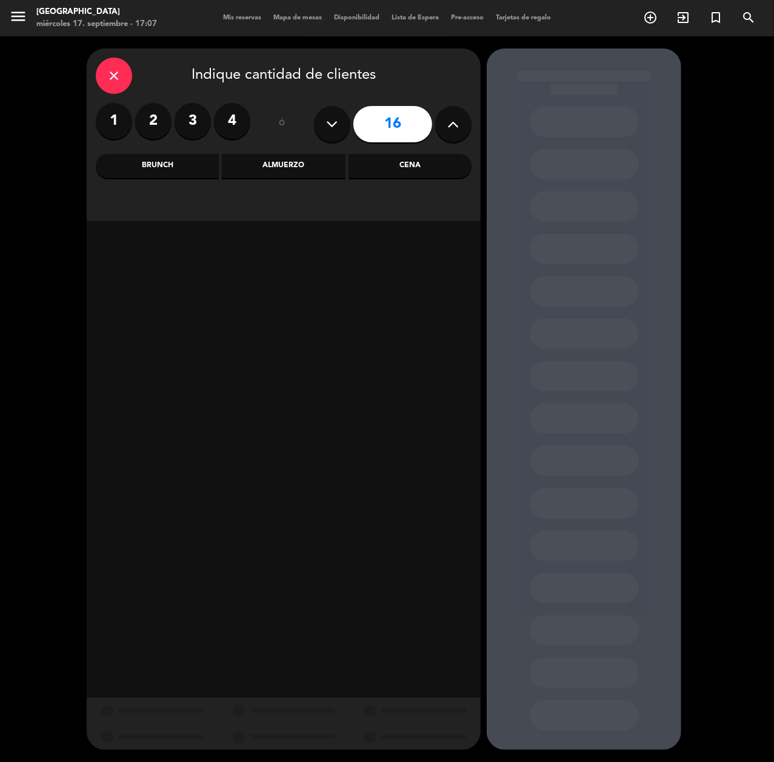
click at [454, 127] on icon at bounding box center [454, 124] width 12 height 18
type input "18"
click at [425, 160] on div "Cena" at bounding box center [409, 166] width 123 height 24
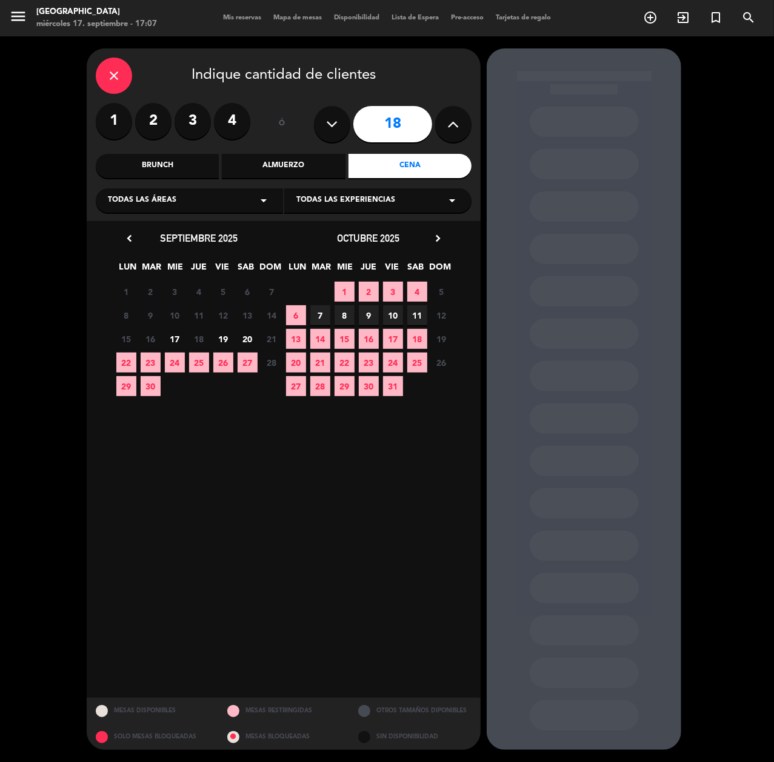
click at [242, 334] on span "20" at bounding box center [248, 339] width 20 height 20
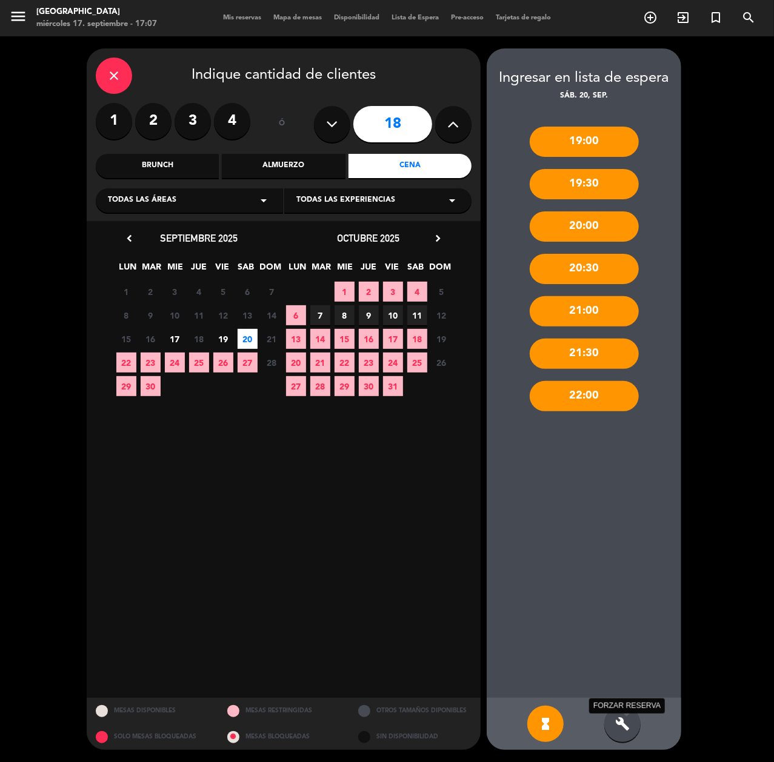
drag, startPoint x: 628, startPoint y: 721, endPoint x: 627, endPoint y: 381, distance: 340.5
click at [628, 721] on icon "build" at bounding box center [622, 724] width 15 height 15
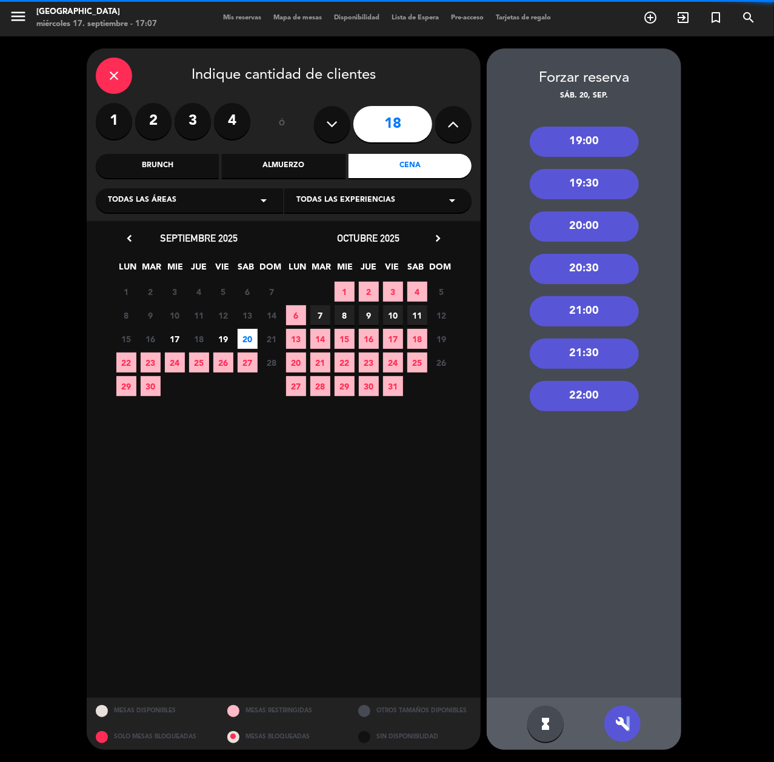
click at [597, 145] on div "19:00" at bounding box center [584, 142] width 109 height 30
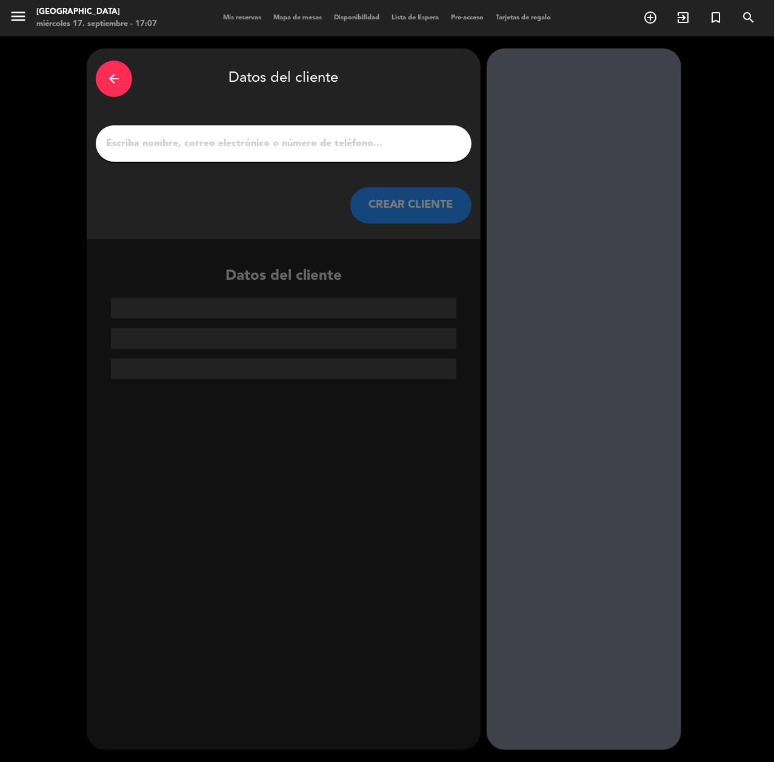
click at [427, 139] on input "1" at bounding box center [283, 143] width 357 height 17
paste input "[PERSON_NAME]"
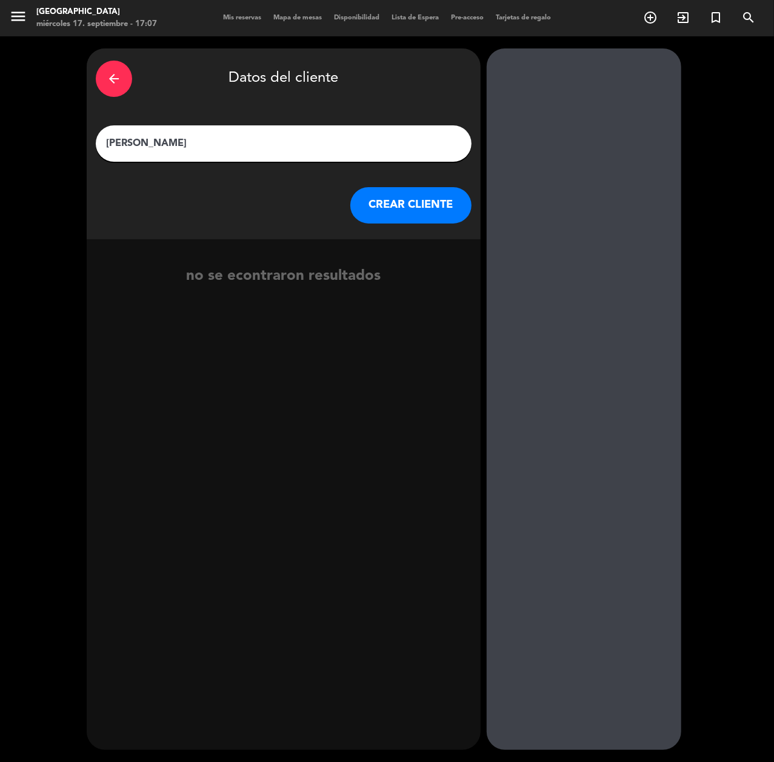
type input "[PERSON_NAME]"
click at [425, 207] on button "CREAR CLIENTE" at bounding box center [410, 205] width 121 height 36
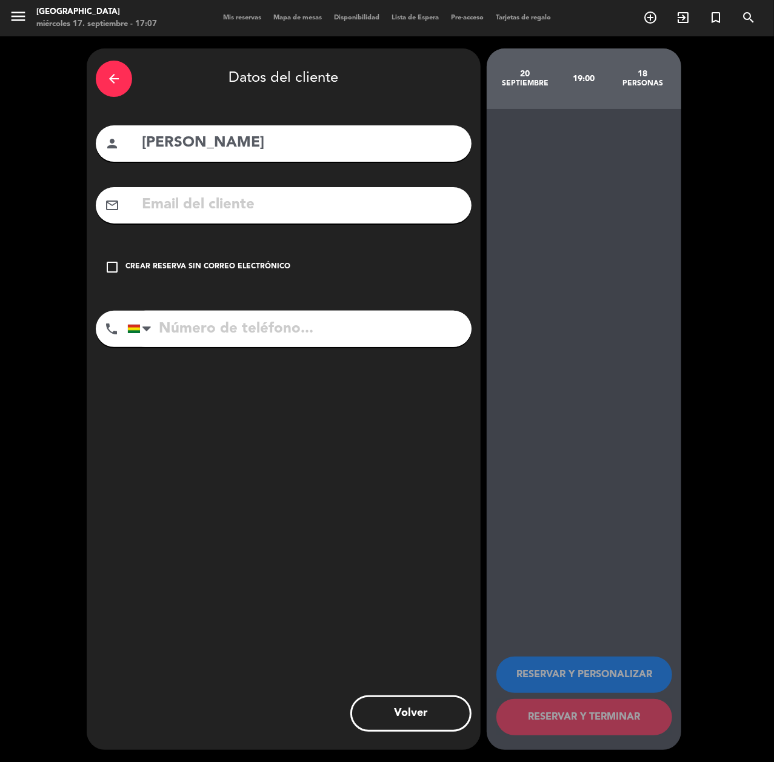
click at [240, 272] on div "Crear reserva sin correo electrónico" at bounding box center [207, 267] width 165 height 12
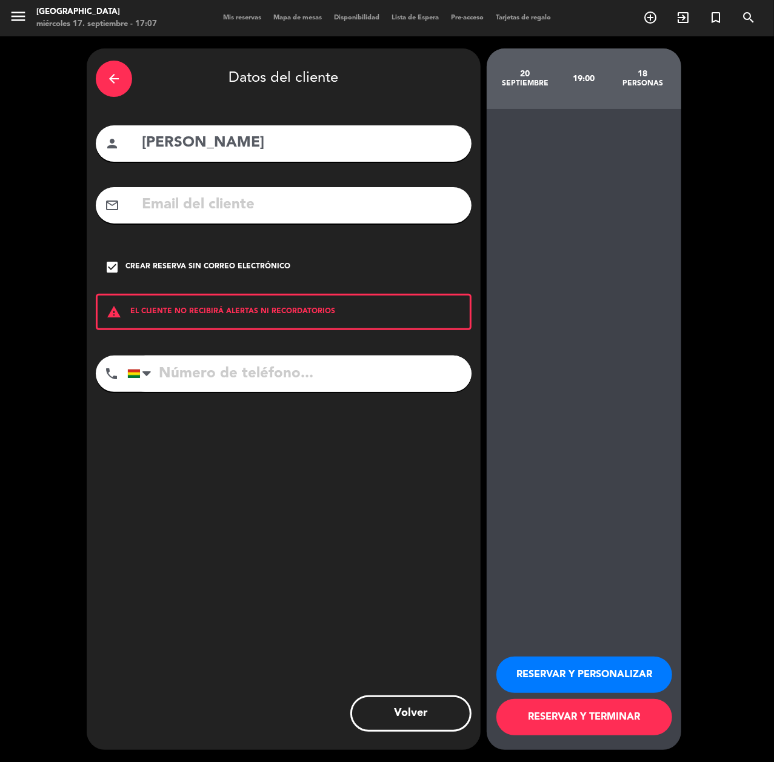
click at [342, 364] on input "tel" at bounding box center [299, 374] width 344 height 36
click at [410, 359] on input "tel" at bounding box center [299, 374] width 344 height 36
paste input "[PHONE_NUMBER]"
type input "[PHONE_NUMBER]"
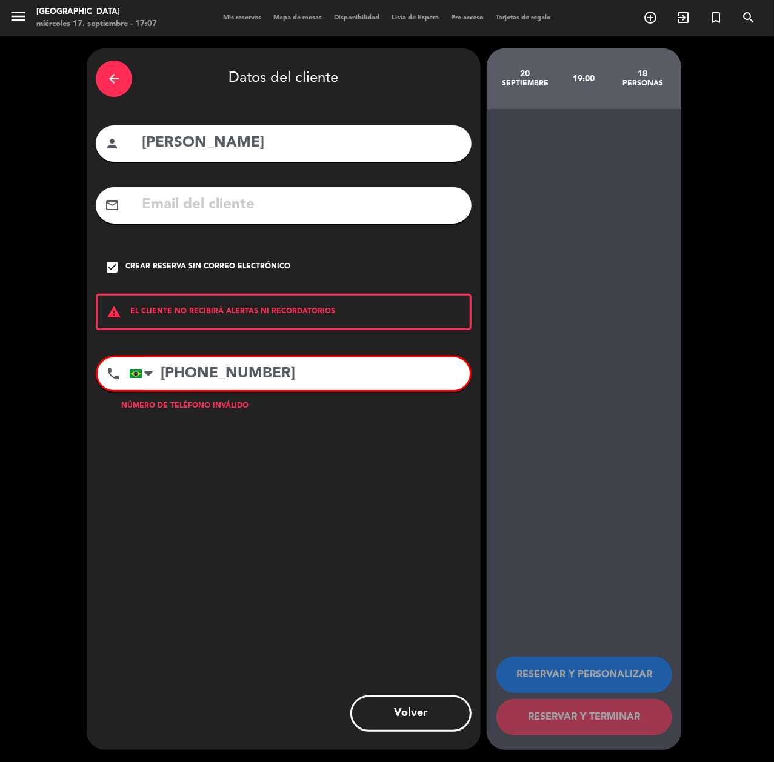
drag, startPoint x: 309, startPoint y: 378, endPoint x: 185, endPoint y: 381, distance: 124.2
click at [191, 379] on input "[PHONE_NUMBER]" at bounding box center [299, 373] width 341 height 33
click at [162, 374] on input "[PHONE_NUMBER]" at bounding box center [299, 373] width 341 height 33
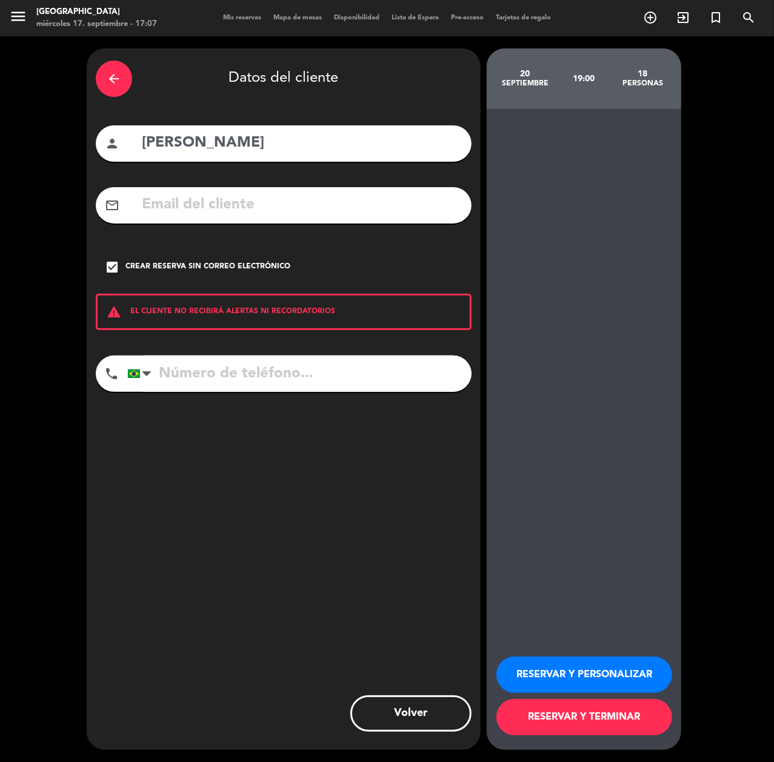
click at [580, 657] on button "RESERVAR Y PERSONALIZAR" at bounding box center [584, 675] width 176 height 36
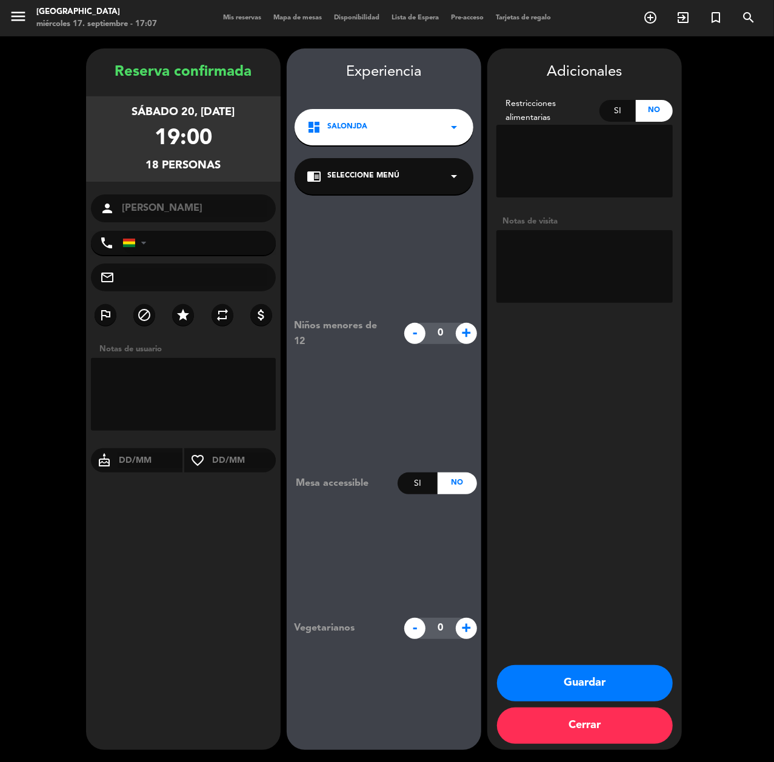
click at [588, 248] on textarea at bounding box center [584, 266] width 176 height 73
paste textarea "[PHONE_NUMBER]"
type textarea "CUMPLE - [PHONE_NUMBER]"
click at [567, 676] on button "Guardar" at bounding box center [585, 683] width 176 height 36
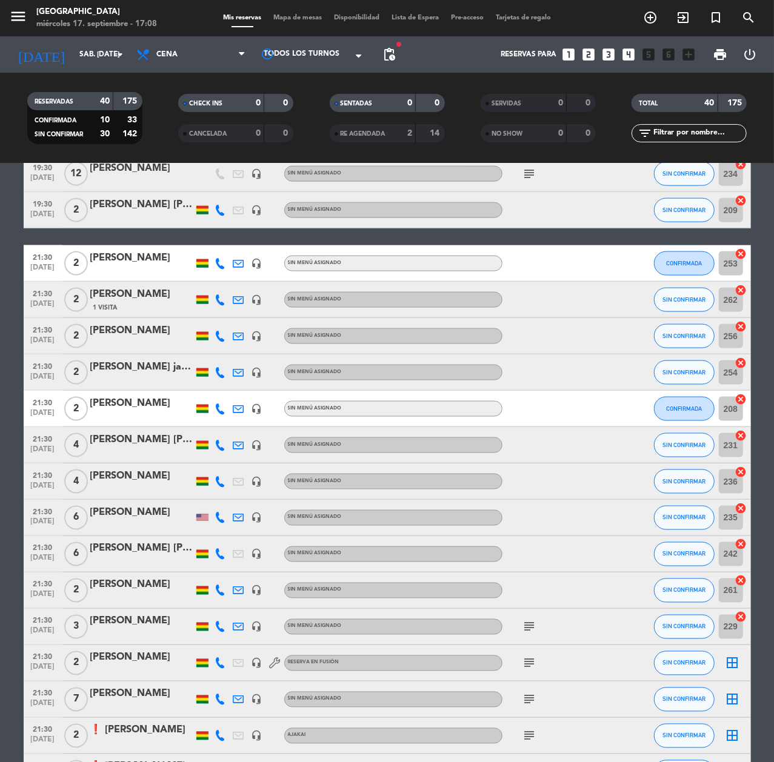
scroll to position [1005, 0]
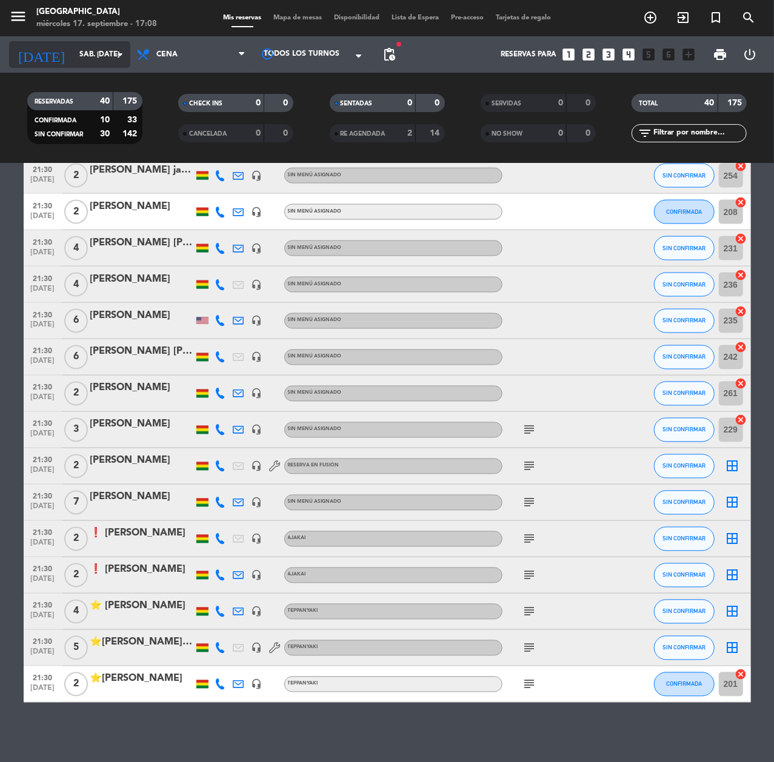
click at [56, 42] on div "[DATE] sáb. [DATE] arrow_drop_down" at bounding box center [69, 54] width 121 height 27
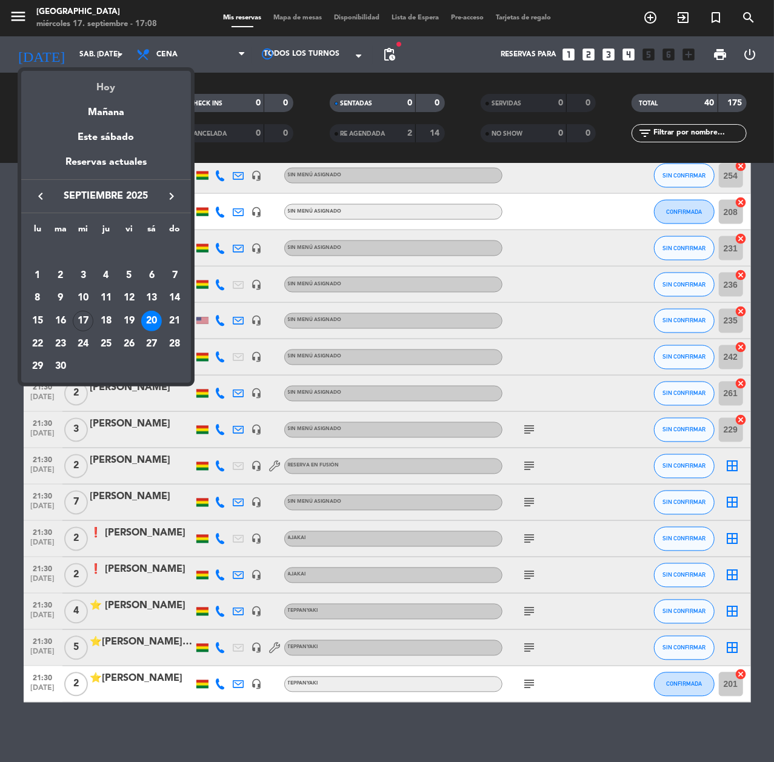
click at [110, 81] on div "Hoy" at bounding box center [106, 83] width 170 height 25
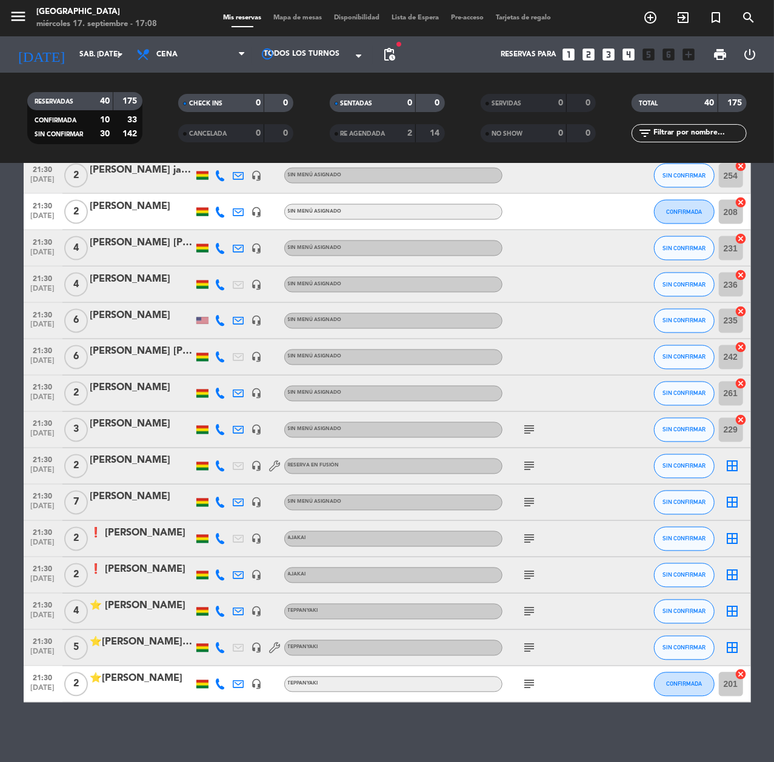
type input "mié. [DATE]"
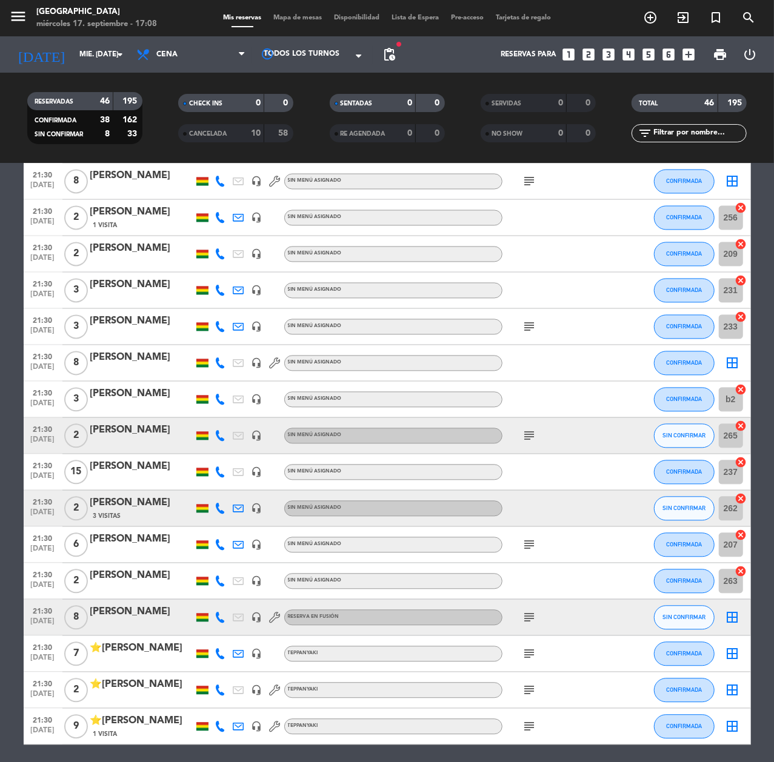
scroll to position [1257, 0]
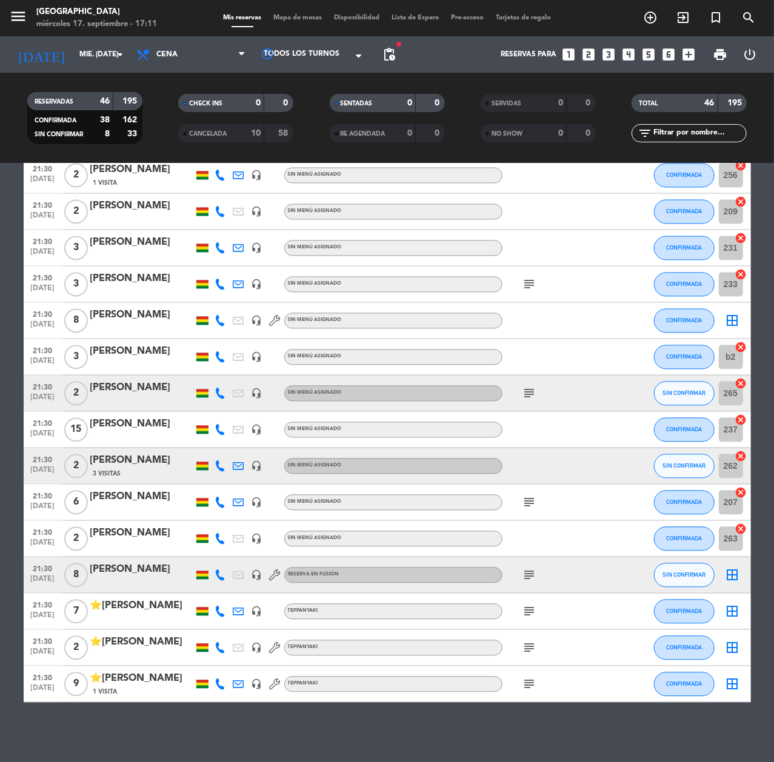
click at [585, 49] on icon "looks_two" at bounding box center [588, 55] width 16 height 16
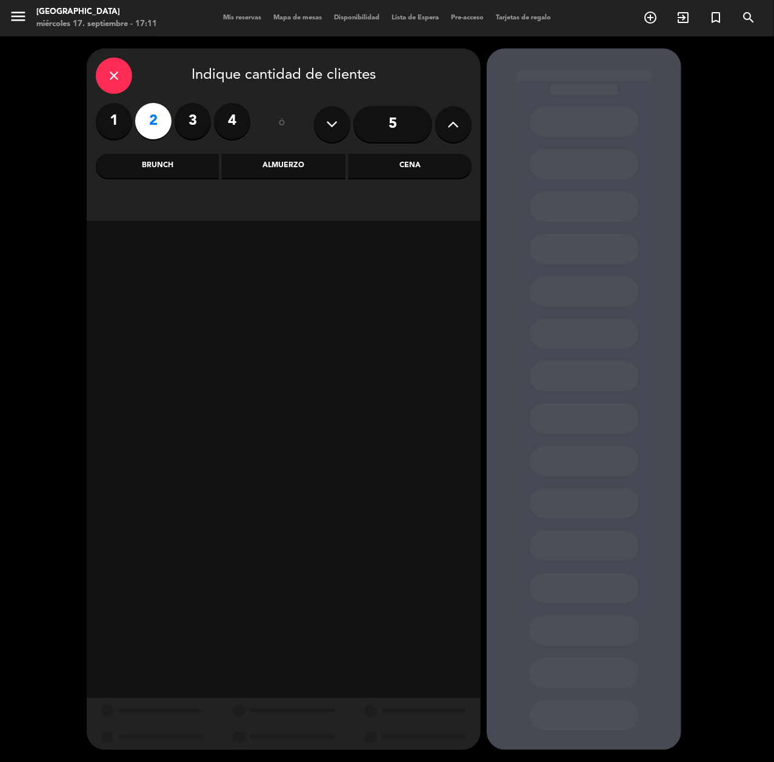
click at [414, 175] on div "Cena" at bounding box center [409, 166] width 123 height 24
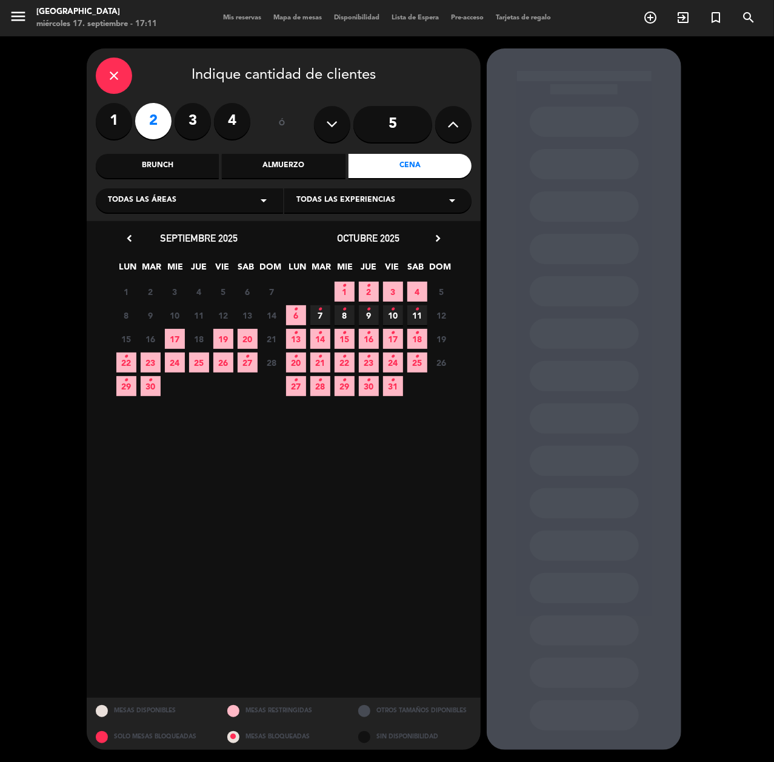
click at [130, 360] on span "22 •" at bounding box center [126, 363] width 20 height 20
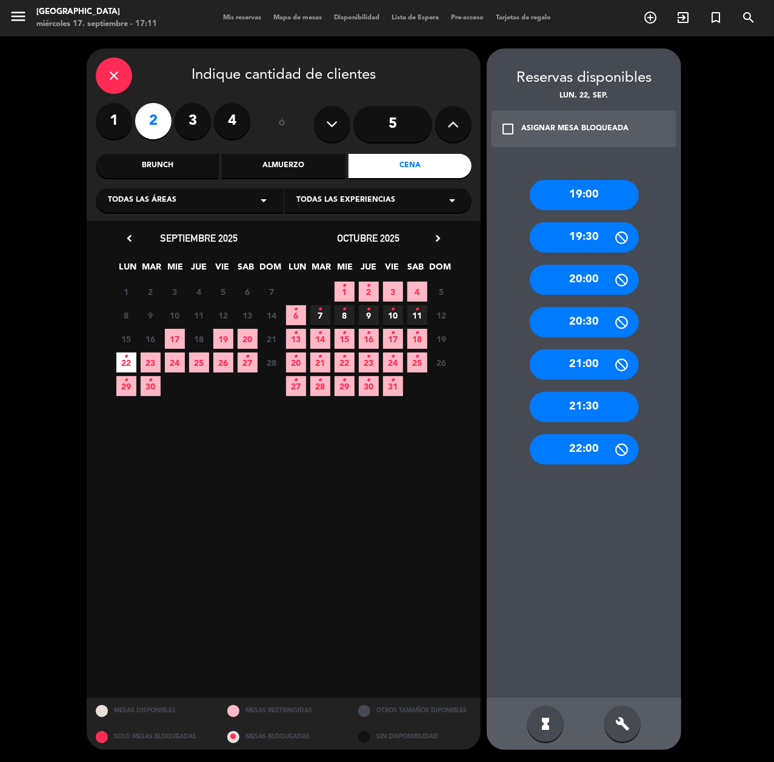
click at [614, 399] on div "21:30" at bounding box center [584, 407] width 109 height 30
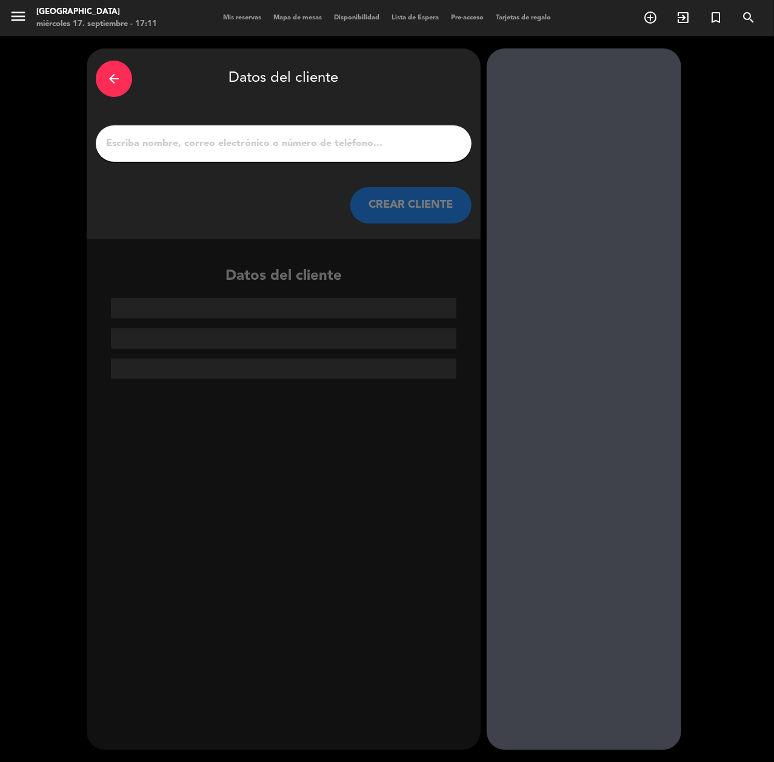
click at [427, 143] on input "1" at bounding box center [283, 143] width 357 height 17
paste input "[PERSON_NAME]"
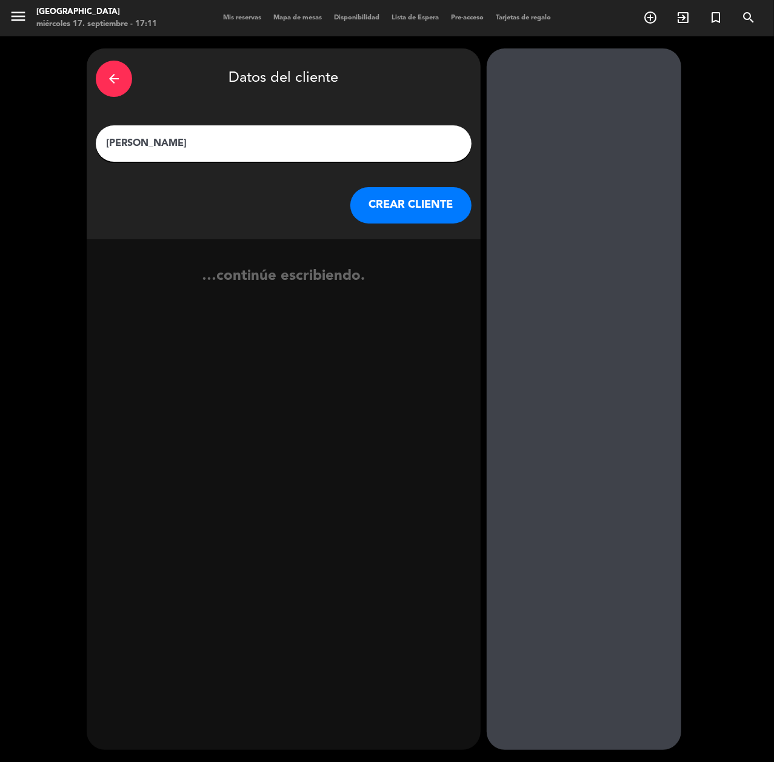
type input "[PERSON_NAME]"
click at [389, 202] on button "CREAR CLIENTE" at bounding box center [410, 205] width 121 height 36
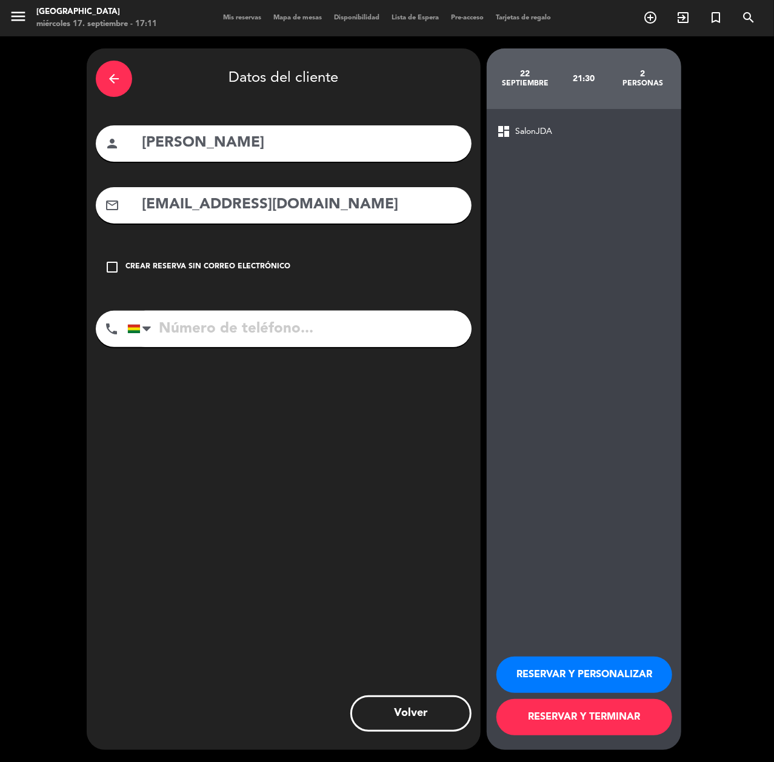
type input "[EMAIL_ADDRESS][DOMAIN_NAME]"
click at [299, 331] on input "tel" at bounding box center [299, 329] width 344 height 36
type input "79929140"
click at [580, 680] on button "RESERVAR Y PERSONALIZAR" at bounding box center [584, 675] width 176 height 36
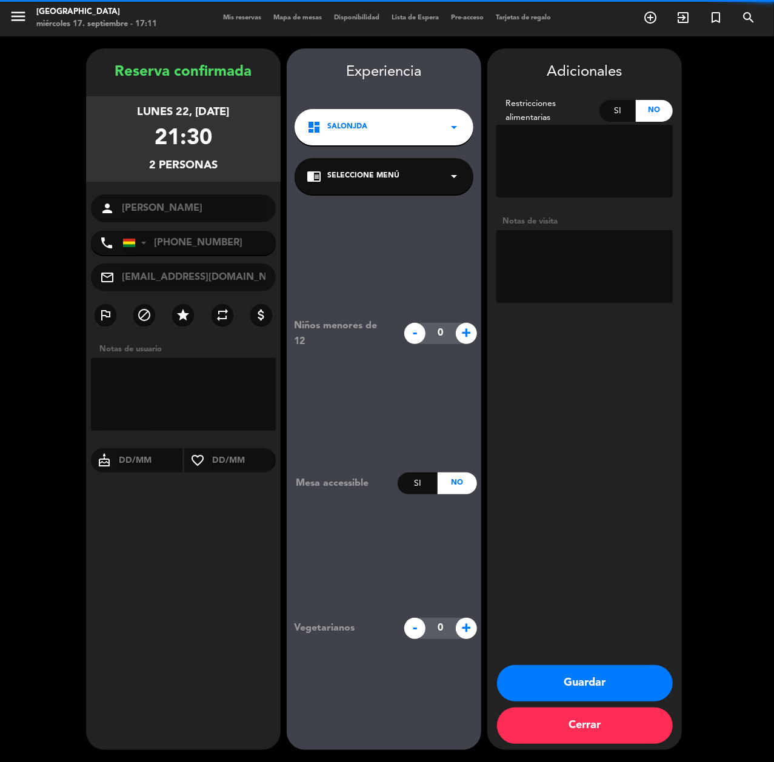
click at [617, 287] on textarea at bounding box center [584, 266] width 176 height 73
type textarea "cumple"
click at [574, 681] on button "Guardar" at bounding box center [585, 683] width 176 height 36
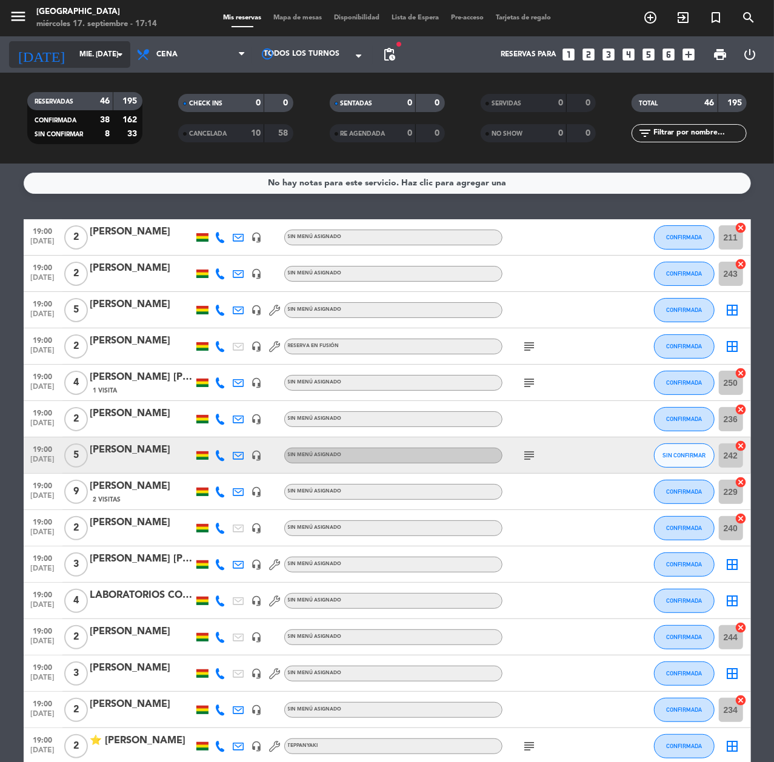
click at [64, 45] on div "[DATE] mié. [DATE] arrow_drop_down" at bounding box center [69, 54] width 121 height 27
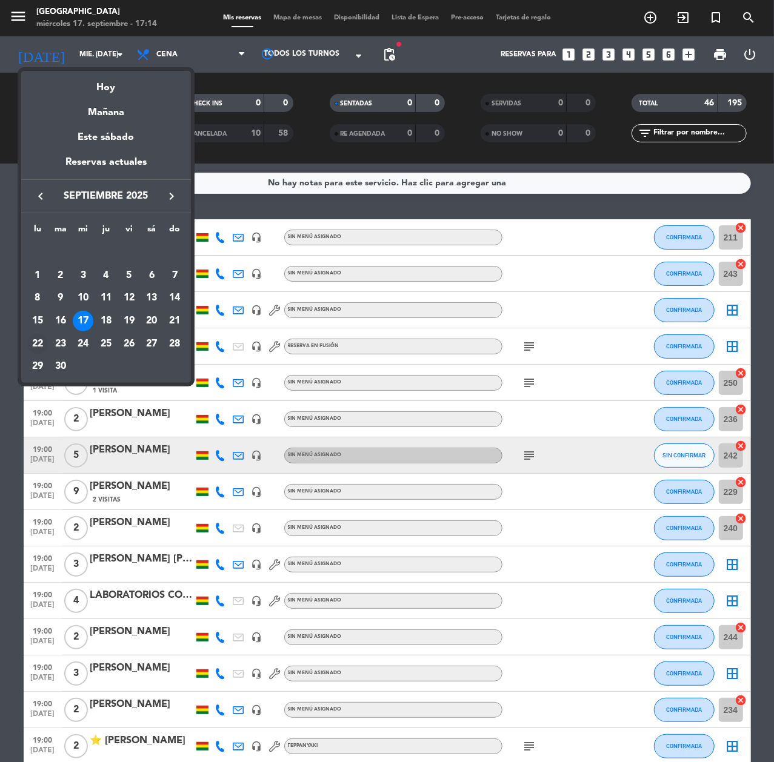
click at [33, 349] on div "22" at bounding box center [37, 344] width 21 height 21
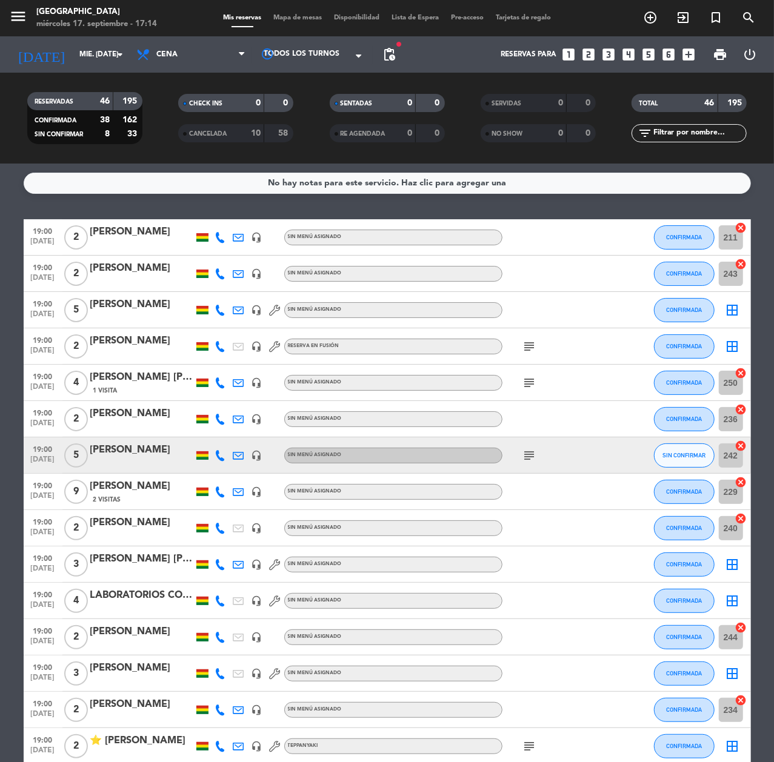
type input "lun. [DATE]"
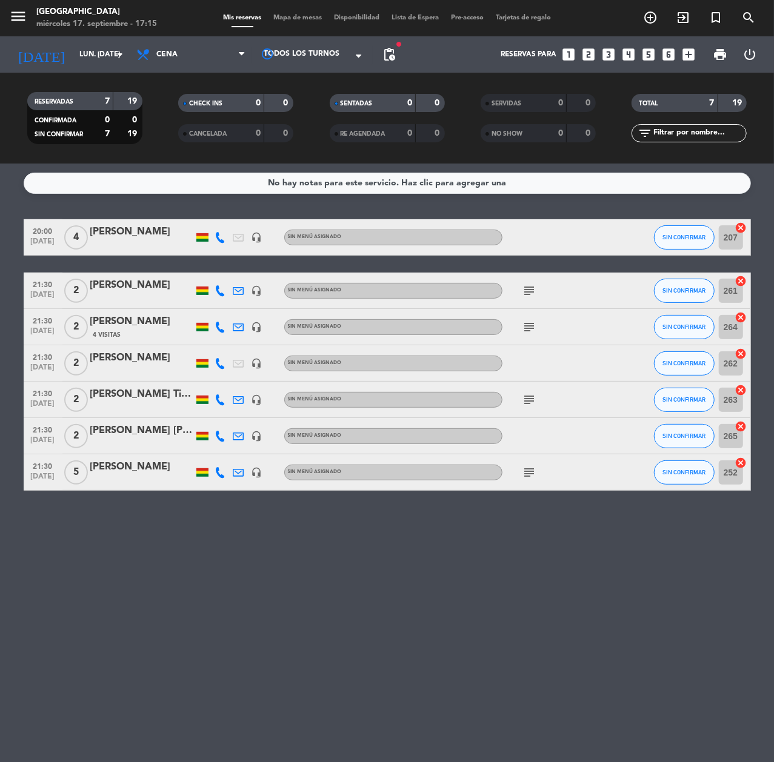
click at [136, 331] on div "4 Visitas" at bounding box center [141, 335] width 103 height 10
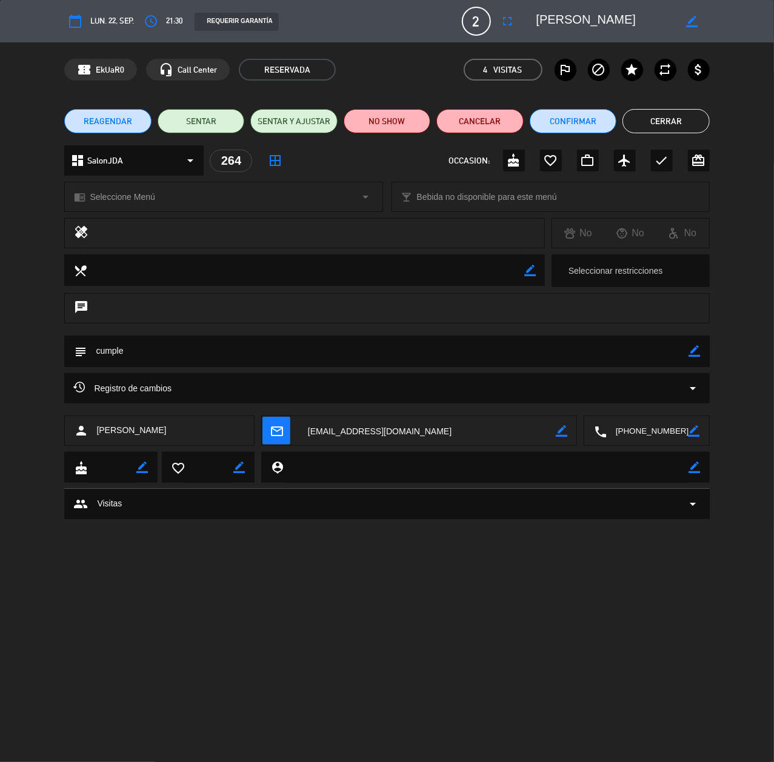
click at [476, 19] on span "2" at bounding box center [476, 21] width 29 height 29
click at [500, 20] on icon "fullscreen" at bounding box center [507, 21] width 15 height 15
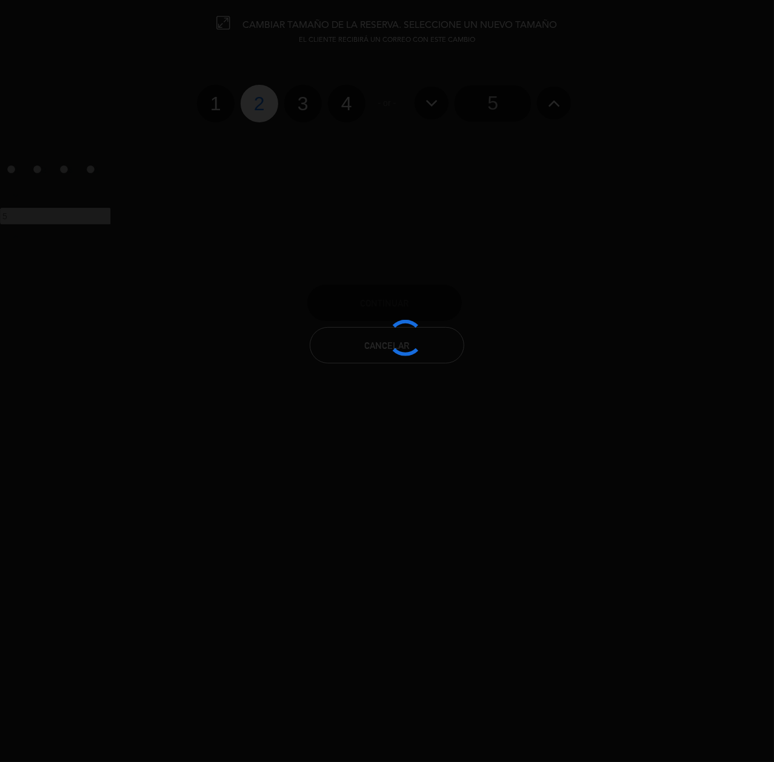
click at [563, 104] on div at bounding box center [387, 381] width 774 height 762
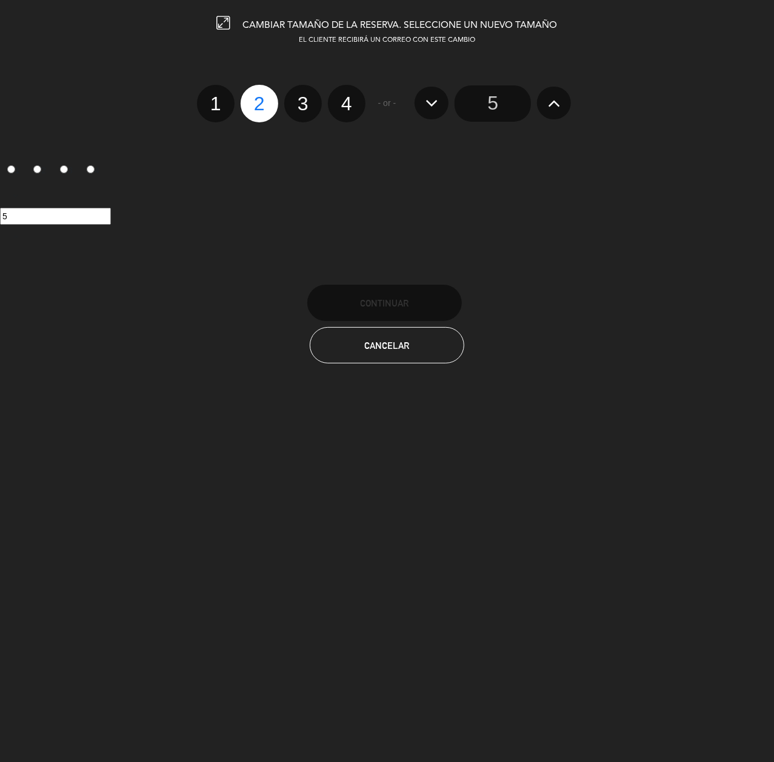
click at [558, 103] on button at bounding box center [554, 103] width 34 height 33
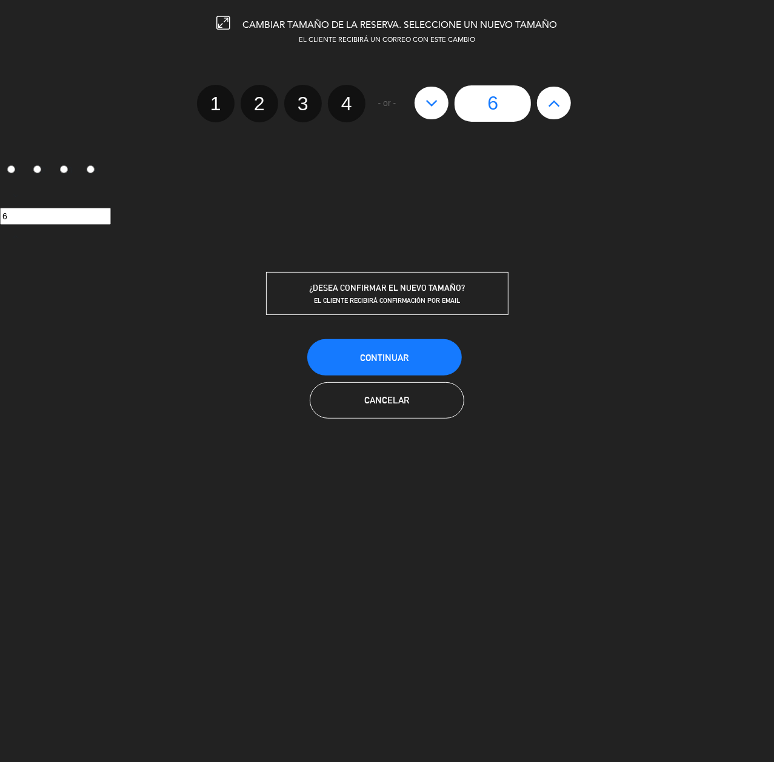
click at [556, 103] on icon at bounding box center [554, 102] width 13 height 19
type input "7"
click at [556, 103] on icon at bounding box center [554, 102] width 13 height 19
type input "8"
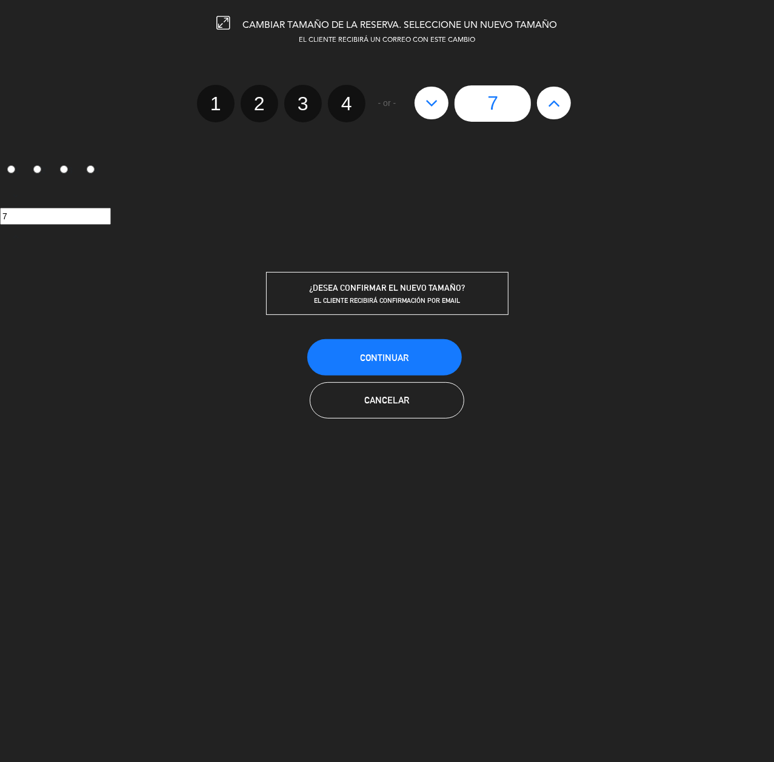
type input "8"
click at [435, 108] on icon at bounding box center [431, 102] width 13 height 19
type input "7"
click at [435, 364] on button "Continuar" at bounding box center [384, 357] width 155 height 36
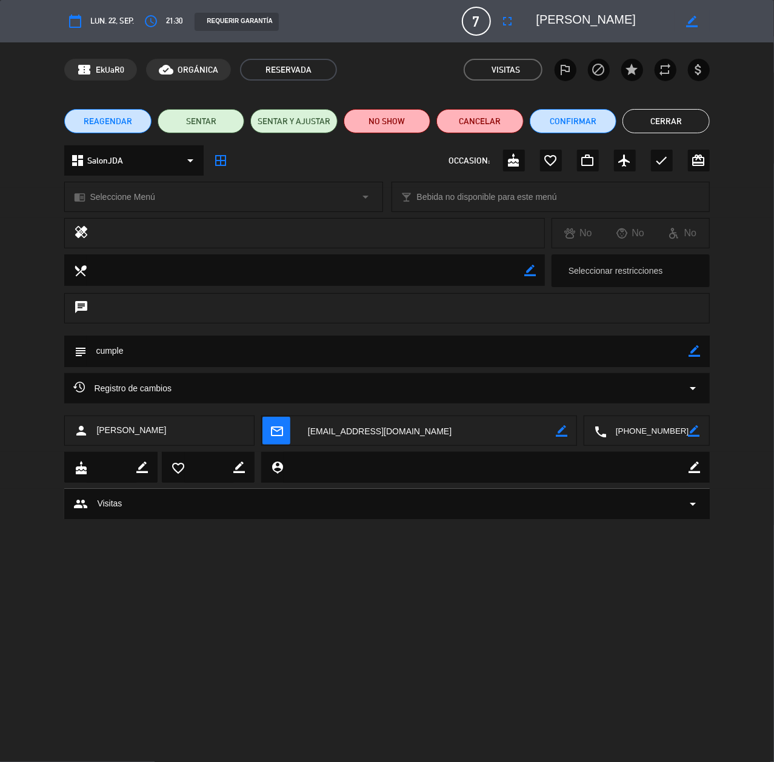
click at [647, 122] on button "Cerrar" at bounding box center [665, 121] width 87 height 24
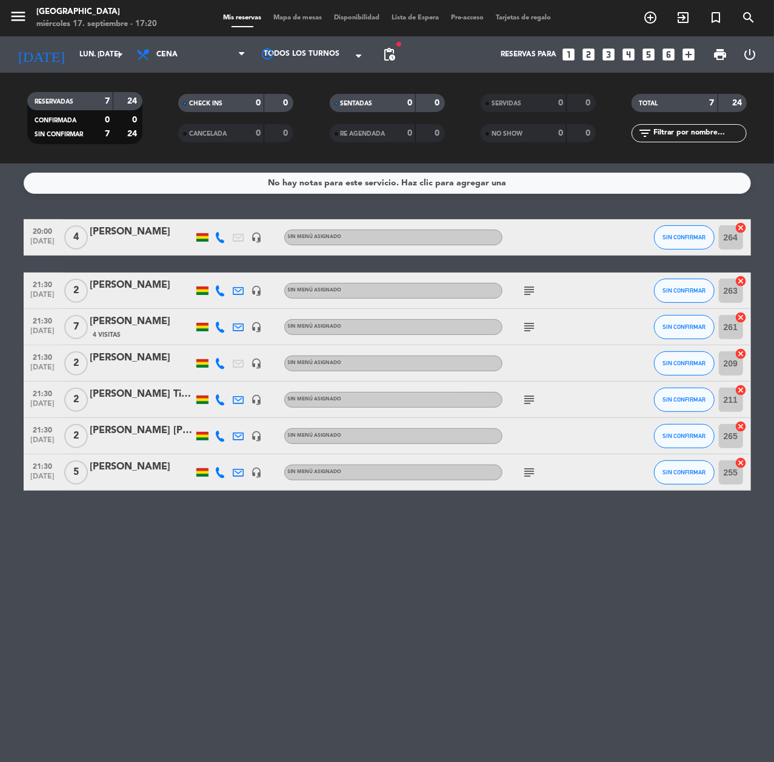
click at [86, 68] on div "[DATE] lun. [DATE] arrow_drop_down" at bounding box center [69, 54] width 121 height 36
click at [87, 64] on input "lun. [DATE]" at bounding box center [121, 54] width 96 height 21
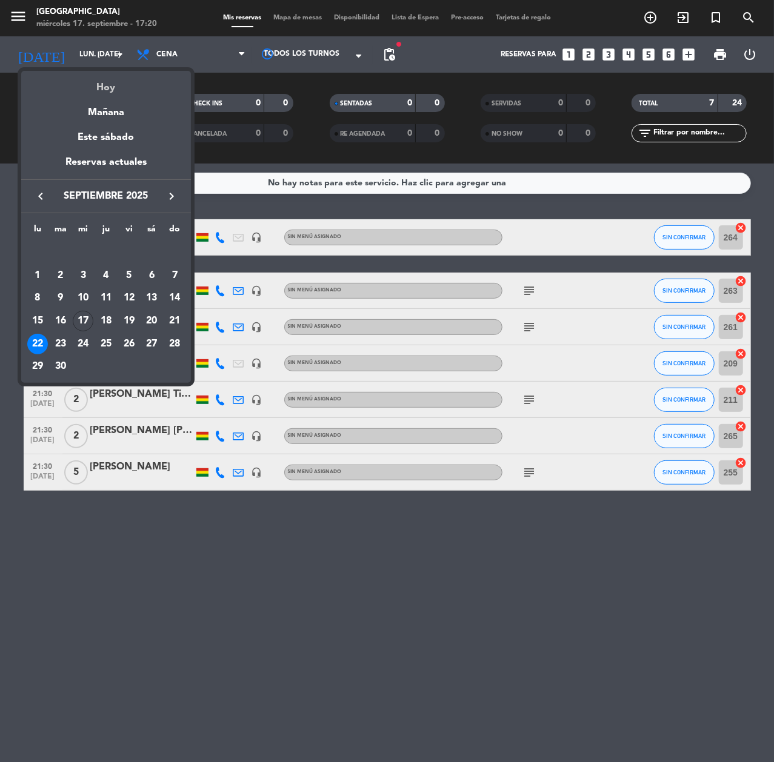
click at [105, 78] on div "Hoy" at bounding box center [106, 83] width 170 height 25
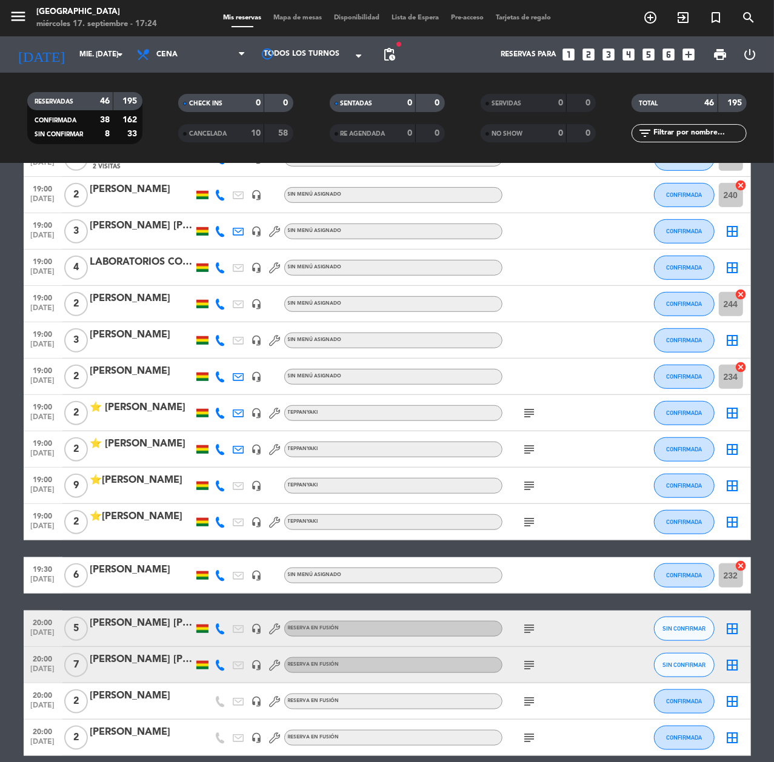
scroll to position [404, 0]
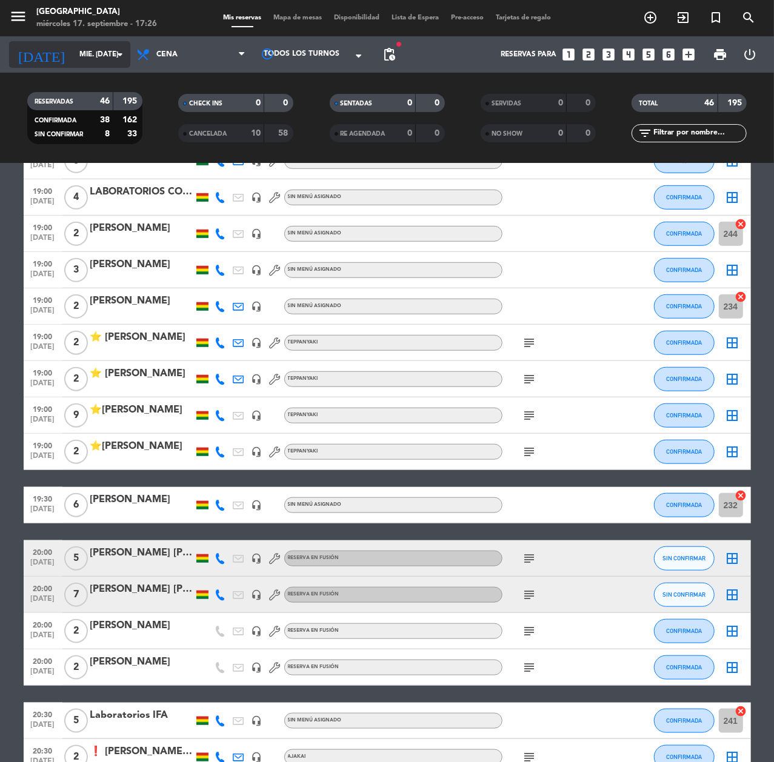
click at [73, 49] on input "mié. [DATE]" at bounding box center [121, 54] width 96 height 21
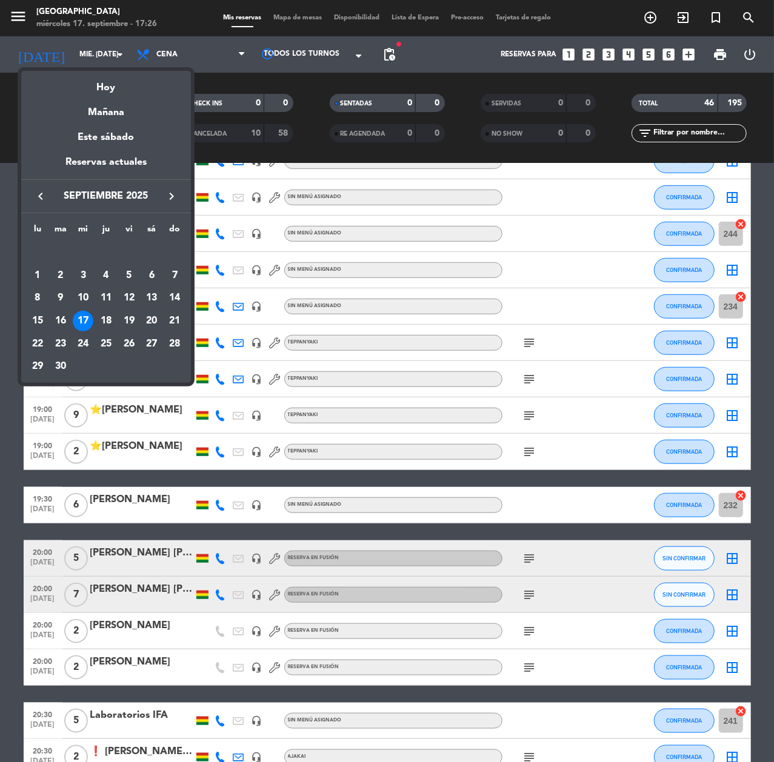
click at [165, 194] on button "keyboard_arrow_right" at bounding box center [172, 196] width 22 height 16
click at [168, 194] on icon "keyboard_arrow_right" at bounding box center [171, 196] width 15 height 15
click at [42, 191] on icon "keyboard_arrow_left" at bounding box center [40, 196] width 15 height 15
click at [81, 294] on div "8" at bounding box center [83, 298] width 21 height 21
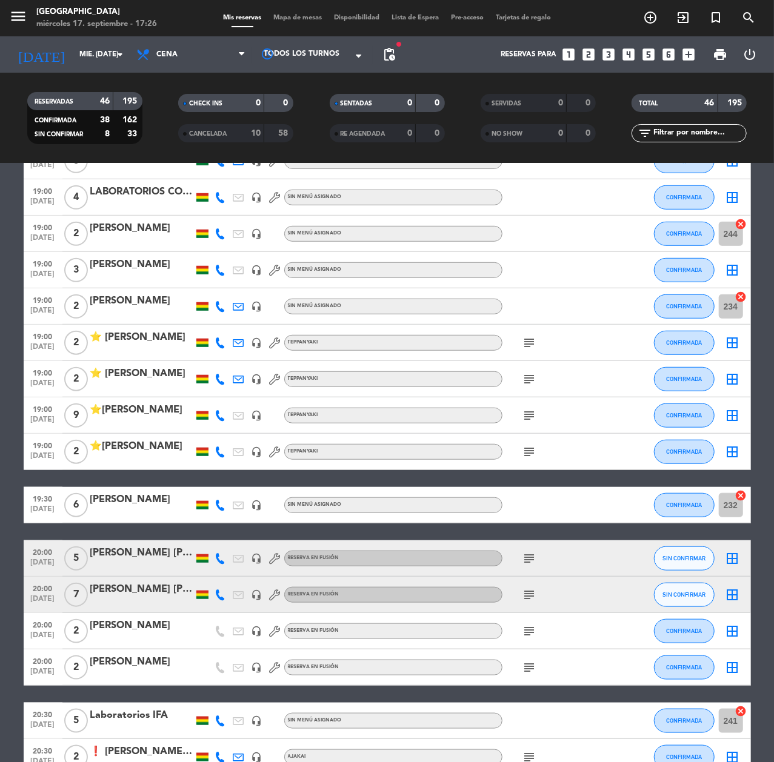
type input "mié. [DATE]"
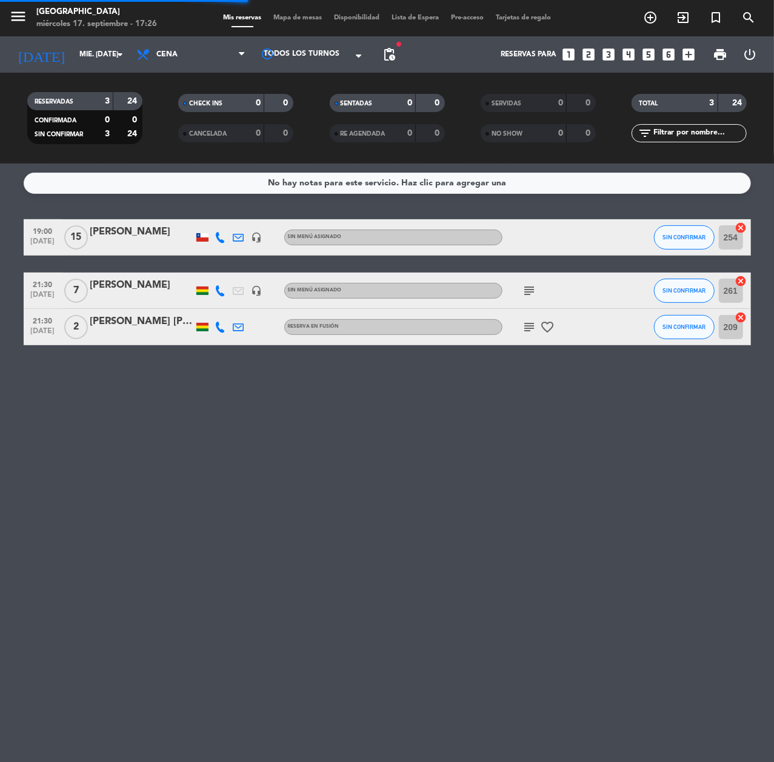
scroll to position [0, 0]
click at [630, 47] on icon "looks_4" at bounding box center [628, 55] width 16 height 16
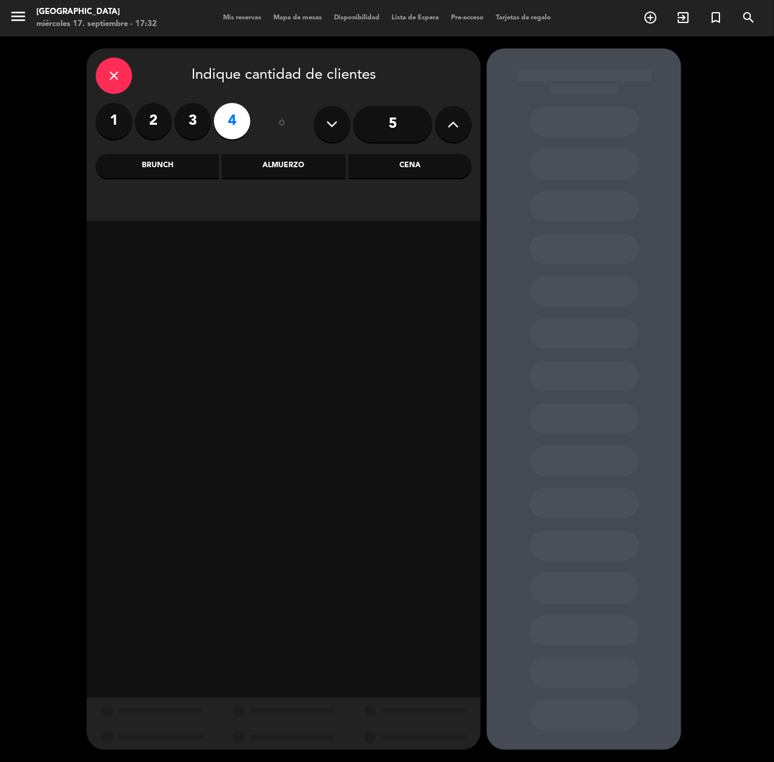
click at [390, 158] on div "Cena" at bounding box center [409, 166] width 123 height 24
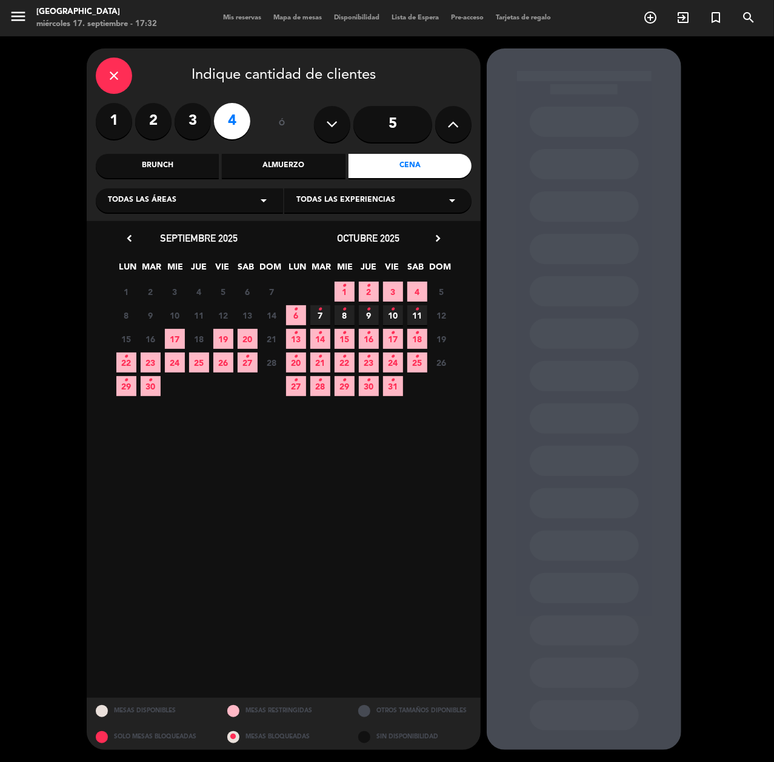
click at [223, 204] on div "Todas las áreas arrow_drop_down" at bounding box center [189, 200] width 187 height 24
click at [147, 297] on div "Teppanyaki" at bounding box center [189, 302] width 163 height 12
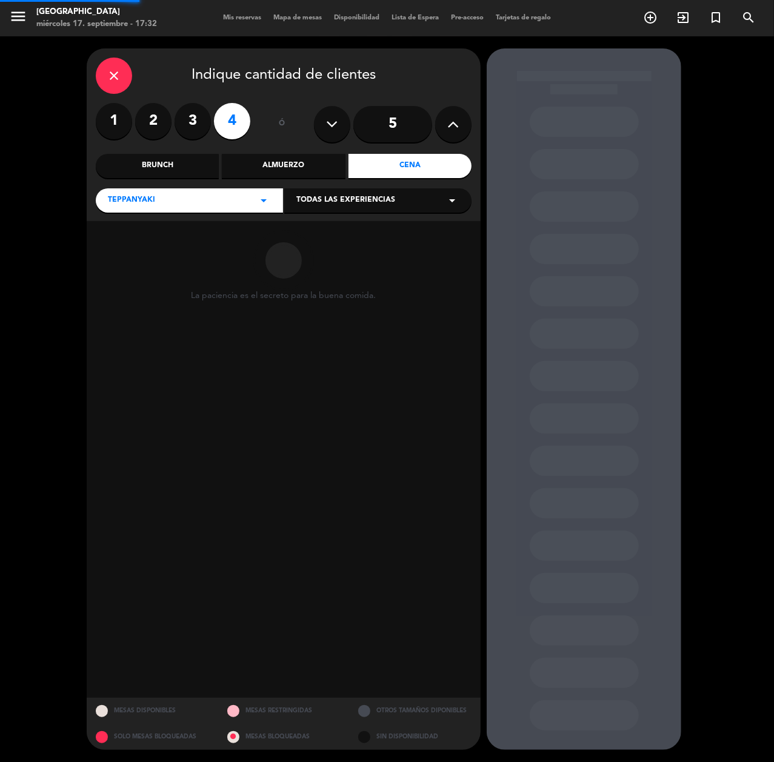
click at [353, 195] on span "Todas las experiencias" at bounding box center [345, 201] width 99 height 12
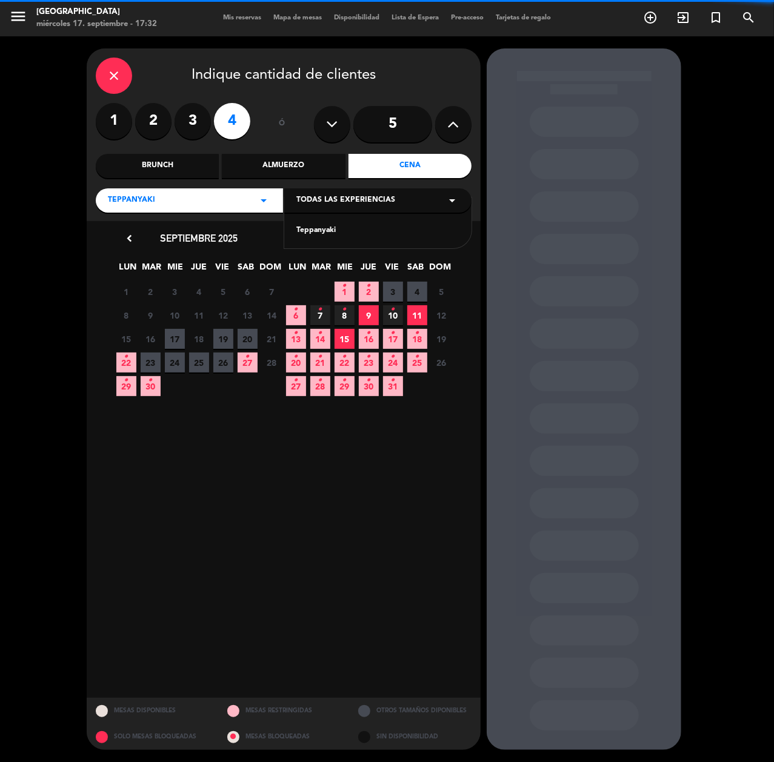
click at [335, 233] on div "Teppanyaki" at bounding box center [377, 231] width 163 height 12
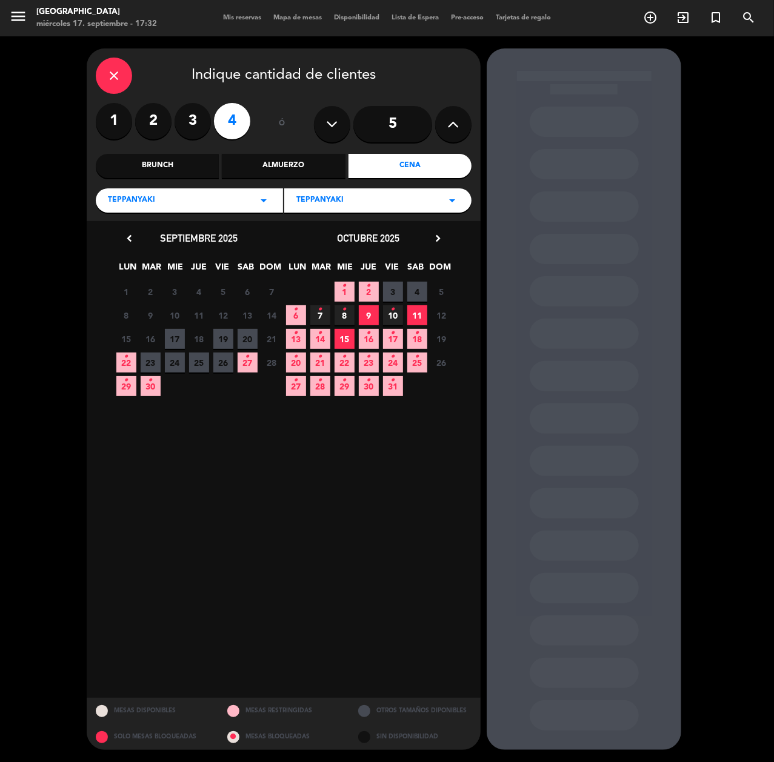
click at [339, 316] on span "8 •" at bounding box center [344, 315] width 20 height 20
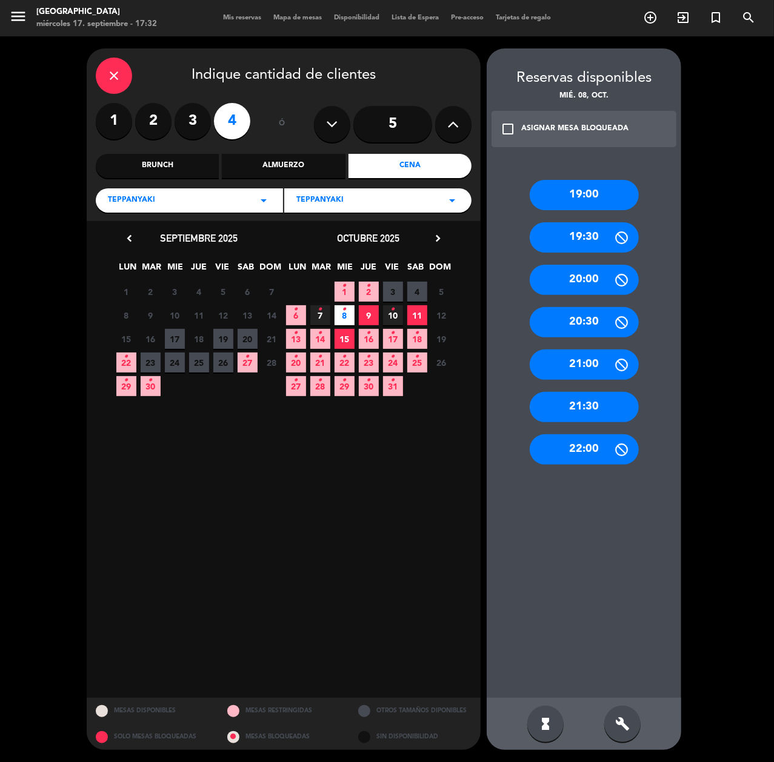
click at [607, 202] on div "19:00" at bounding box center [584, 195] width 109 height 30
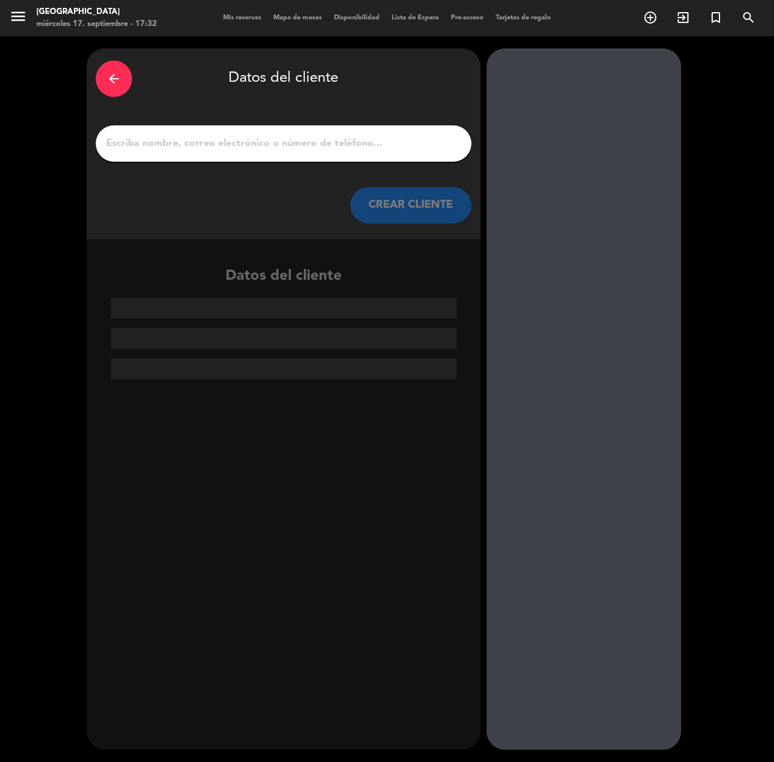
click at [449, 151] on input "1" at bounding box center [283, 143] width 357 height 17
paste input "[PERSON_NAME]"
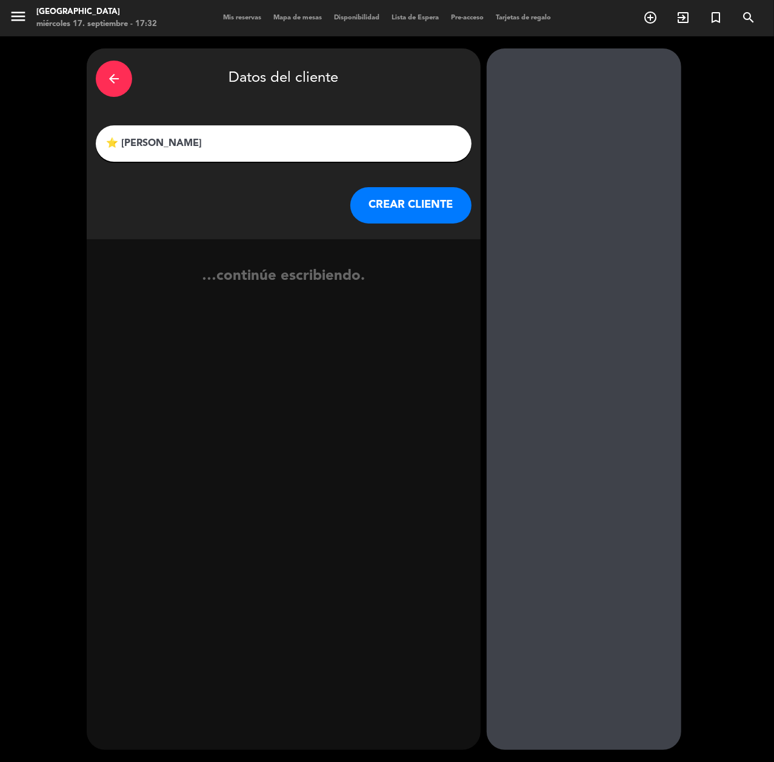
type input "⭐ [PERSON_NAME]"
click at [432, 208] on button "CREAR CLIENTE" at bounding box center [410, 205] width 121 height 36
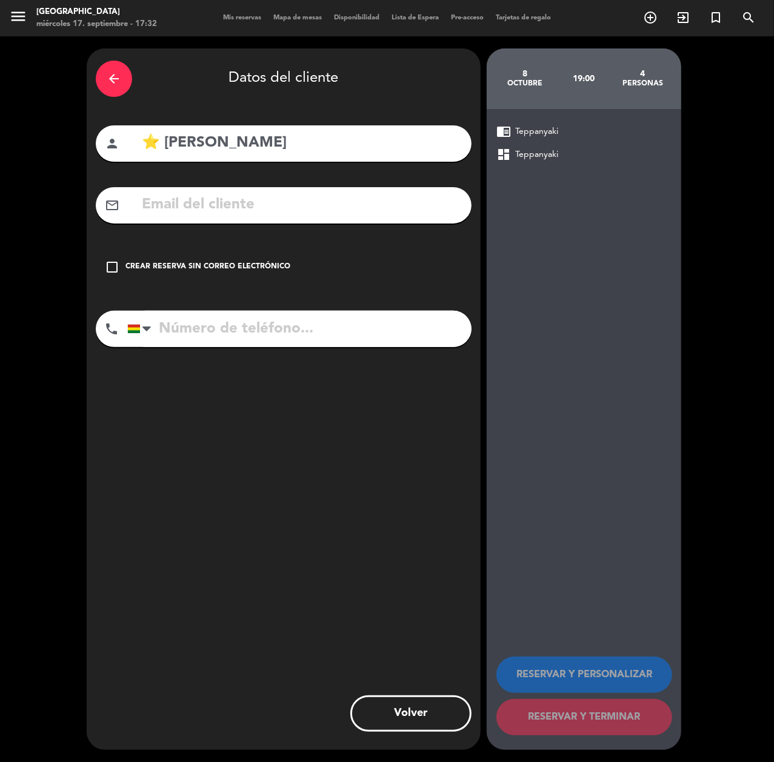
click at [432, 208] on input "text" at bounding box center [302, 205] width 322 height 25
paste input "[EMAIL_ADDRESS][DOMAIN_NAME]"
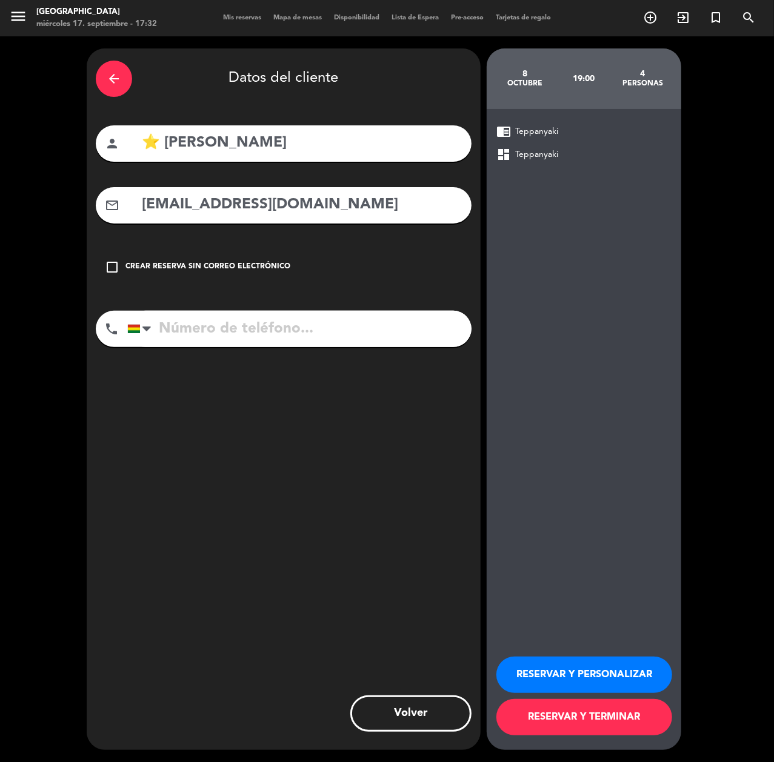
type input "[EMAIL_ADDRESS][DOMAIN_NAME]"
click at [369, 338] on input "tel" at bounding box center [299, 329] width 344 height 36
type input "63470469"
click at [618, 663] on button "RESERVAR Y PERSONALIZAR" at bounding box center [584, 675] width 176 height 36
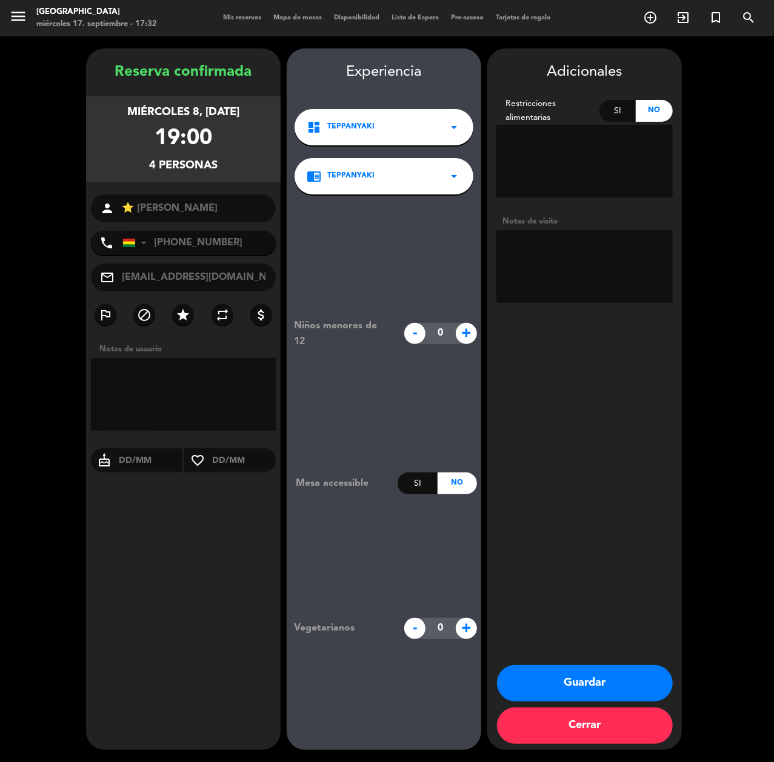
click at [532, 270] on textarea at bounding box center [584, 266] width 176 height 73
type textarea "CUMPLE"
click at [600, 679] on button "Guardar" at bounding box center [585, 683] width 176 height 36
